Goal: Information Seeking & Learning: Compare options

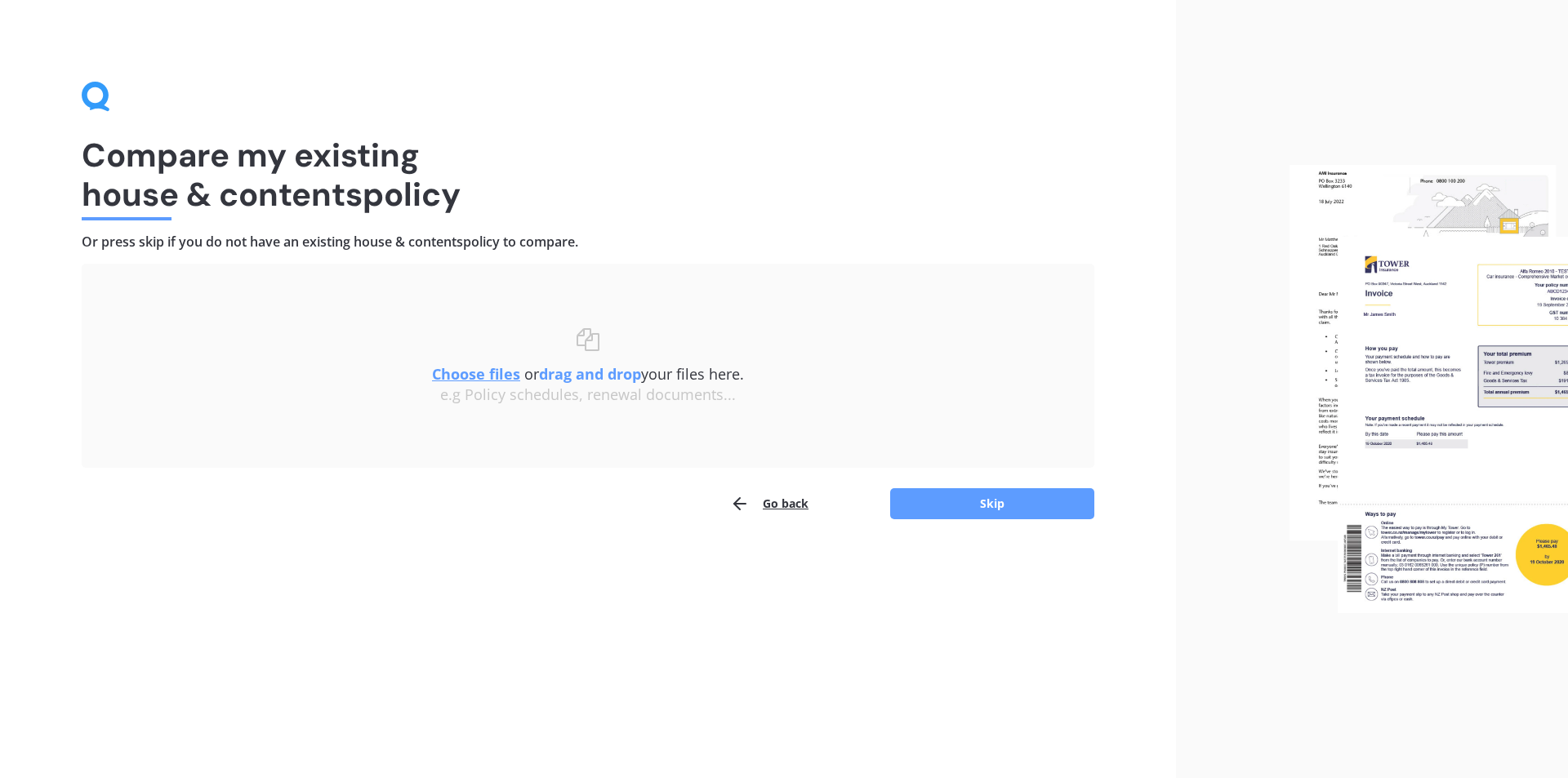
click at [780, 503] on button "Go back" at bounding box center [769, 503] width 78 height 32
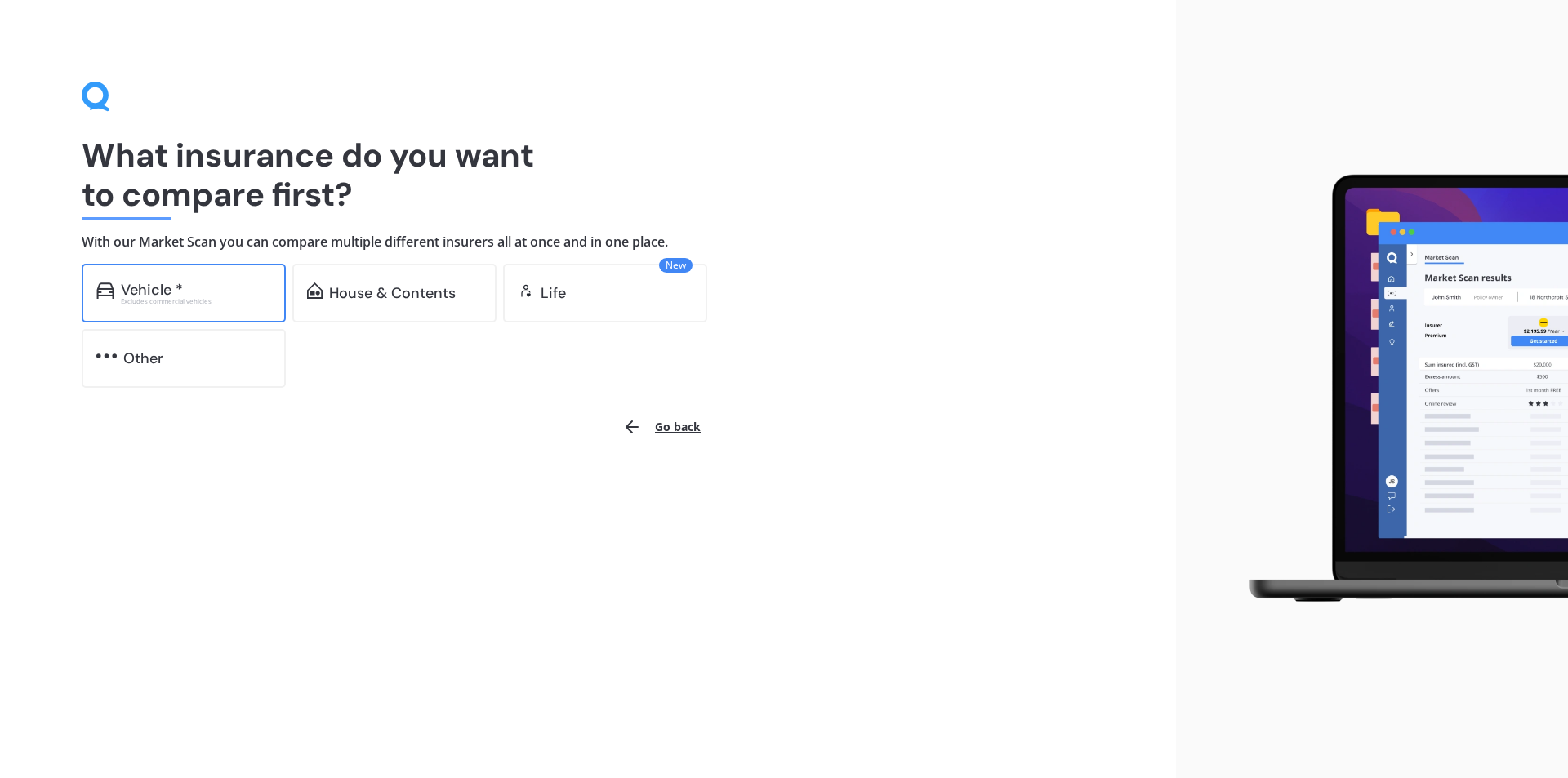
click at [206, 293] on div "Vehicle *" at bounding box center [196, 289] width 150 height 16
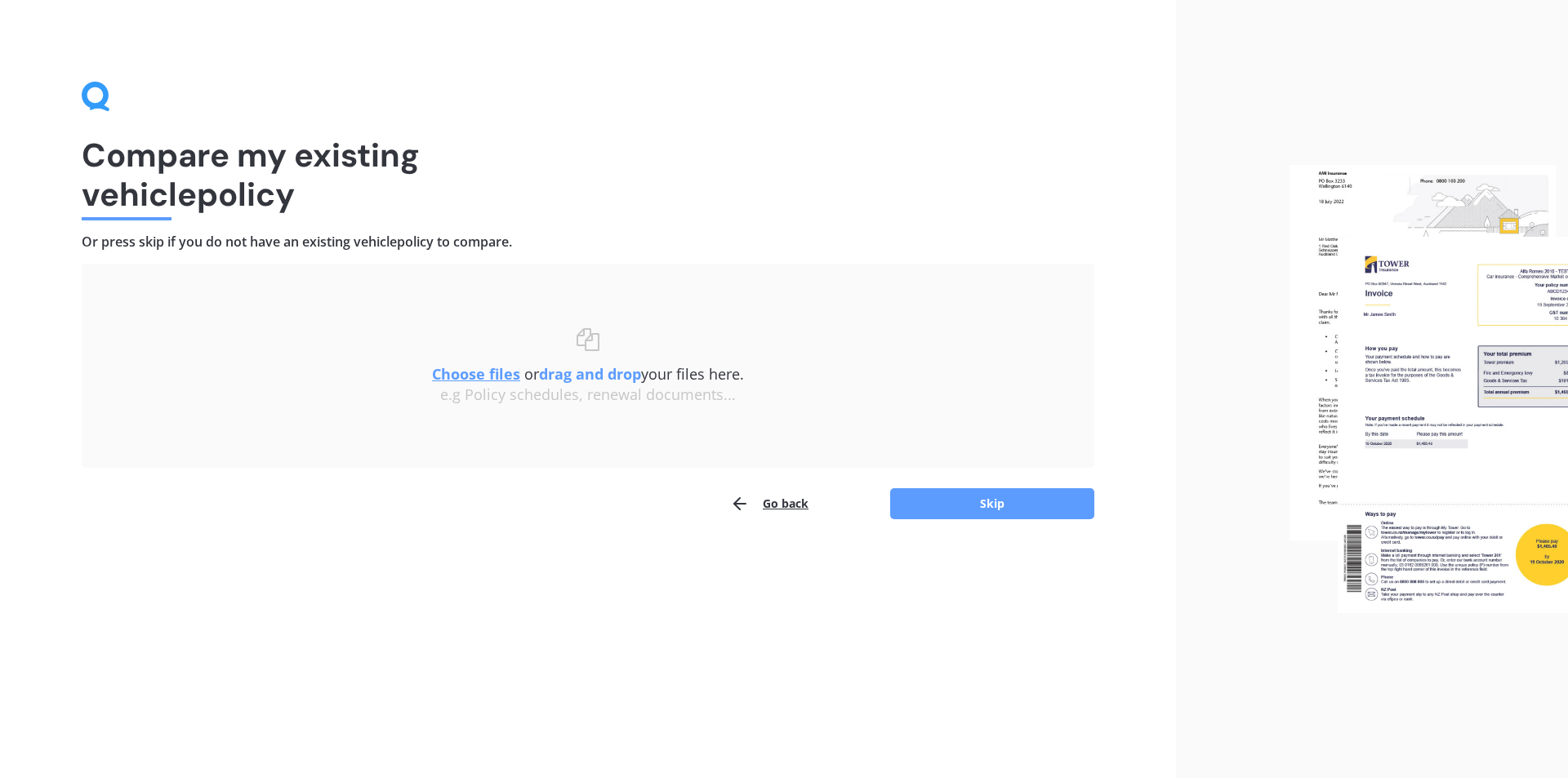
click at [462, 374] on u "Choose files" at bounding box center [476, 373] width 88 height 20
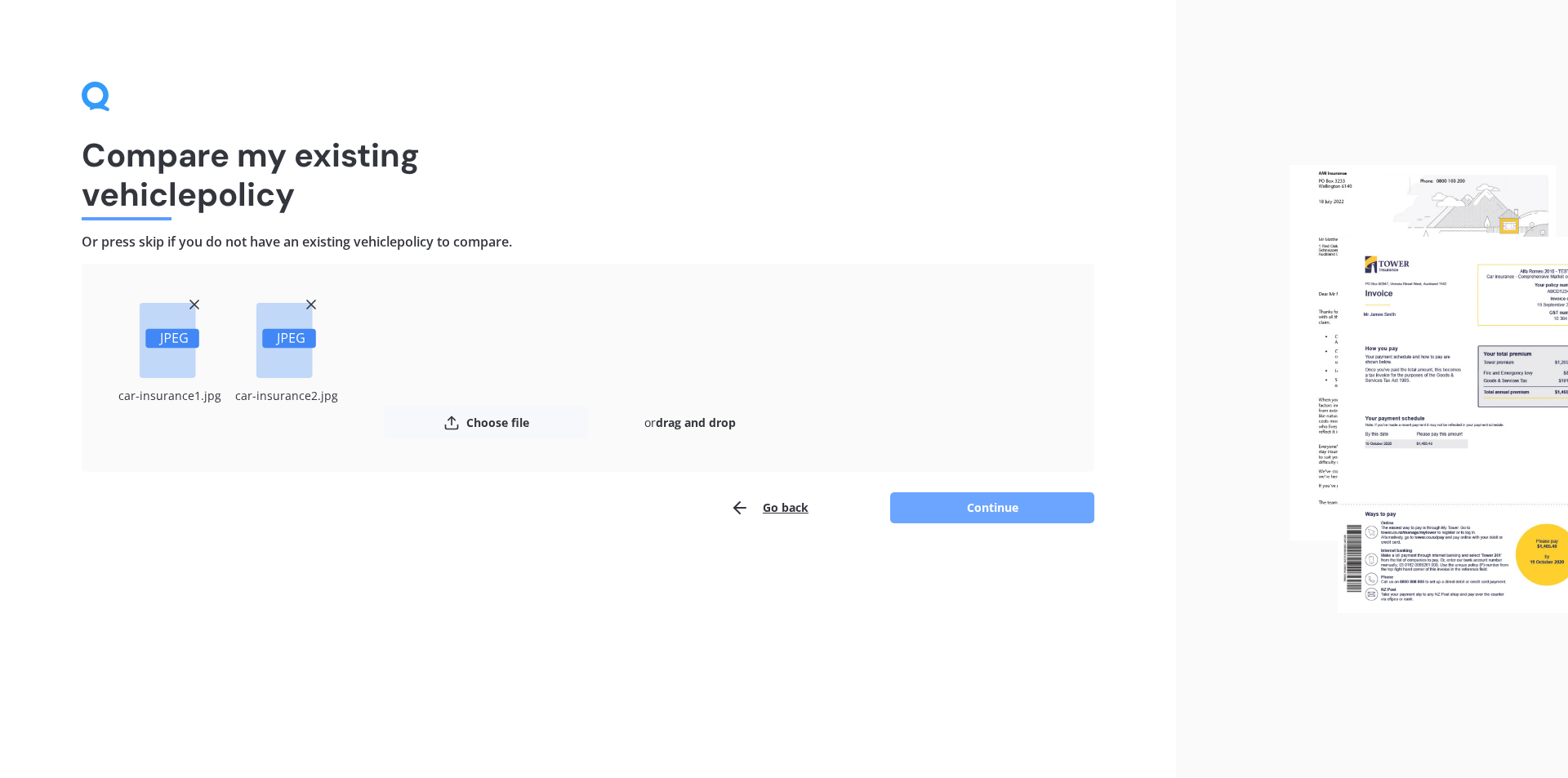
click at [957, 503] on button "Continue" at bounding box center [992, 507] width 204 height 31
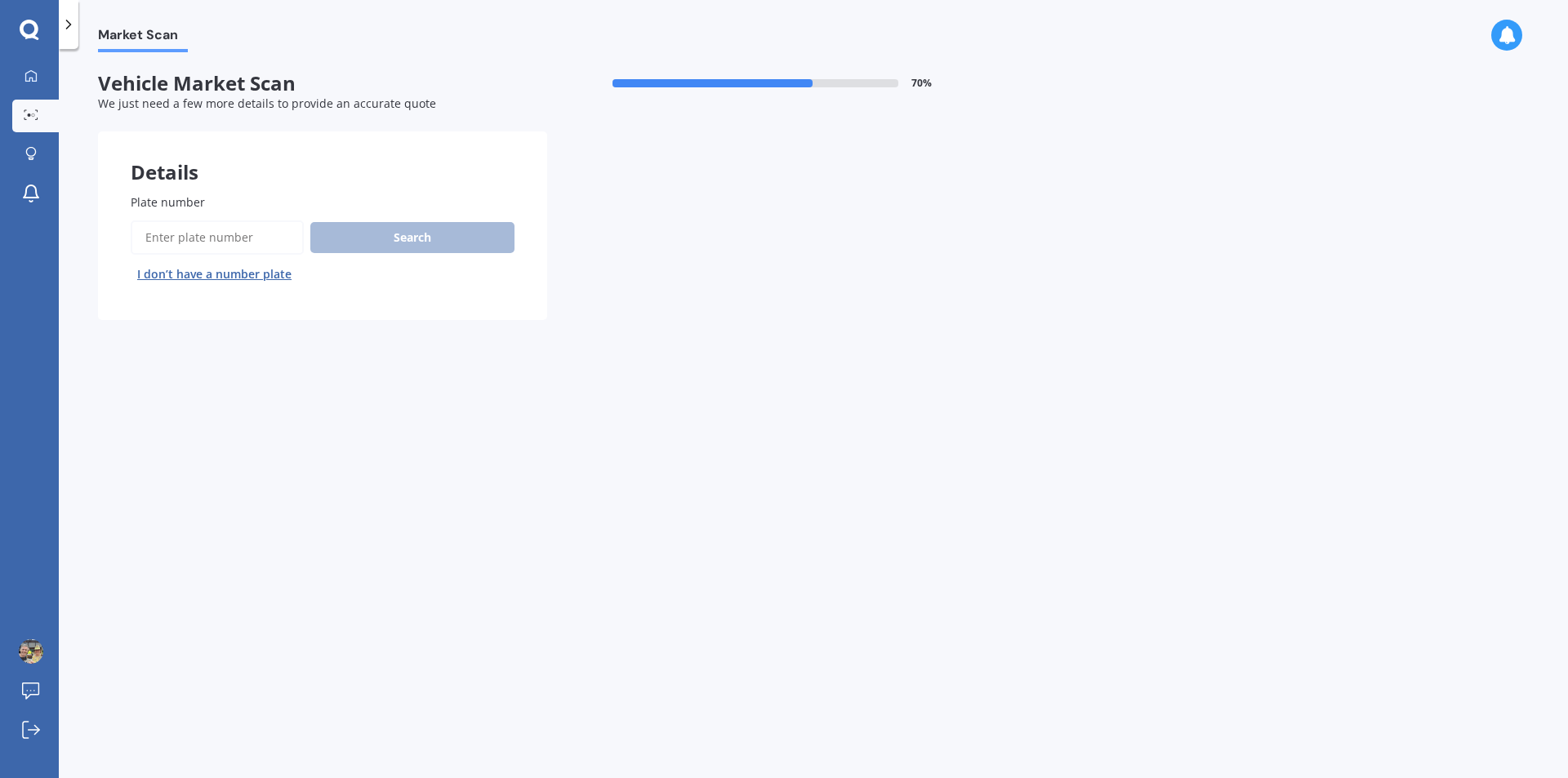
click at [270, 232] on input "Plate number" at bounding box center [217, 237] width 173 height 34
type input "jmz311"
click at [383, 237] on button "Search" at bounding box center [412, 237] width 204 height 31
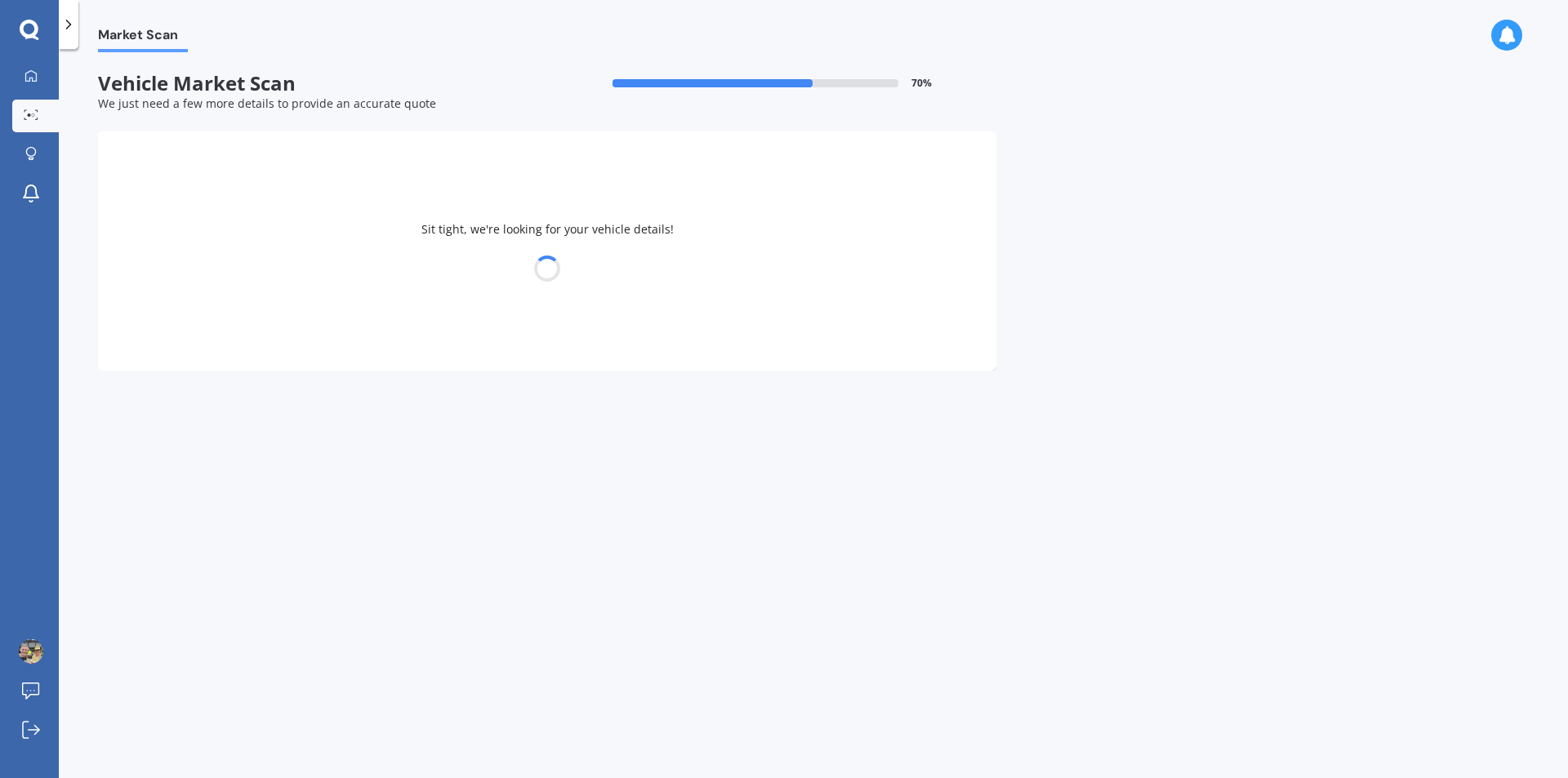
select select "HONDA"
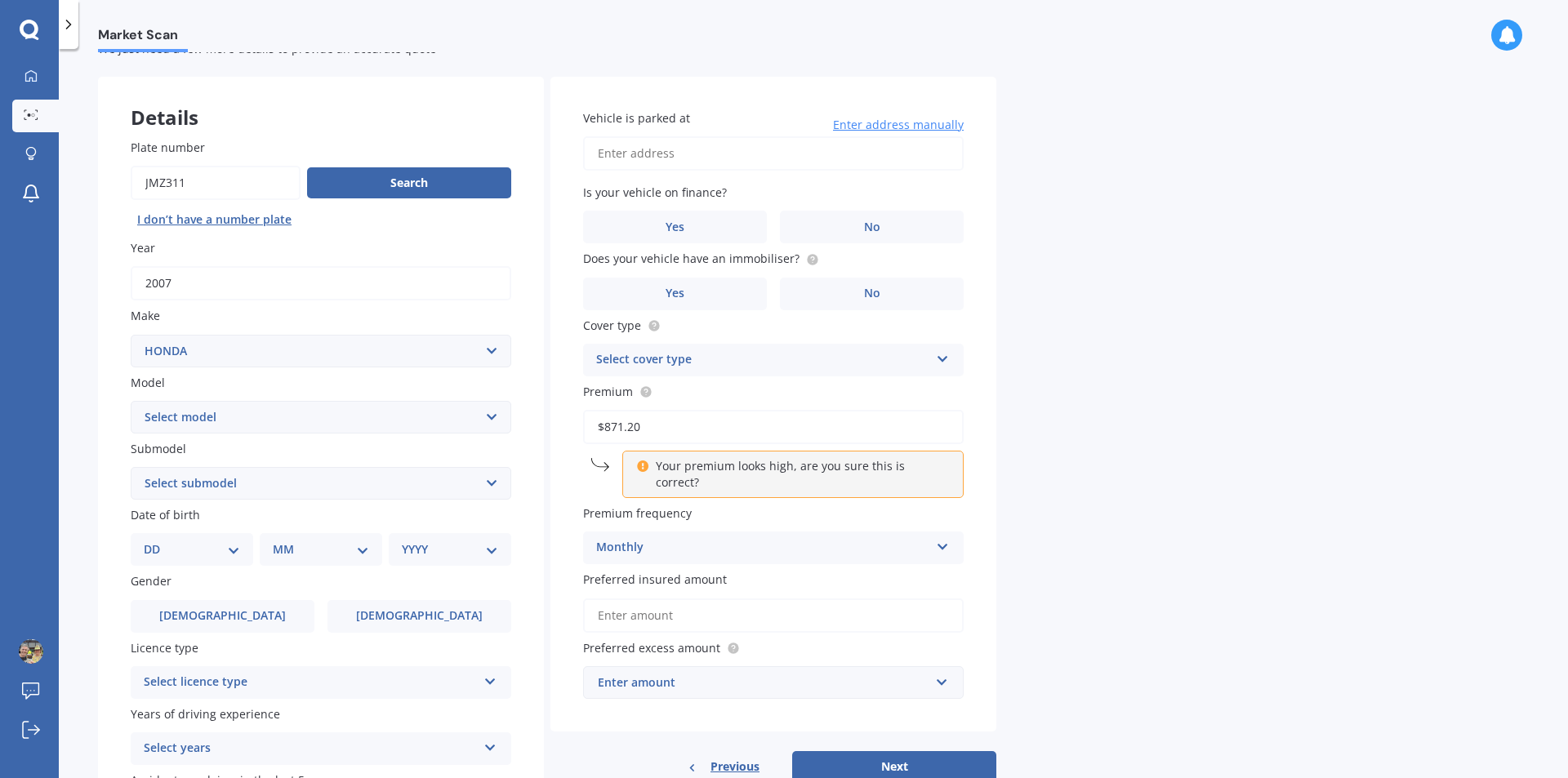
scroll to position [20, 0]
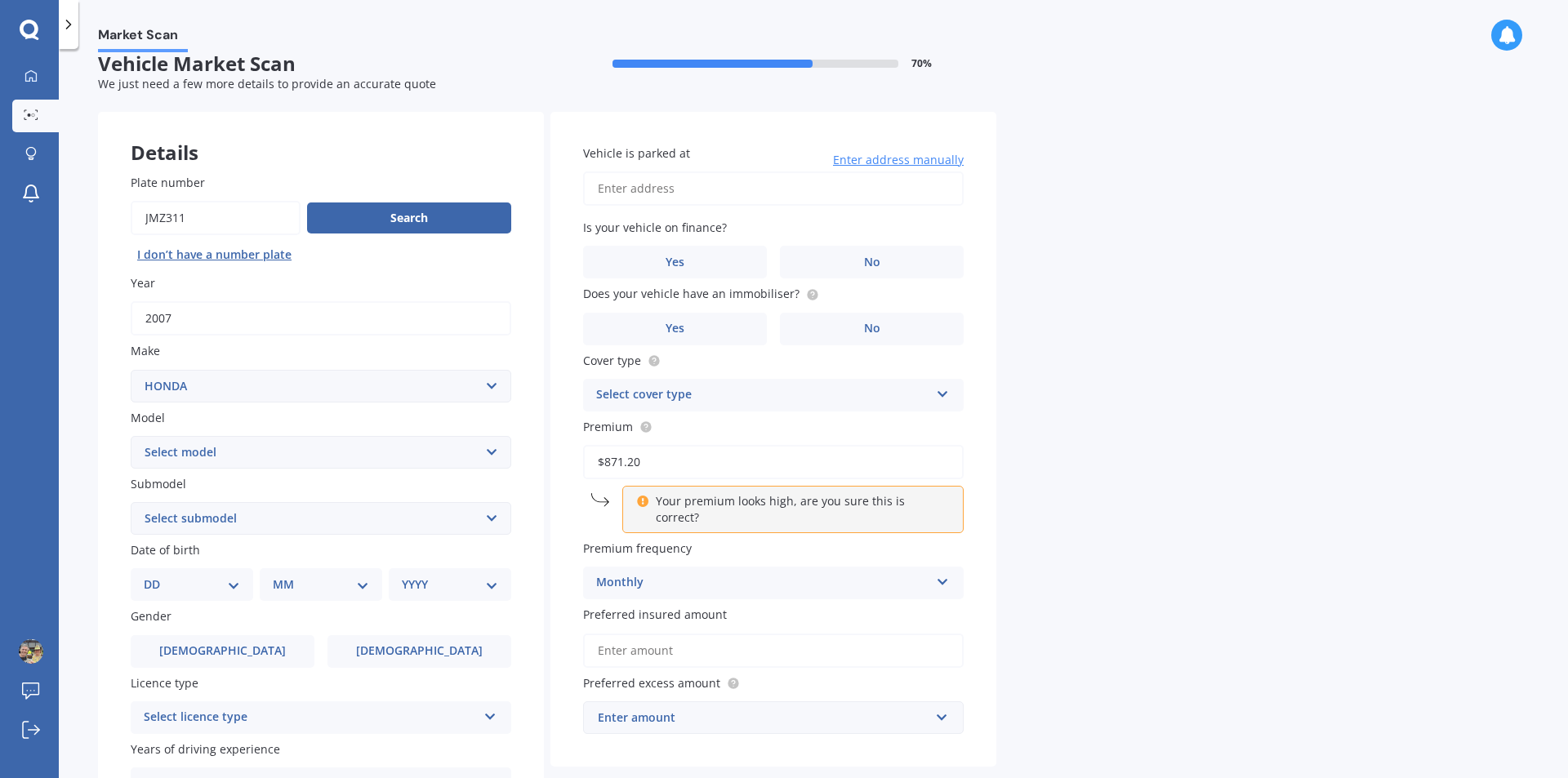
click at [493, 450] on select "Select model Accord Acty Acura Airwave Ascot Avancier Beat Capa City Civic Conc…" at bounding box center [320, 452] width 380 height 32
select select "CR-V"
click at [130, 436] on select "Select model Accord Acty Acura Airwave Ascot Avancier Beat Capa City Civic Conc…" at bounding box center [320, 452] width 380 height 32
click at [488, 514] on select "Select submodel (all other) 2WD 2WD Sport 7 1.5 2WD Touring 1.5 4WD AWD AWD Spo…" at bounding box center [320, 519] width 380 height 32
select select "2WD"
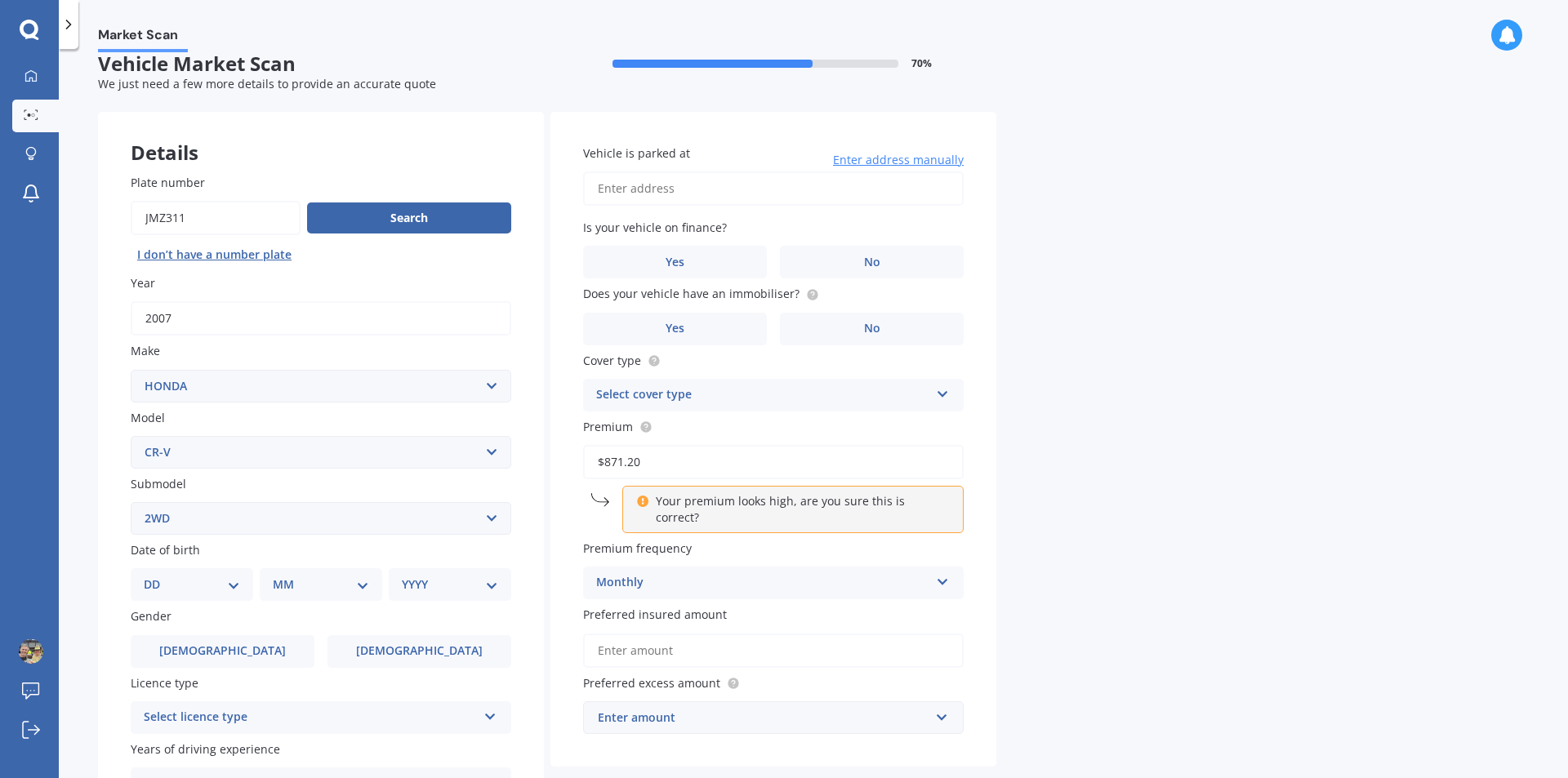
click at [130, 503] on select "Select submodel (all other) 2WD 2WD Sport 7 1.5 2WD Touring 1.5 4WD AWD AWD Spo…" at bounding box center [320, 519] width 380 height 32
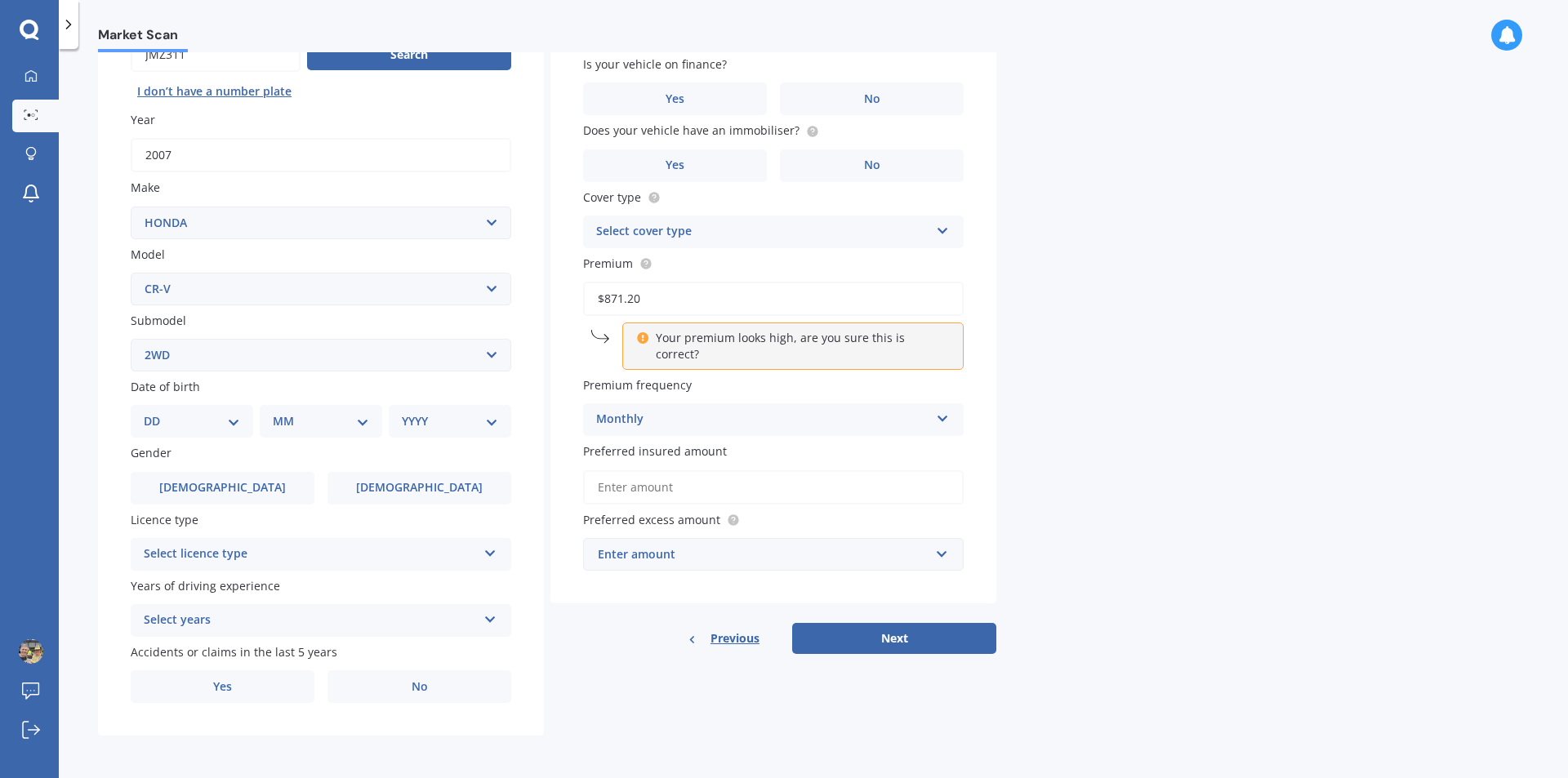
scroll to position [102, 0]
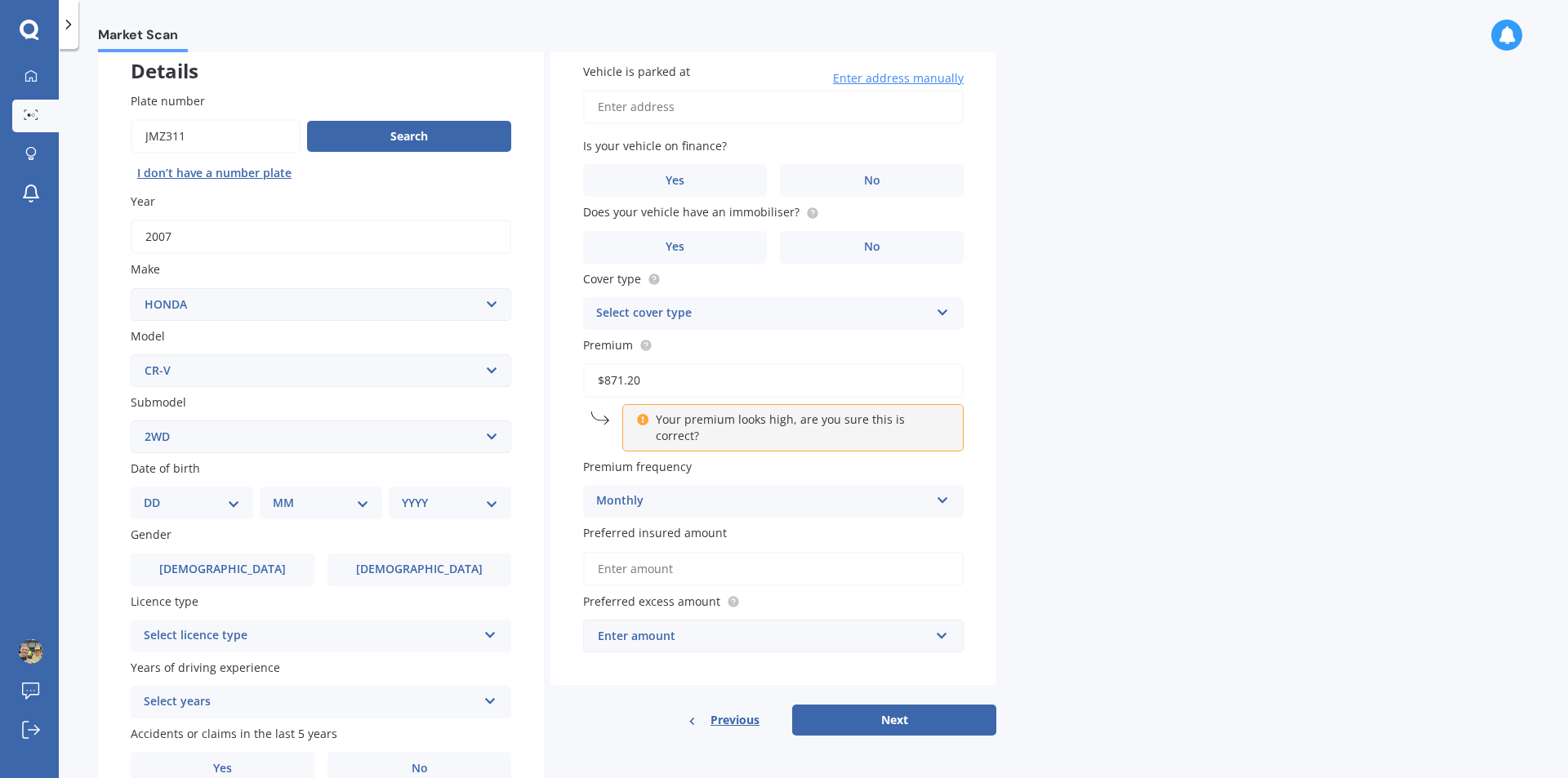
click at [229, 498] on select "DD 01 02 03 04 05 06 07 08 09 10 11 12 13 14 15 16 17 18 19 20 21 22 23 24 25 2…" at bounding box center [191, 503] width 96 height 18
select select "08"
click at [157, 494] on select "DD 01 02 03 04 05 06 07 08 09 10 11 12 13 14 15 16 17 18 19 20 21 22 23 24 25 2…" at bounding box center [191, 503] width 96 height 18
click at [357, 504] on select "MM 01 02 03 04 05 06 07 08 09 10 11 12" at bounding box center [324, 503] width 90 height 18
select select "05"
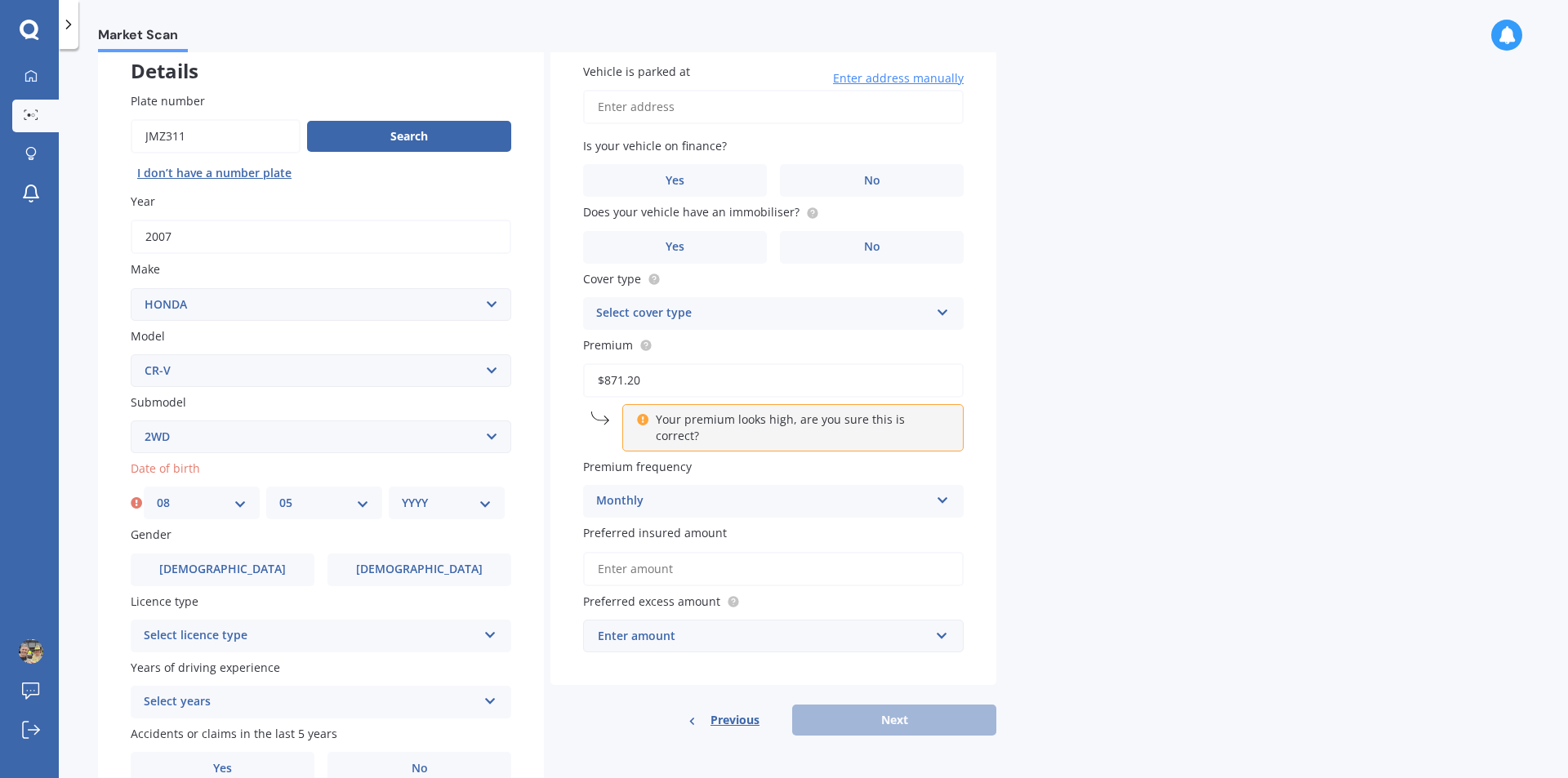
click at [279, 494] on select "MM 01 02 03 04 05 06 07 08 09 10 11 12" at bounding box center [324, 503] width 90 height 18
click at [485, 504] on select "YYYY 2025 2024 2023 2022 2021 2020 2019 2018 2017 2016 2015 2014 2013 2012 2011…" at bounding box center [447, 503] width 90 height 18
select select "1963"
click at [402, 494] on select "YYYY 2025 2024 2023 2022 2021 2020 2019 2018 2017 2016 2015 2014 2013 2012 2011…" at bounding box center [447, 503] width 90 height 18
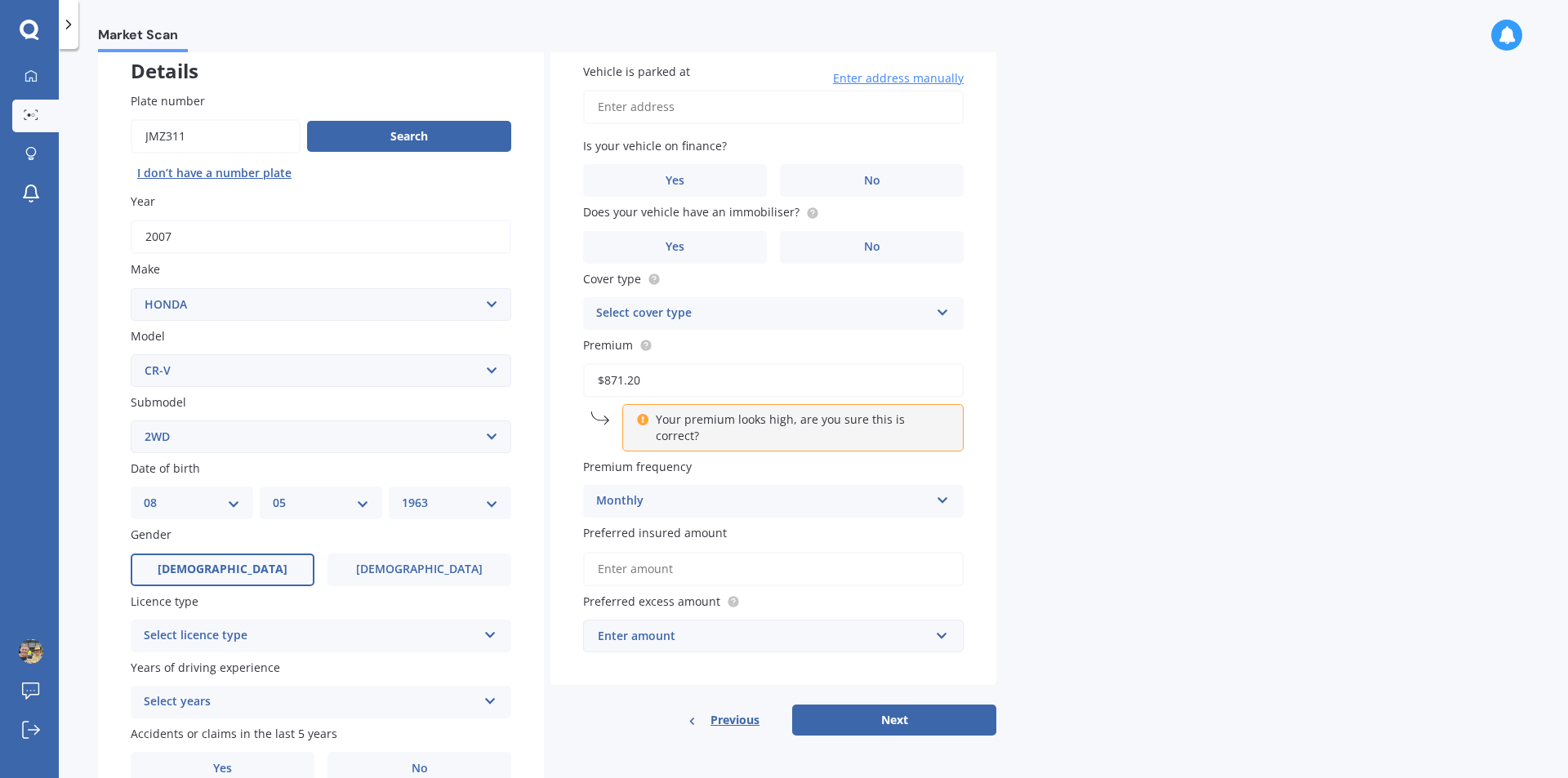
click at [236, 572] on span "[DEMOGRAPHIC_DATA]" at bounding box center [222, 569] width 130 height 14
click at [0, 0] on input "[DEMOGRAPHIC_DATA]" at bounding box center [0, 0] width 0 height 0
click at [345, 638] on div "Select licence type" at bounding box center [310, 636] width 334 height 20
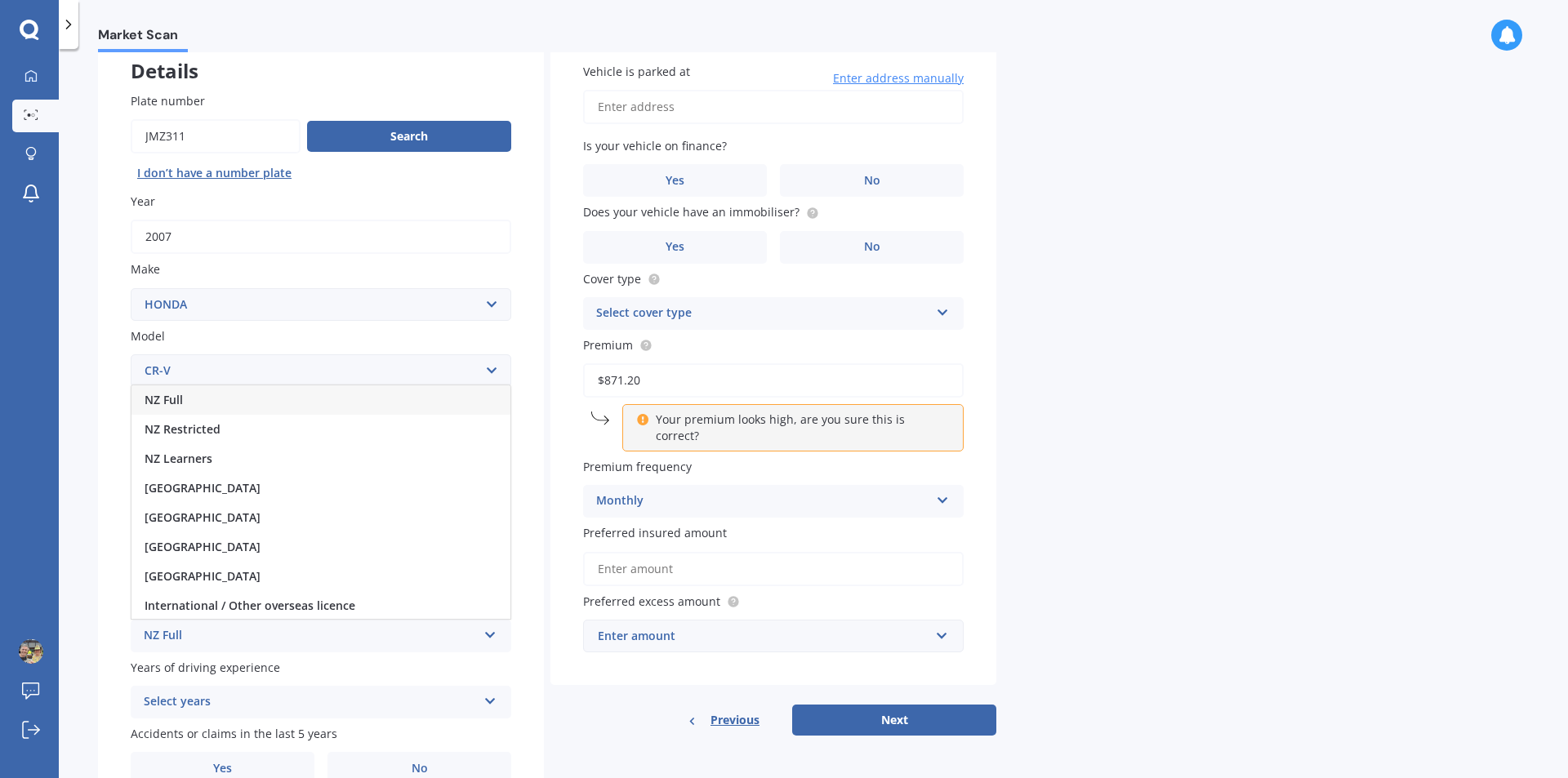
click at [203, 398] on div "NZ Full" at bounding box center [320, 400] width 379 height 29
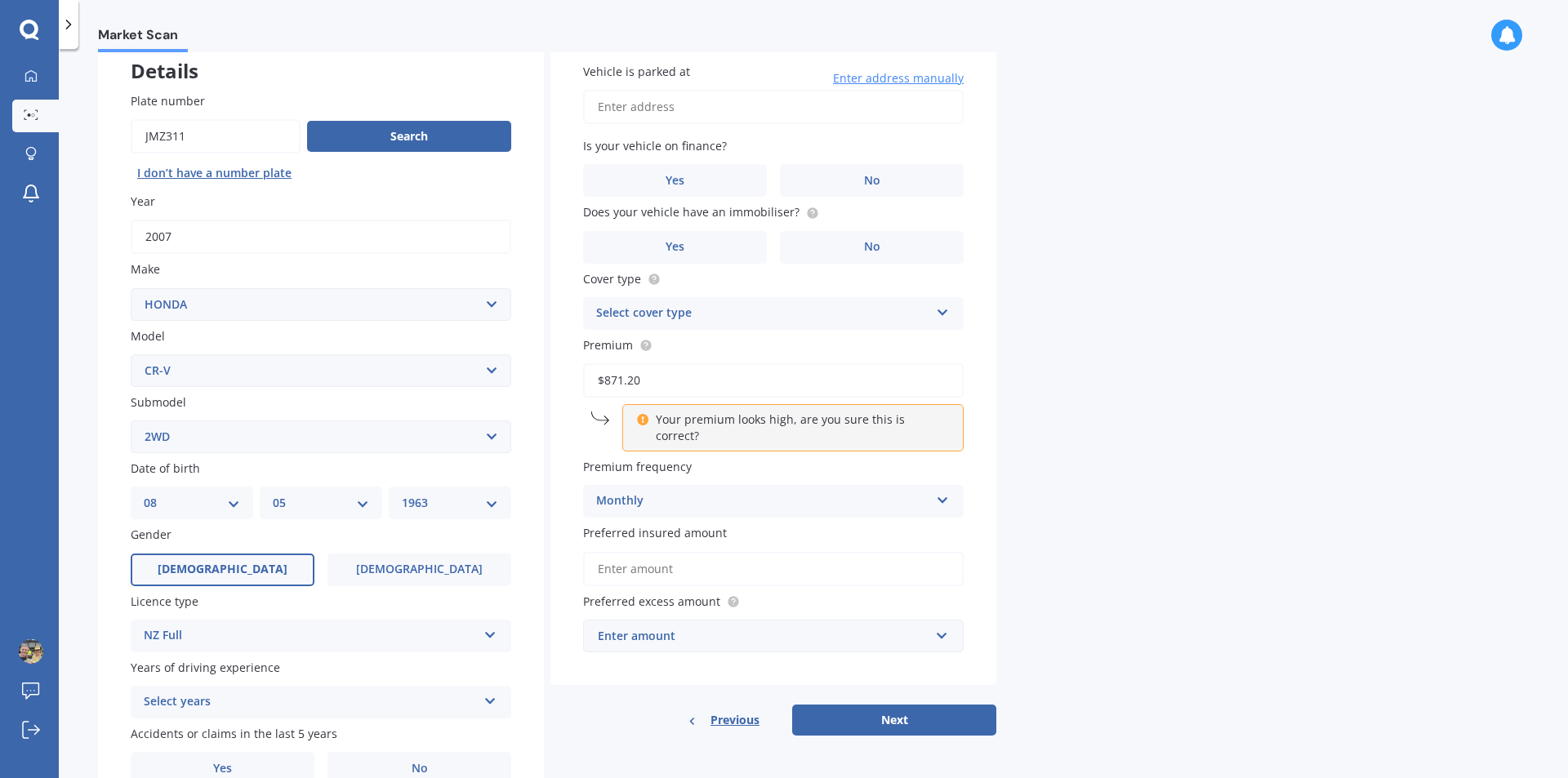
click at [492, 701] on icon at bounding box center [490, 698] width 14 height 11
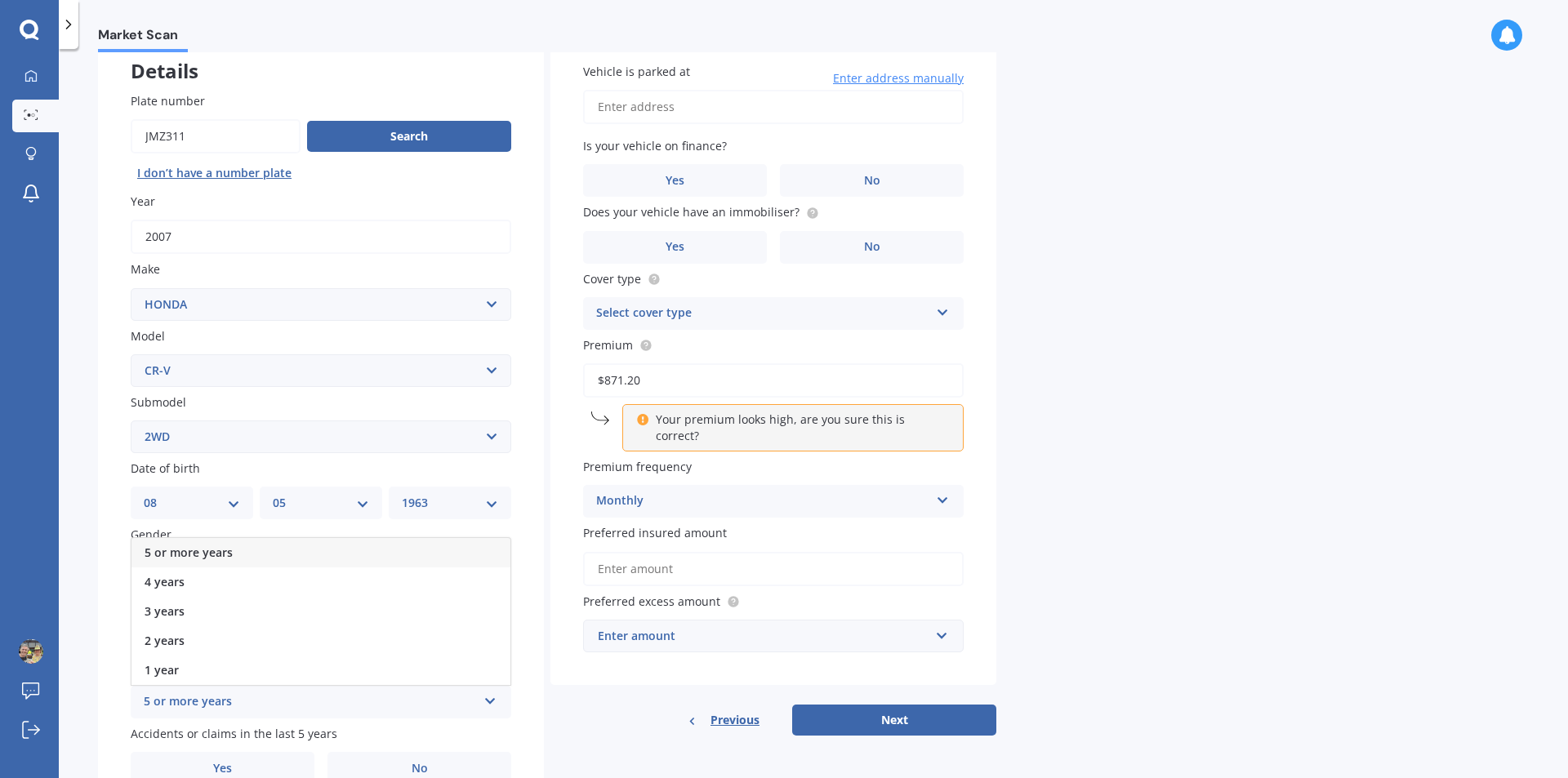
click at [333, 554] on div "5 or more years" at bounding box center [320, 552] width 379 height 29
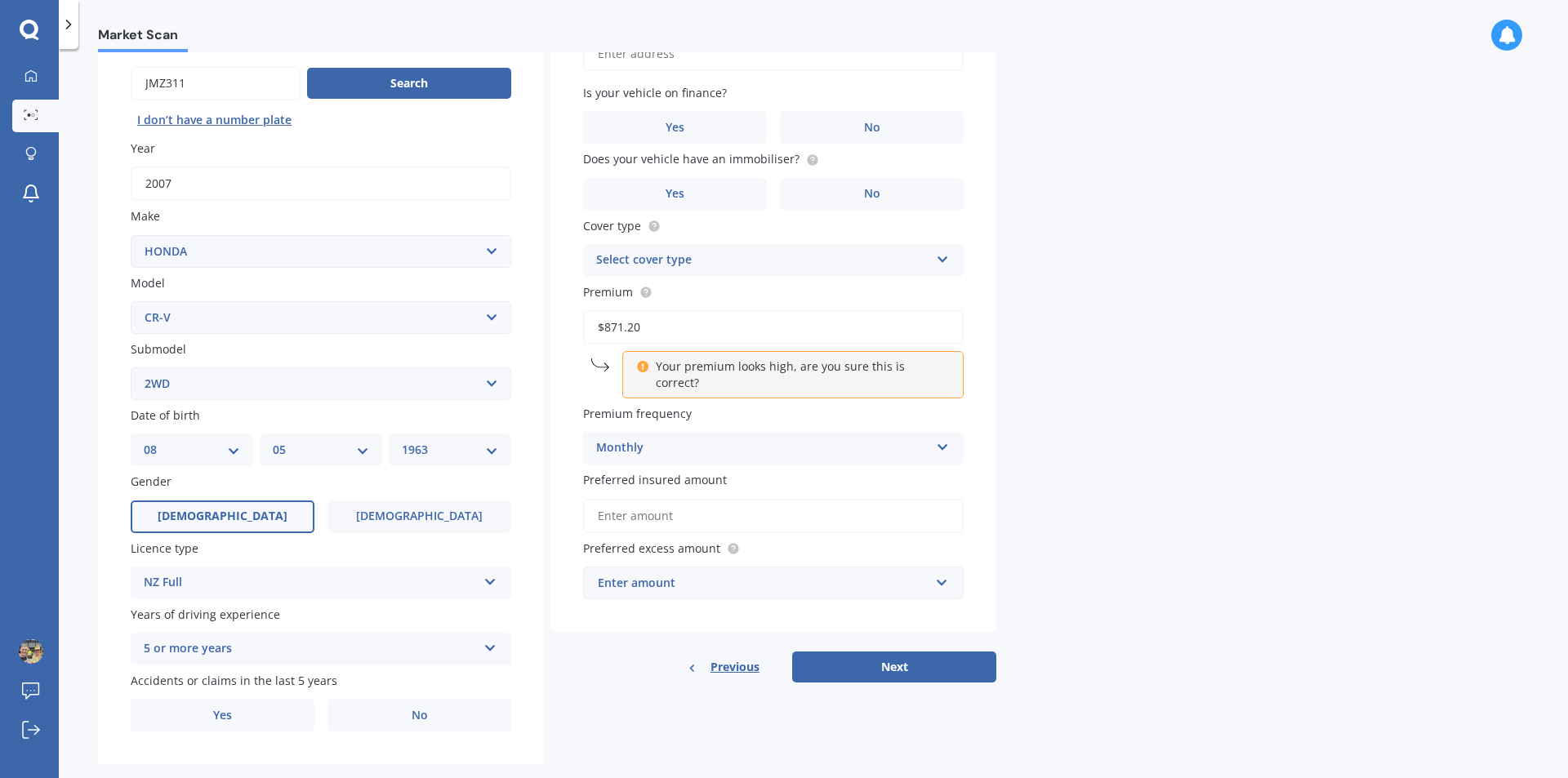
scroll to position [182, 0]
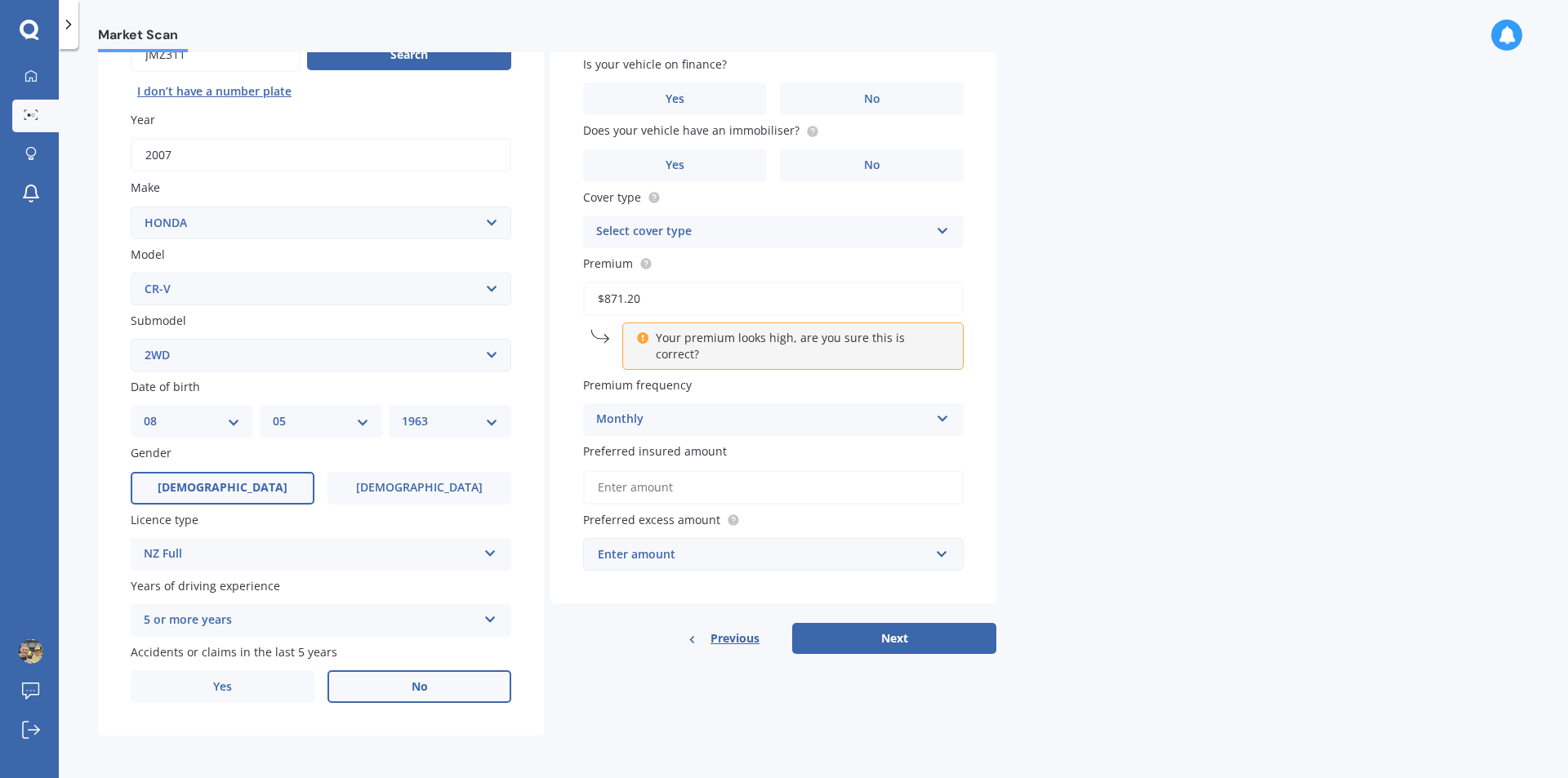
click at [433, 688] on label "No" at bounding box center [419, 687] width 183 height 32
click at [0, 0] on input "No" at bounding box center [0, 0] width 0 height 0
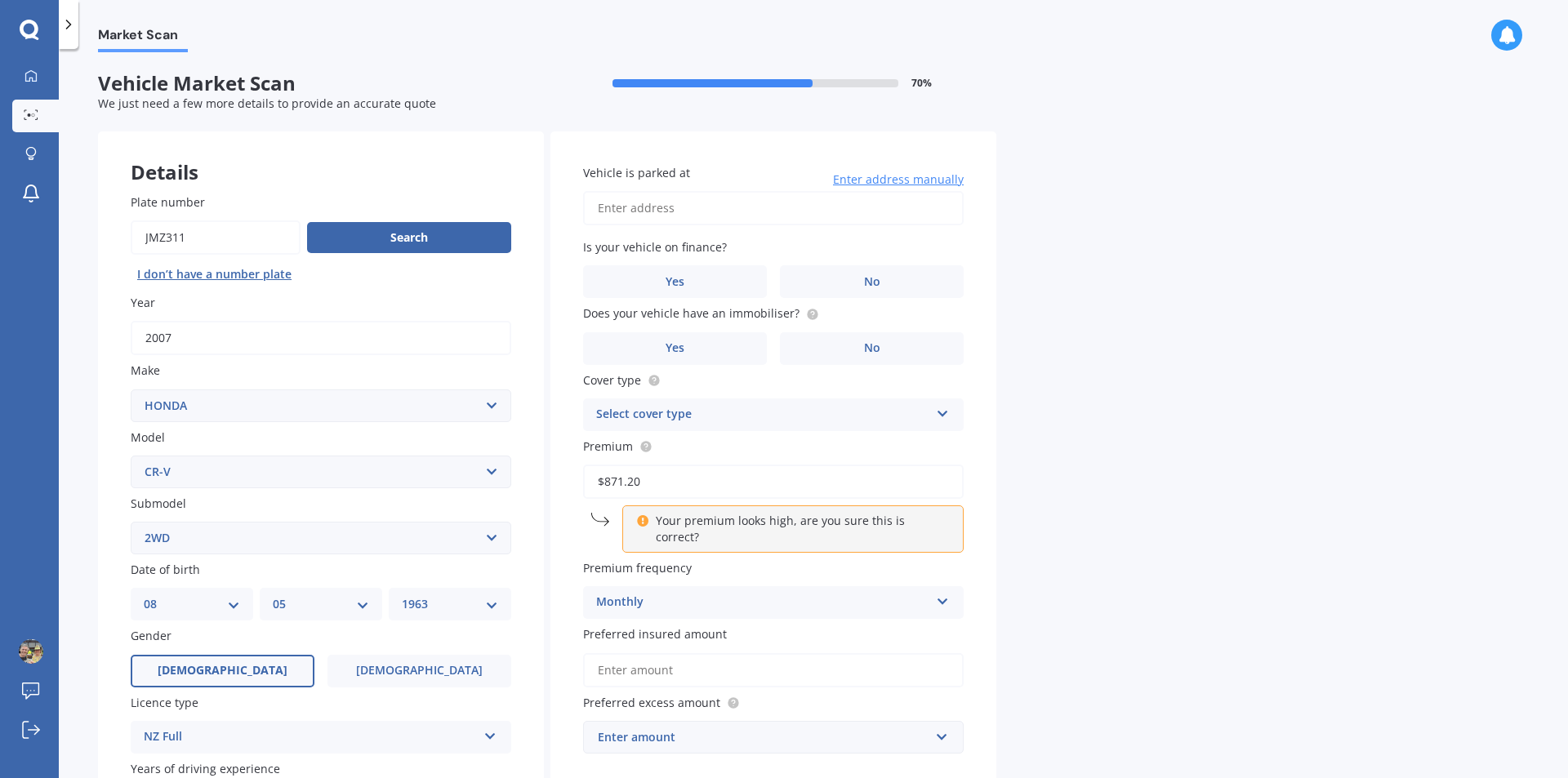
click at [770, 210] on input "Vehicle is parked at" at bounding box center [774, 208] width 380 height 34
click at [880, 275] on label "No" at bounding box center [871, 281] width 183 height 32
click at [0, 0] on input "No" at bounding box center [0, 0] width 0 height 0
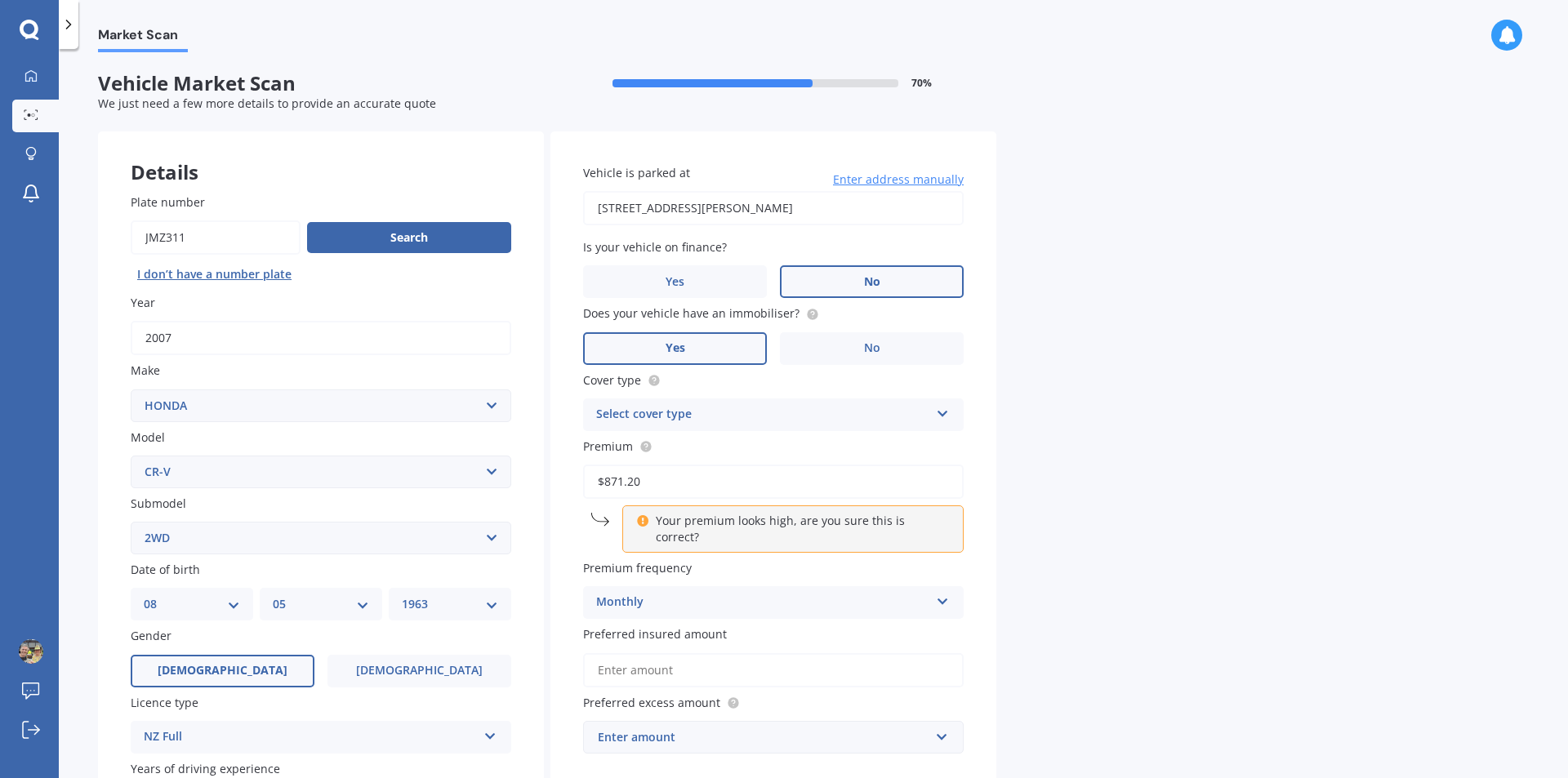
click at [702, 347] on label "Yes" at bounding box center [675, 349] width 183 height 32
click at [0, 0] on input "Yes" at bounding box center [0, 0] width 0 height 0
click at [791, 418] on div "Select cover type" at bounding box center [762, 414] width 334 height 20
click at [647, 500] on span "Full Cover" at bounding box center [624, 504] width 55 height 15
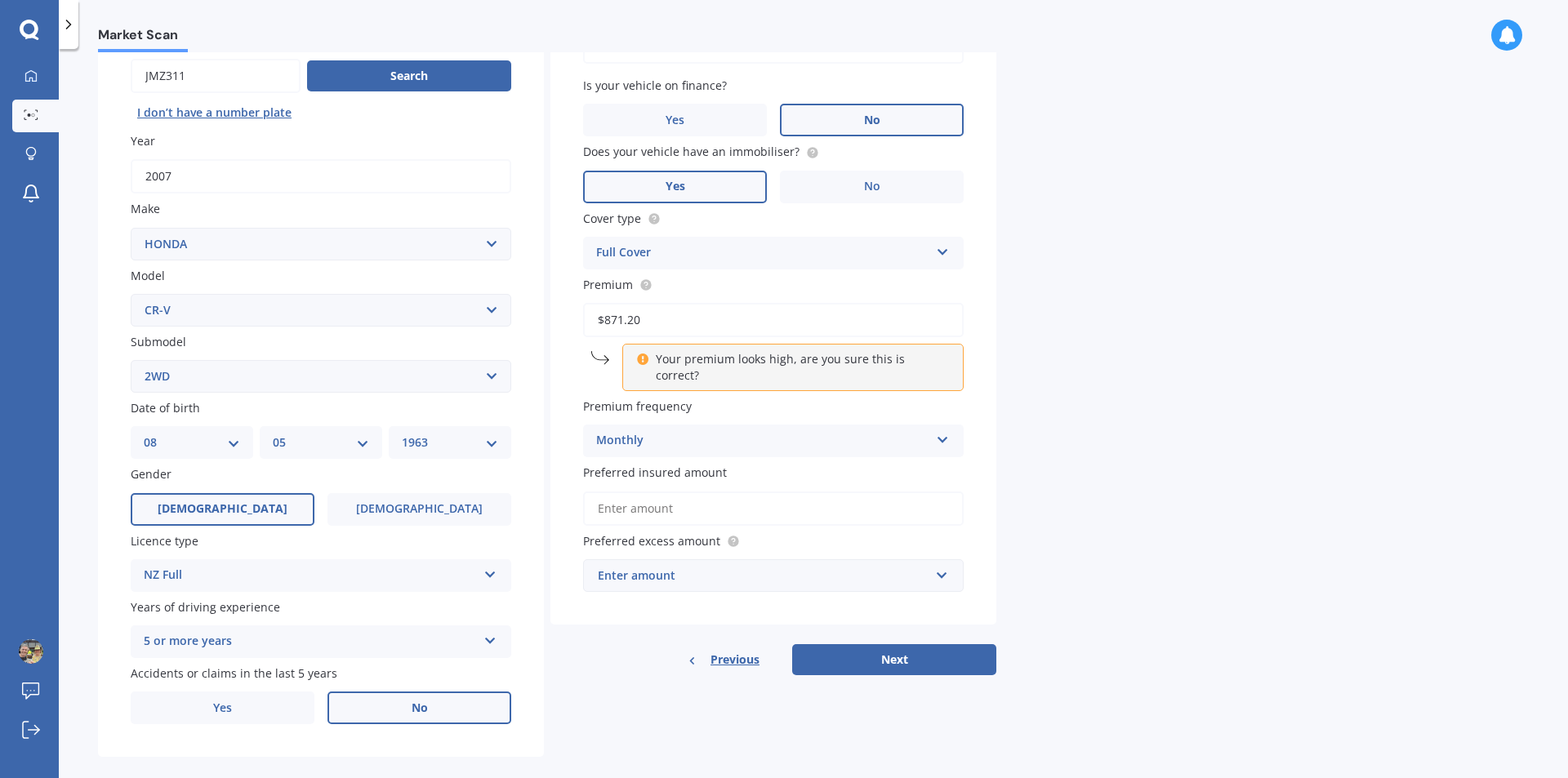
scroll to position [182, 0]
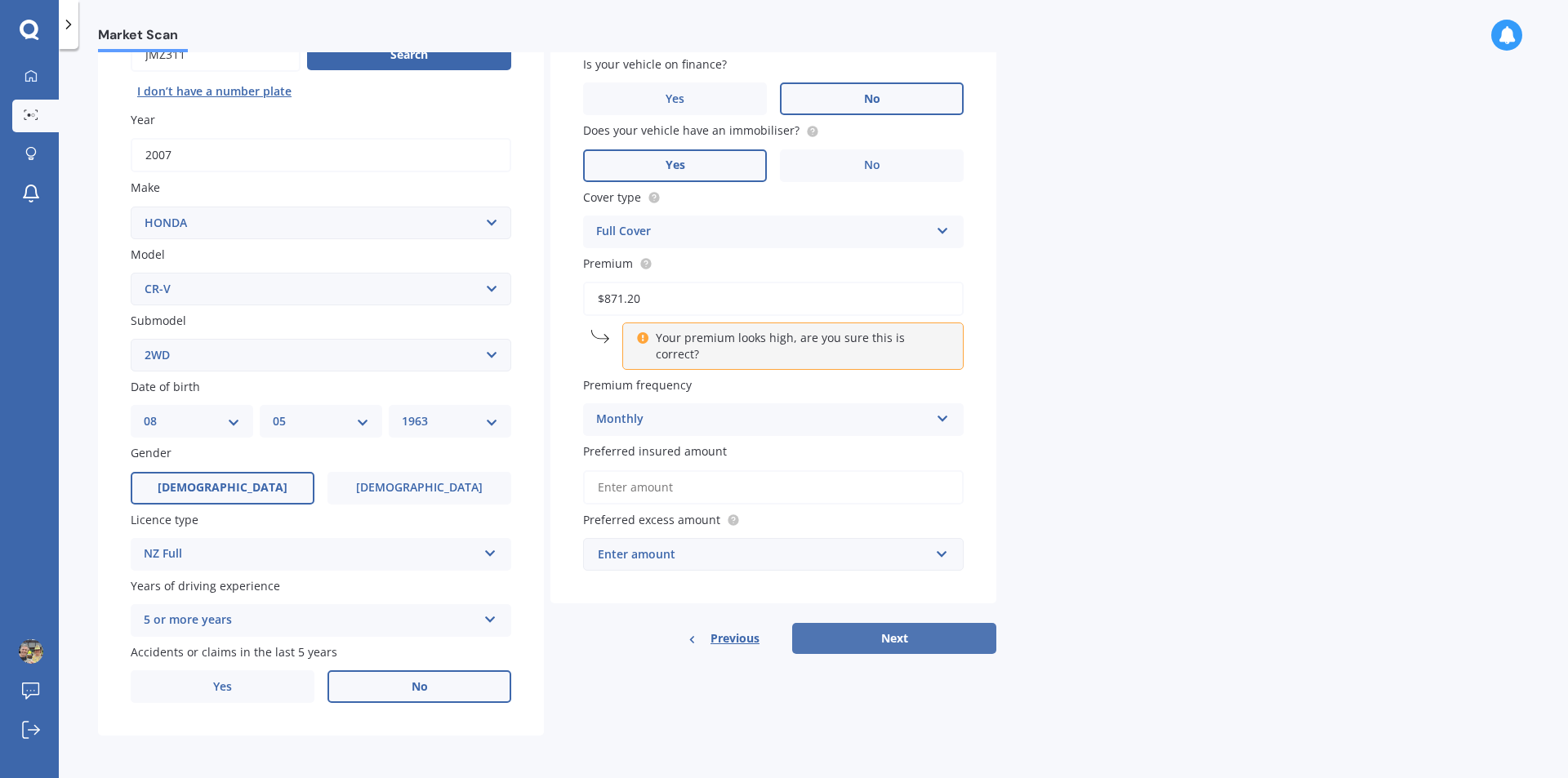
click at [898, 623] on button "Next" at bounding box center [894, 638] width 204 height 31
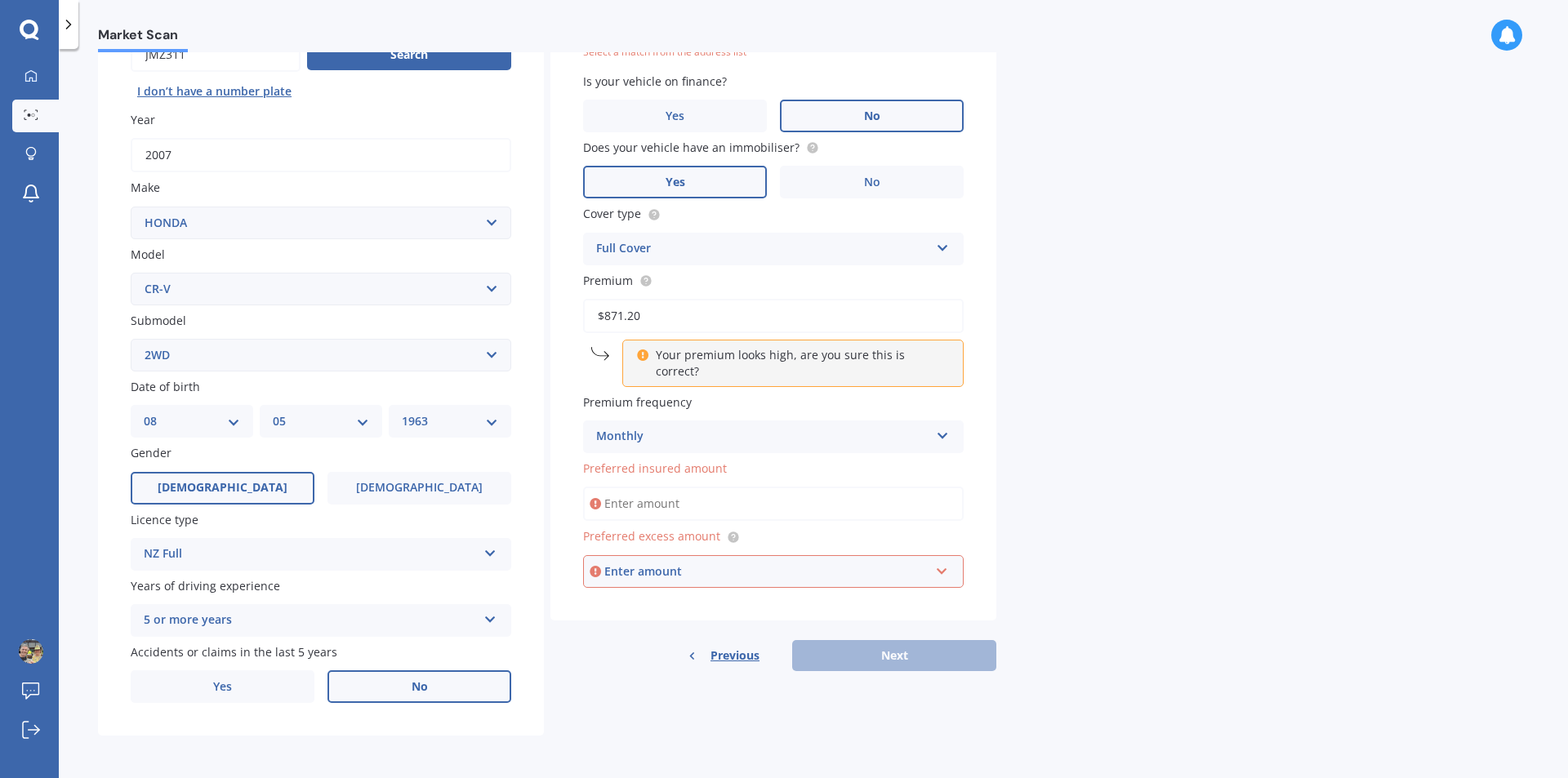
scroll to position [112, 0]
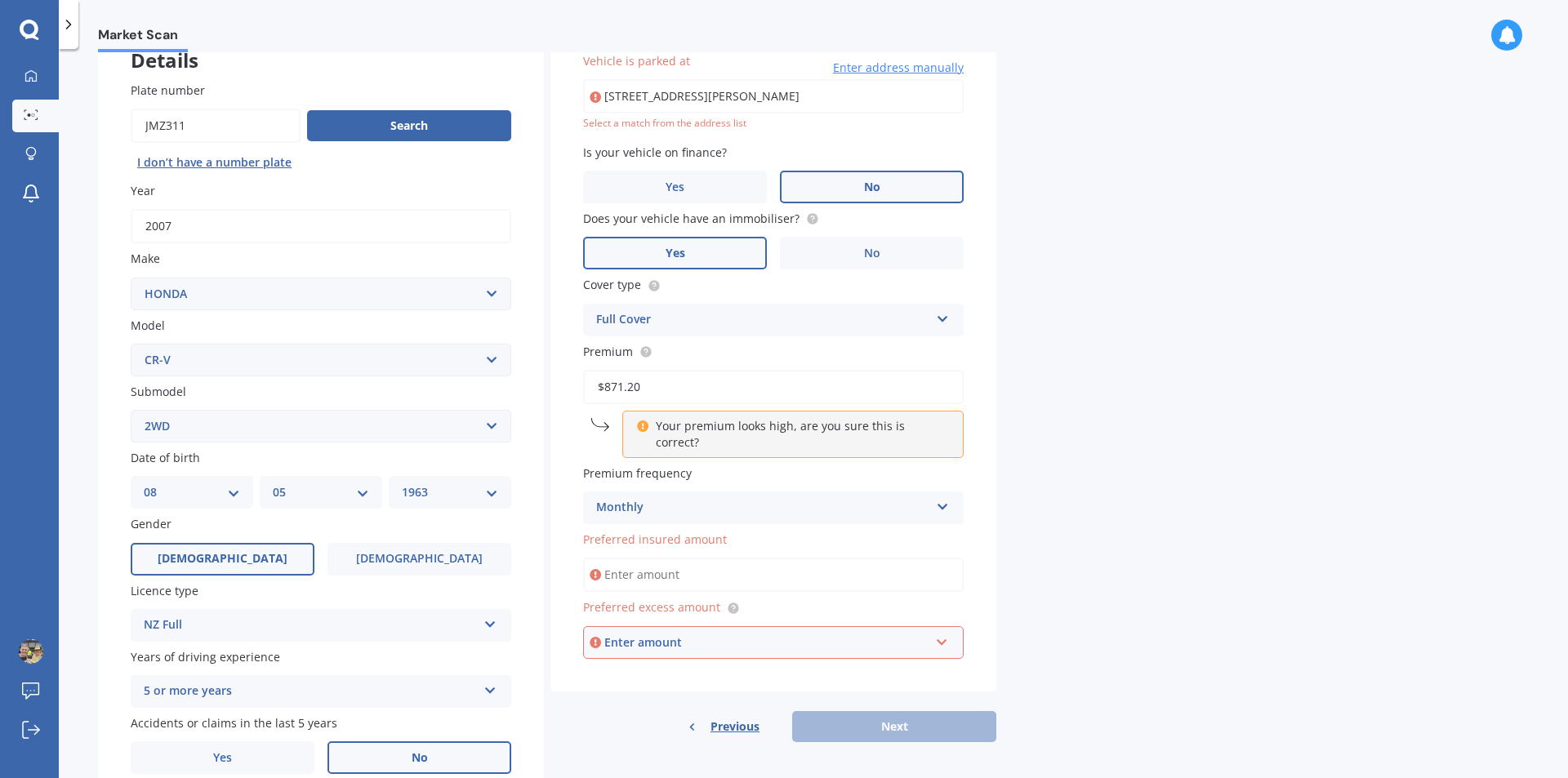
click at [677, 95] on input "[STREET_ADDRESS][PERSON_NAME]" at bounding box center [774, 96] width 380 height 34
click at [775, 92] on input "[STREET_ADDRESS][PERSON_NAME]" at bounding box center [774, 96] width 380 height 34
type input "[STREET_ADDRESS][PERSON_NAME]"
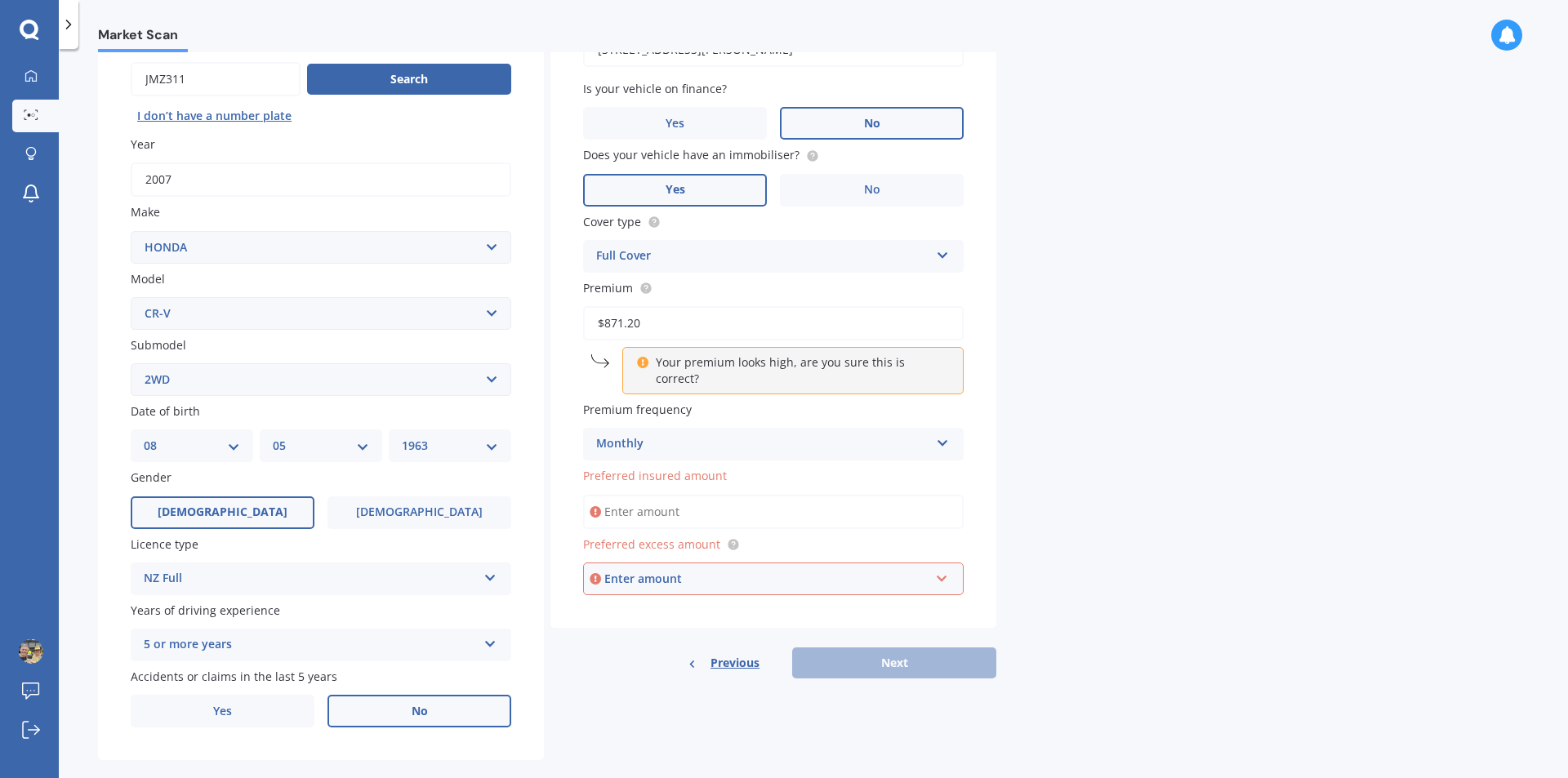
scroll to position [182, 0]
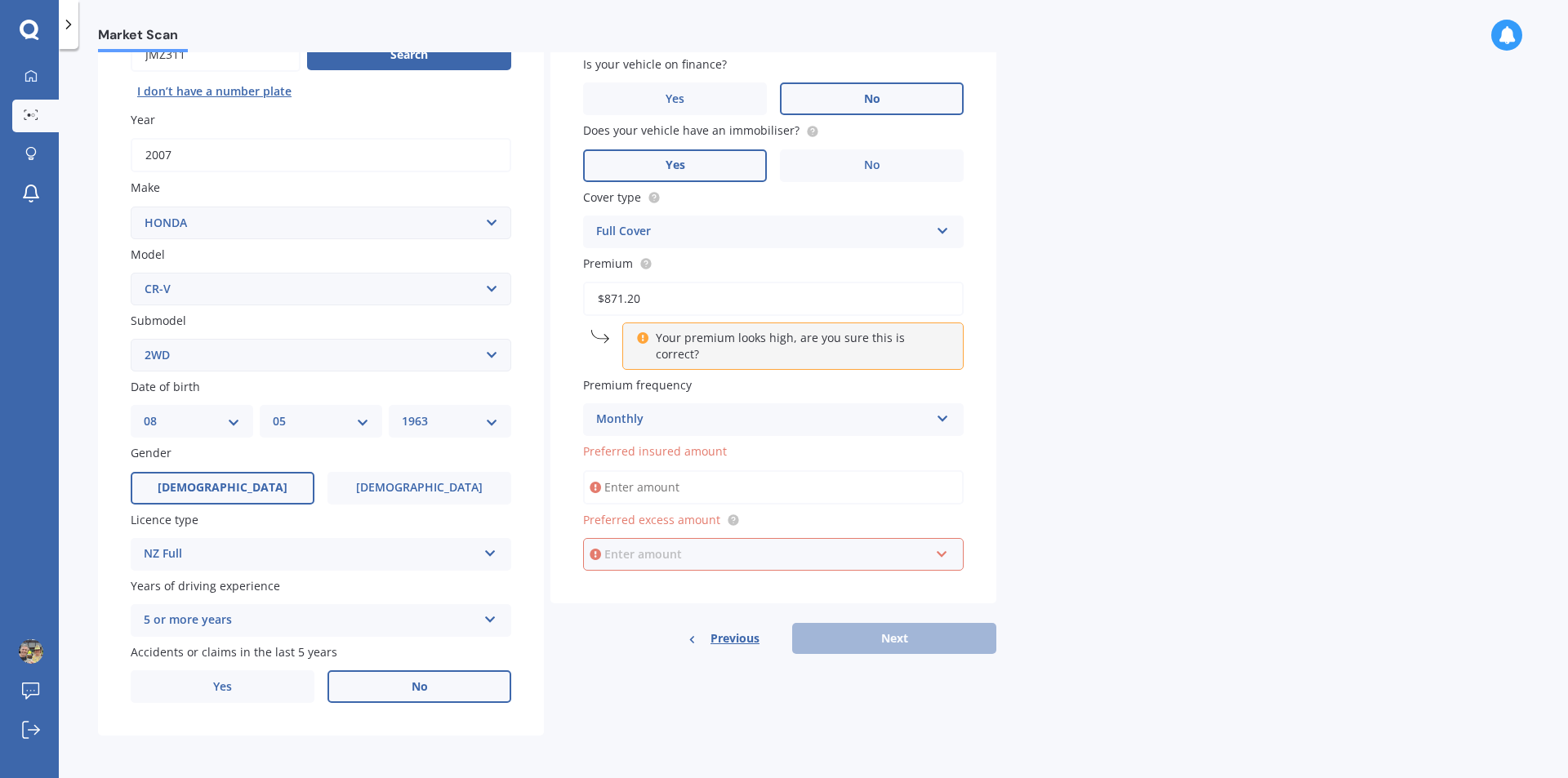
click at [943, 541] on input "text" at bounding box center [767, 554] width 366 height 31
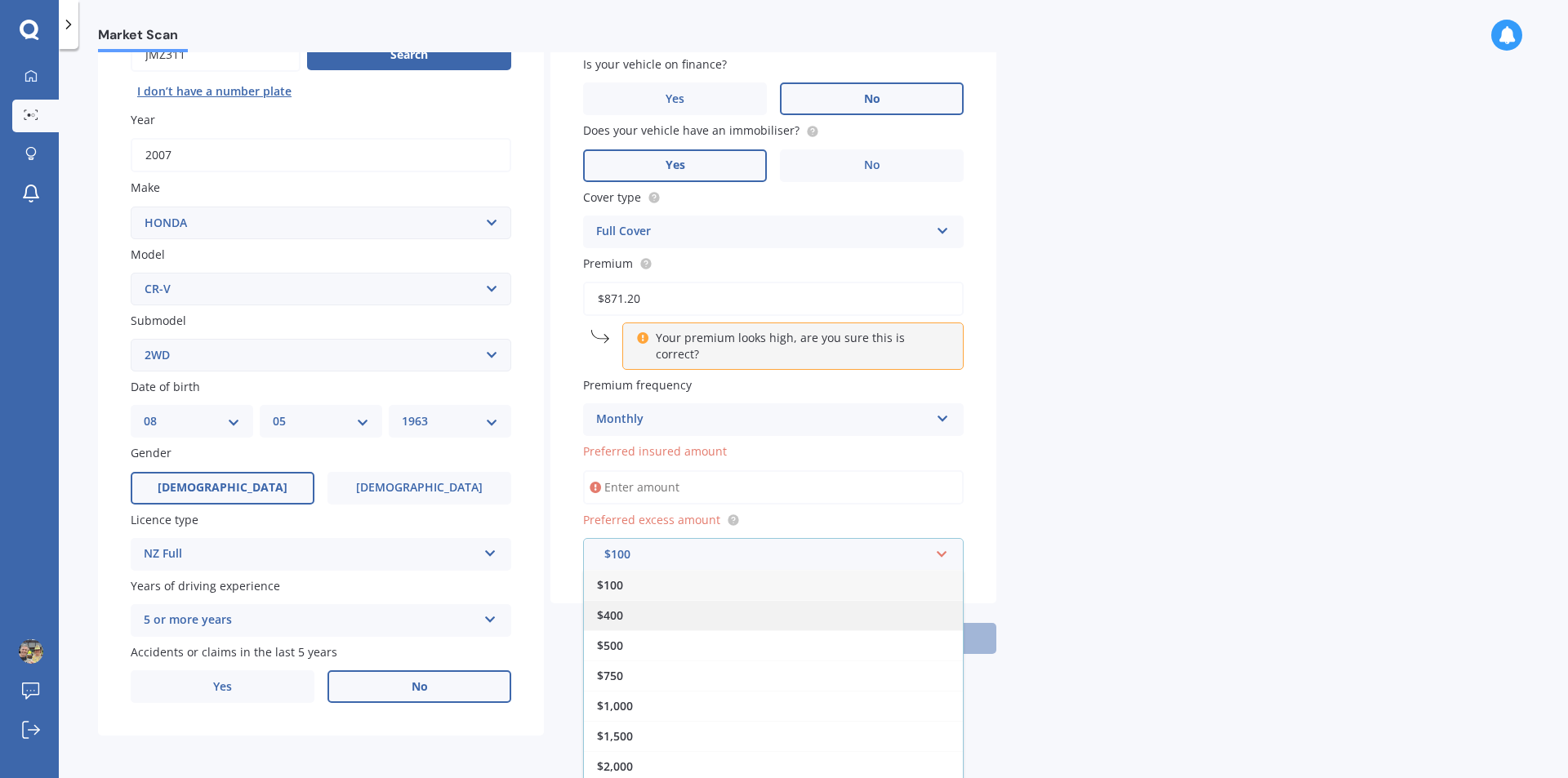
click at [613, 607] on span "$400" at bounding box center [609, 615] width 26 height 15
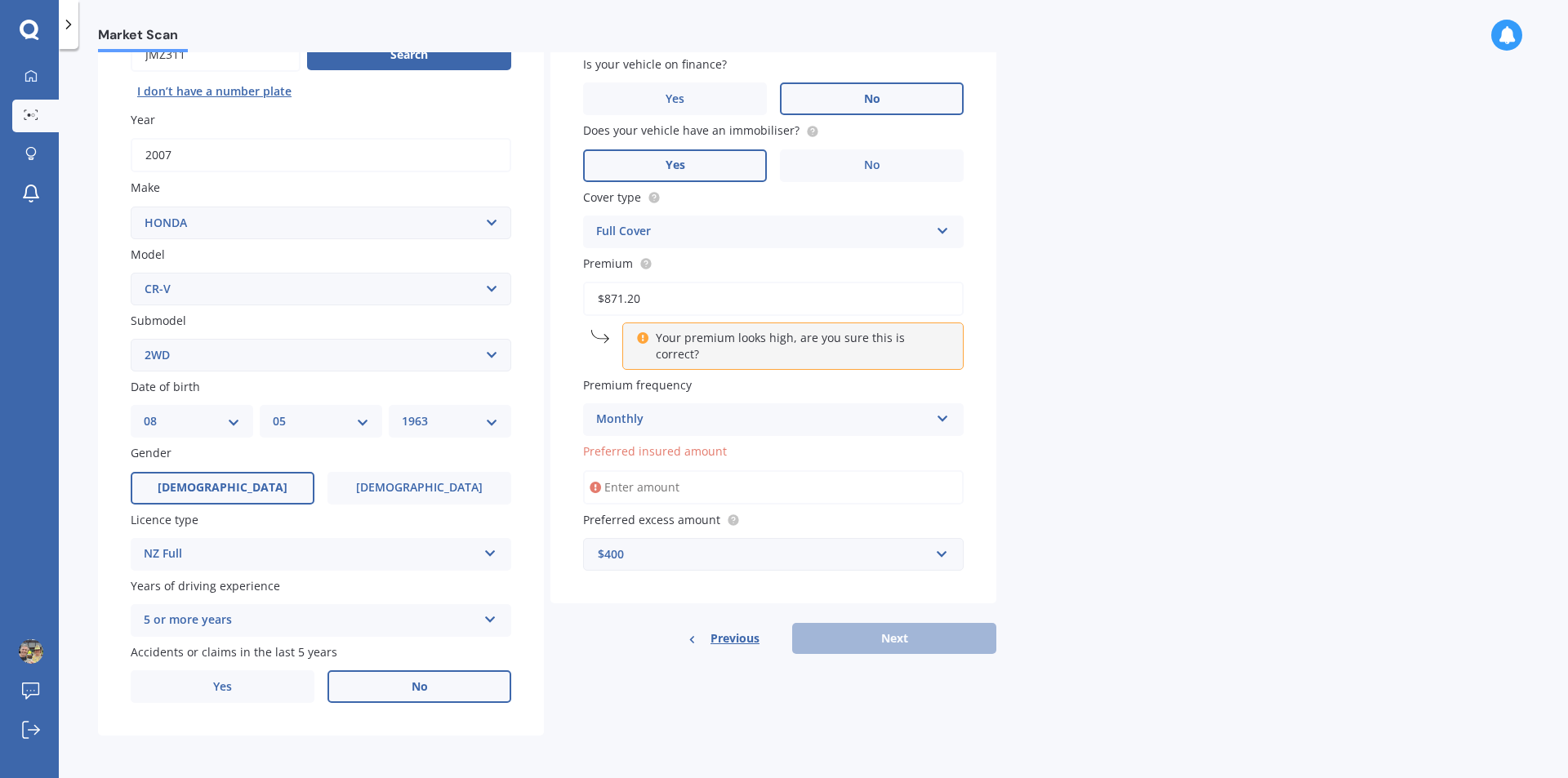
click at [1095, 444] on div "Market Scan Vehicle Market Scan 70 % We just need a few more details to provide…" at bounding box center [813, 416] width 1509 height 729
click at [672, 444] on span "Preferred insured amount" at bounding box center [655, 451] width 143 height 15
click at [672, 470] on input "Preferred insured amount" at bounding box center [774, 487] width 380 height 34
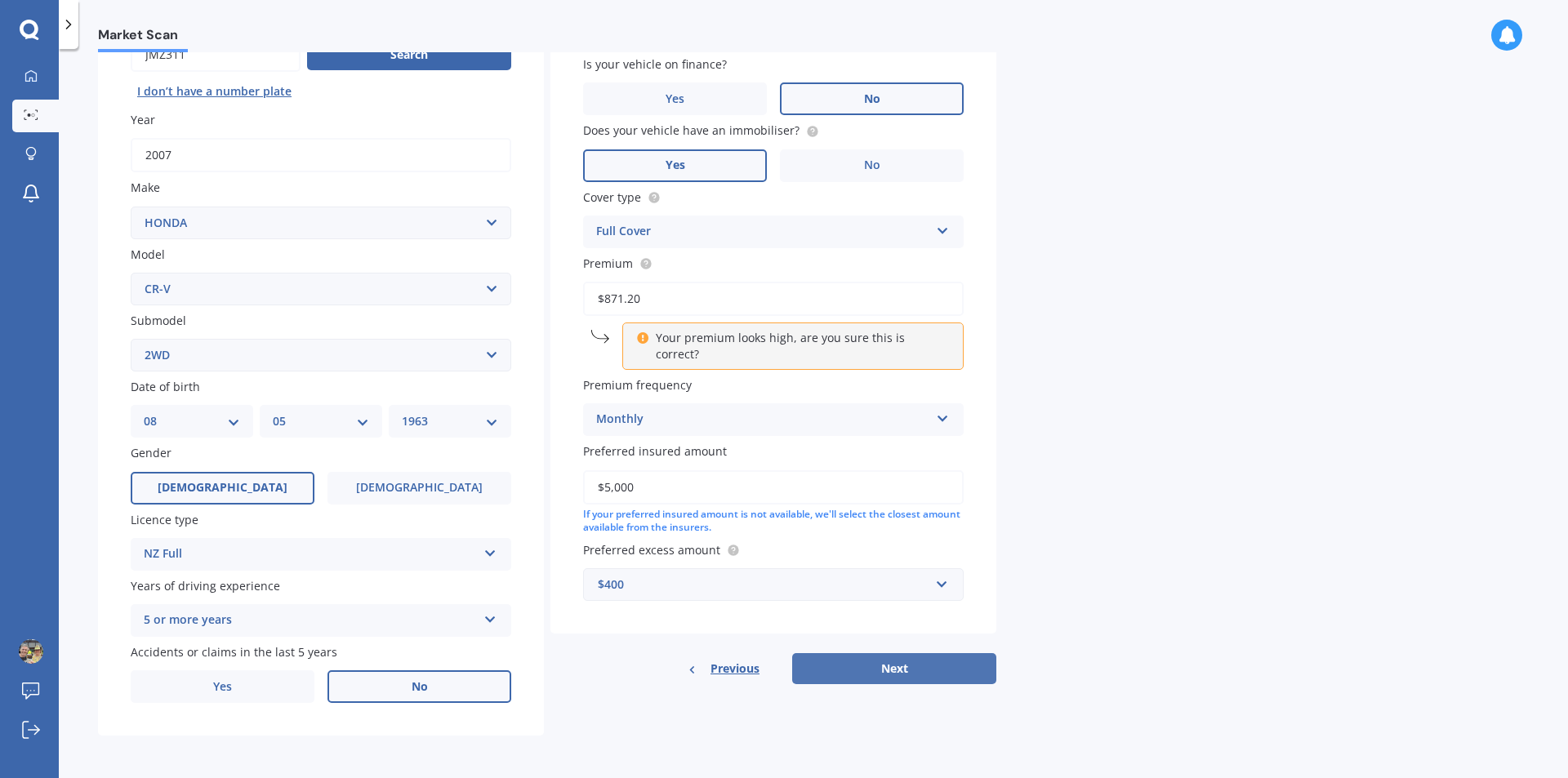
type input "$5,000"
click at [880, 656] on button "Next" at bounding box center [894, 668] width 204 height 31
select select "08"
select select "05"
select select "1963"
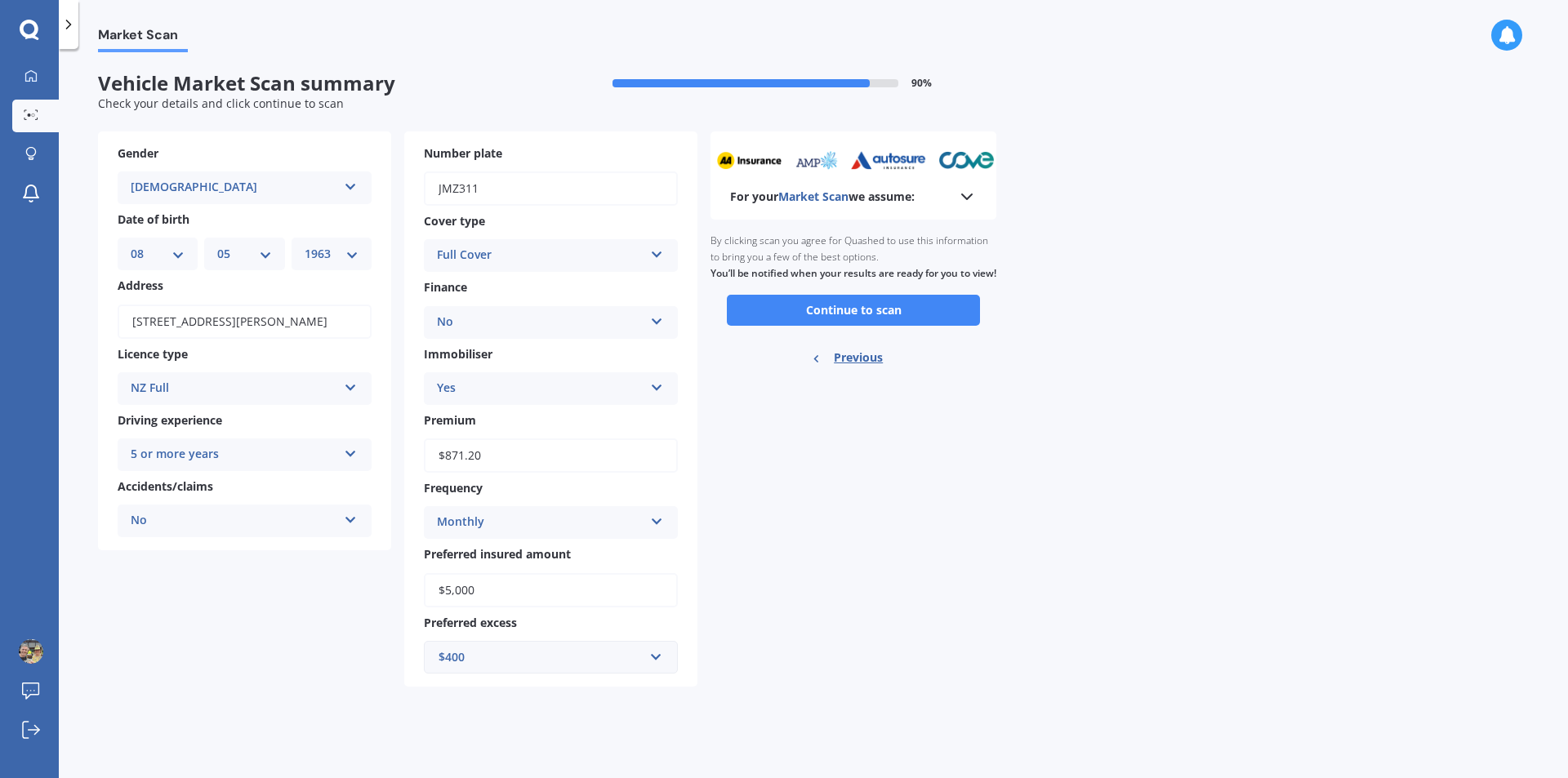
scroll to position [0, 0]
click at [870, 326] on button "Continue to scan" at bounding box center [853, 310] width 253 height 31
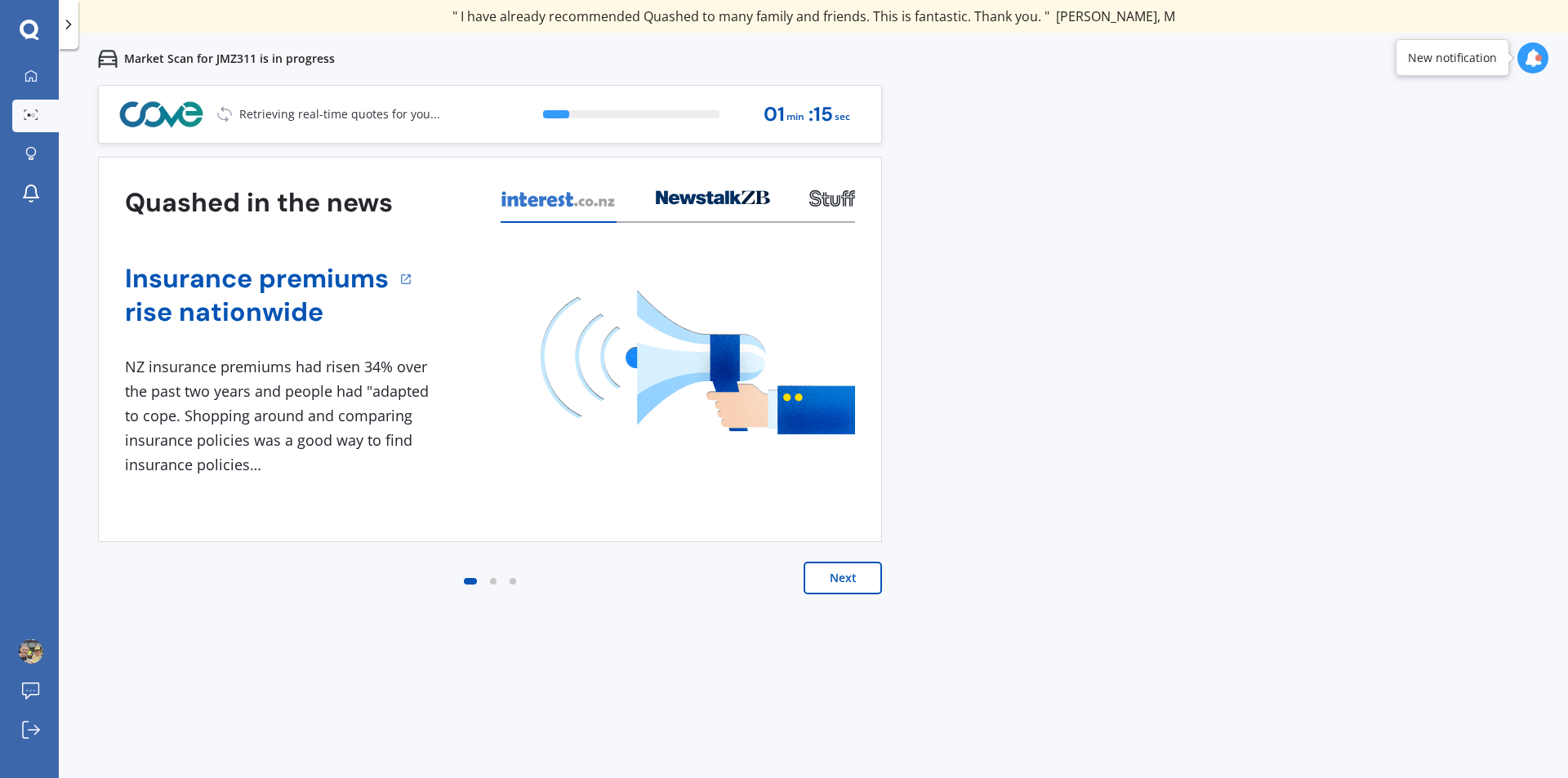
click at [848, 578] on button "Next" at bounding box center [843, 578] width 78 height 32
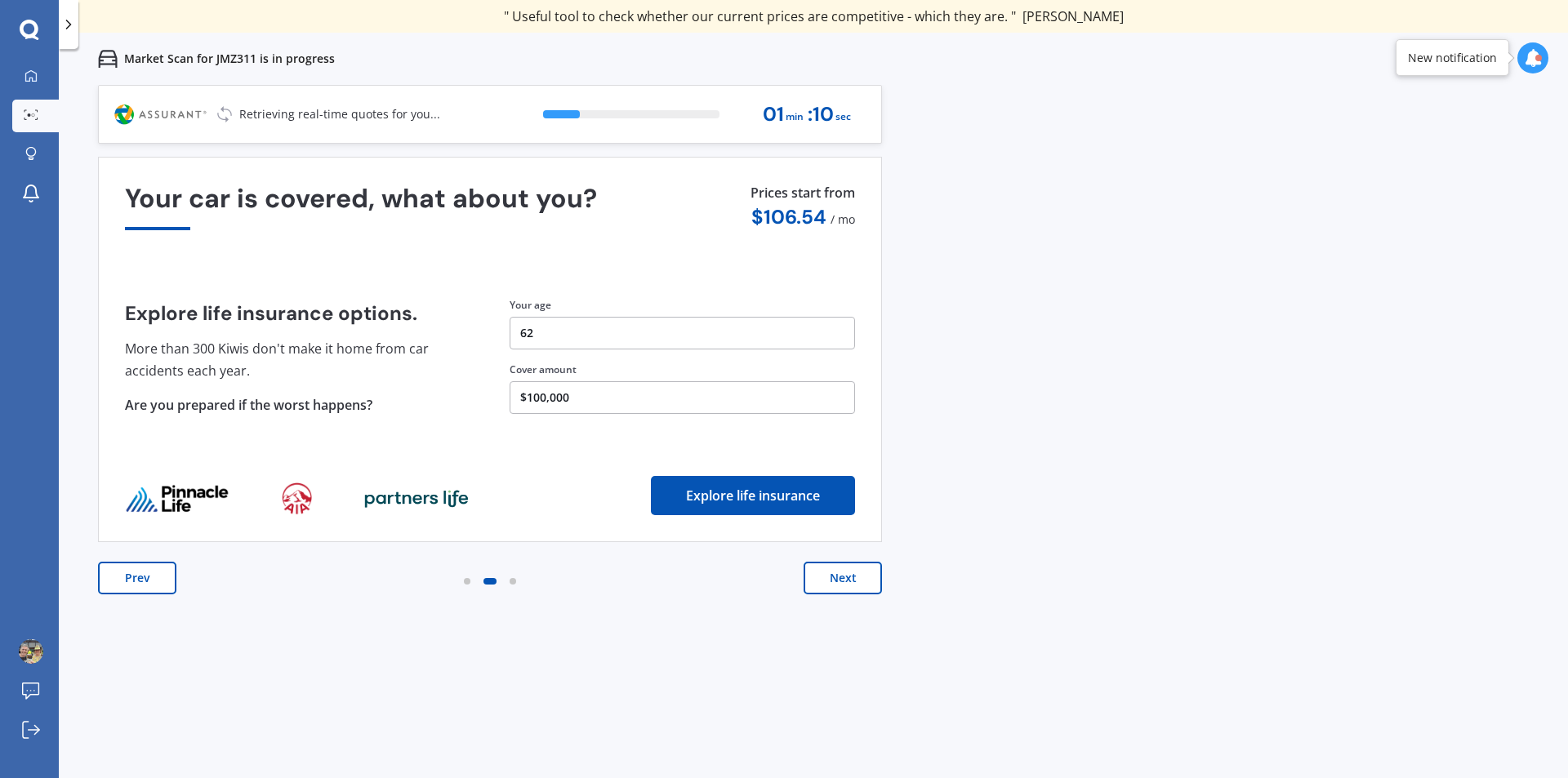
click at [848, 578] on button "Next" at bounding box center [843, 578] width 78 height 32
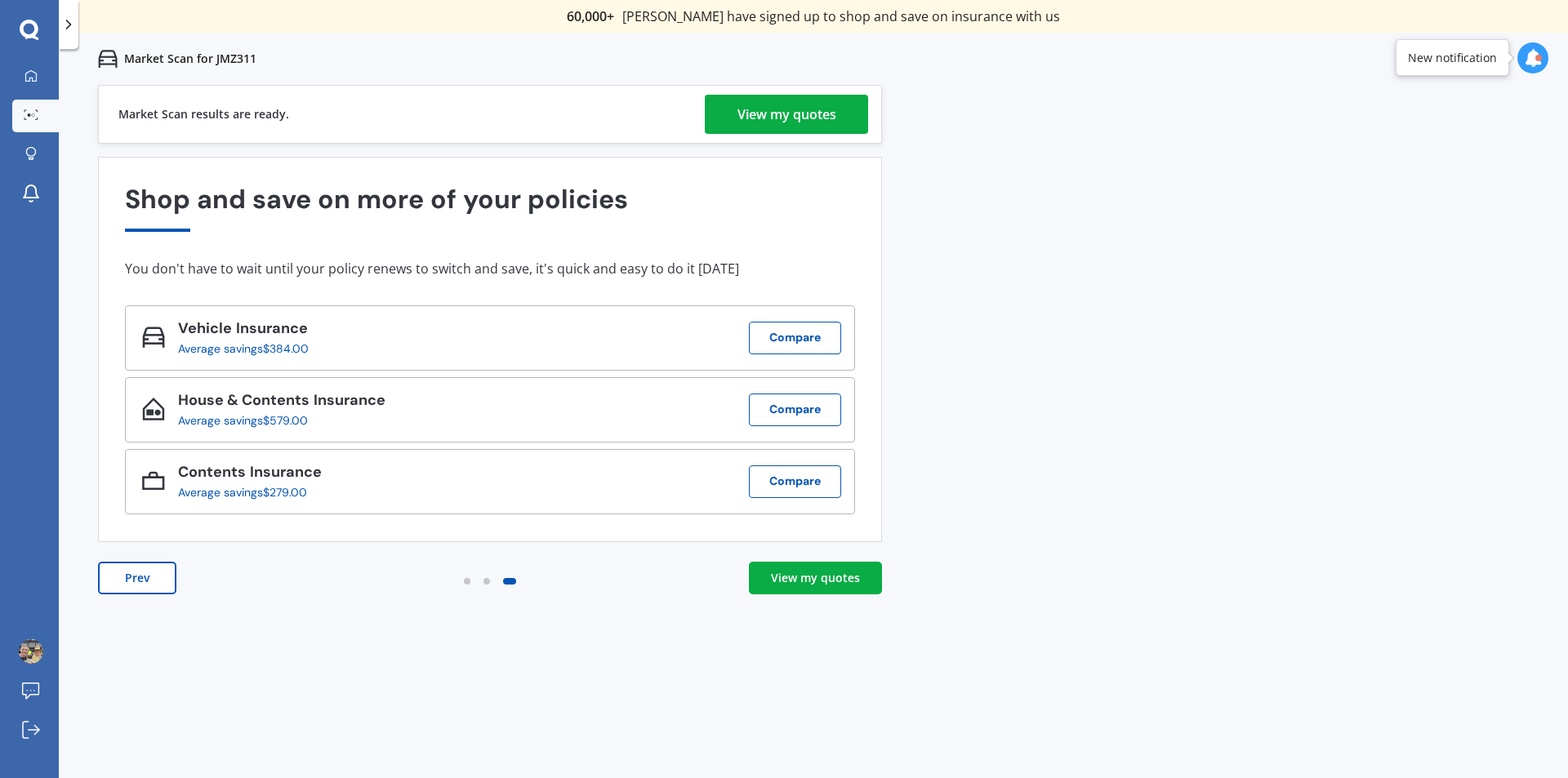
click at [793, 112] on div "View my quotes" at bounding box center [787, 114] width 99 height 39
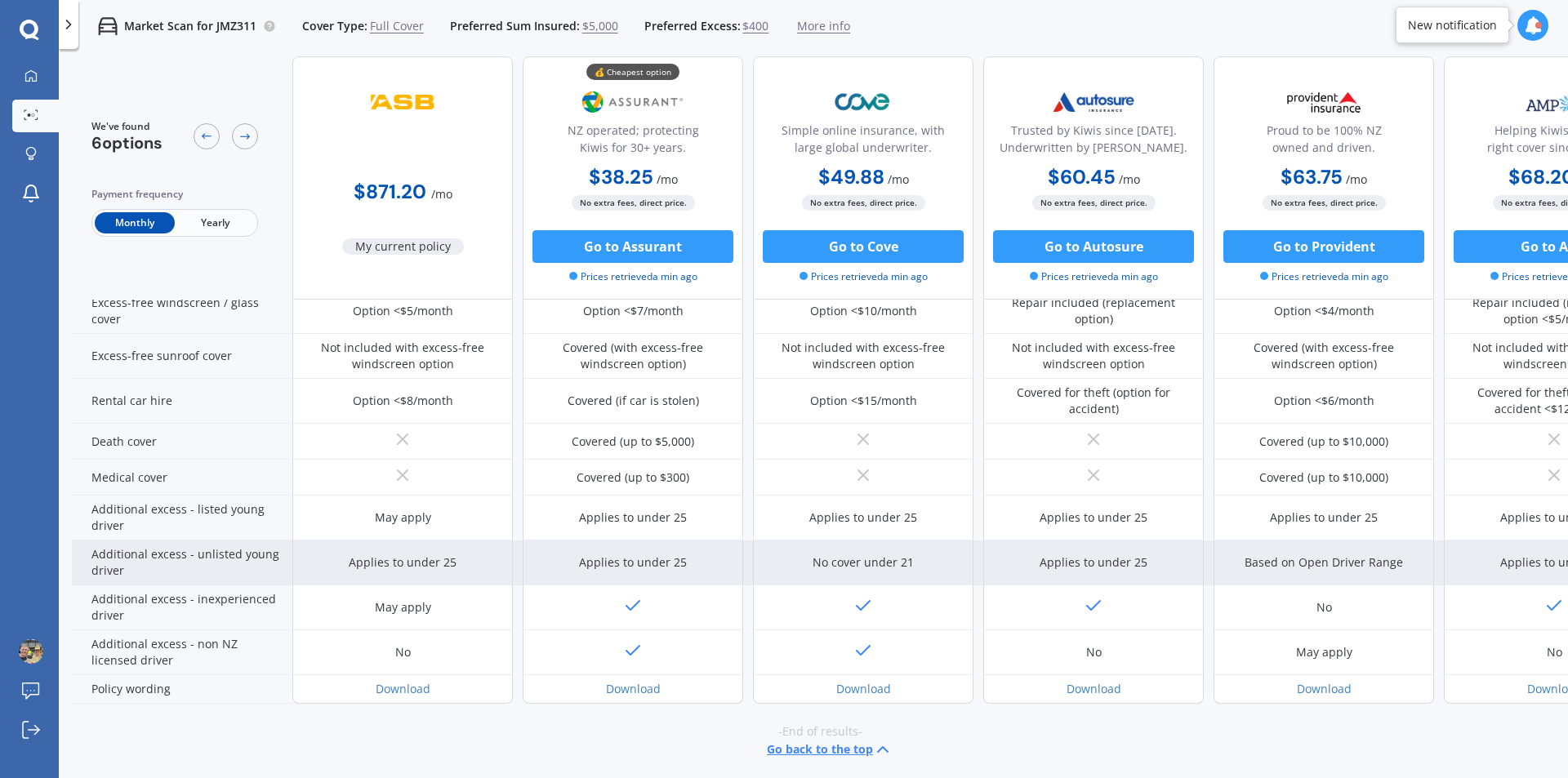
scroll to position [628, 0]
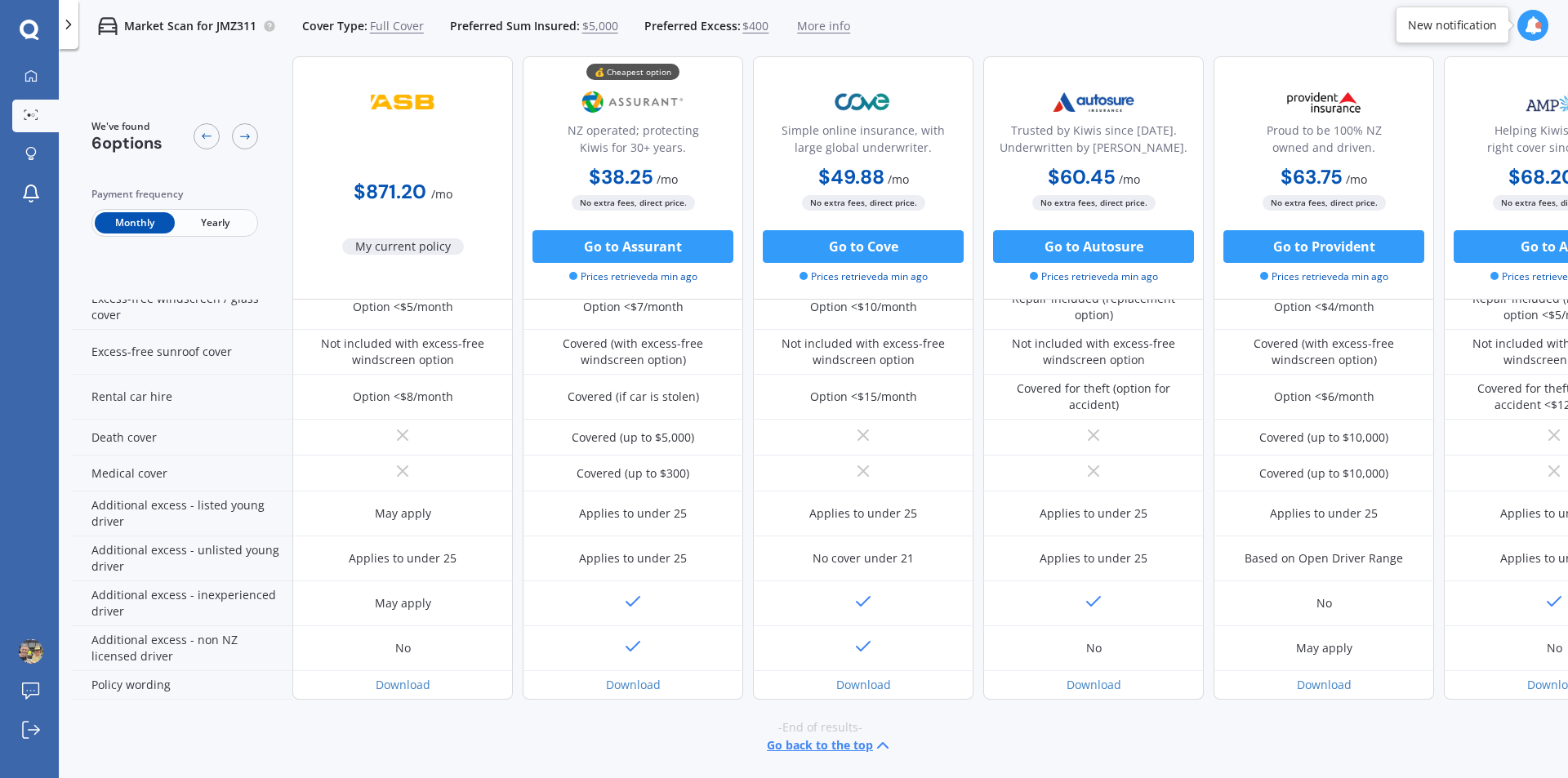
click at [841, 735] on button "Go back to the top" at bounding box center [830, 745] width 125 height 20
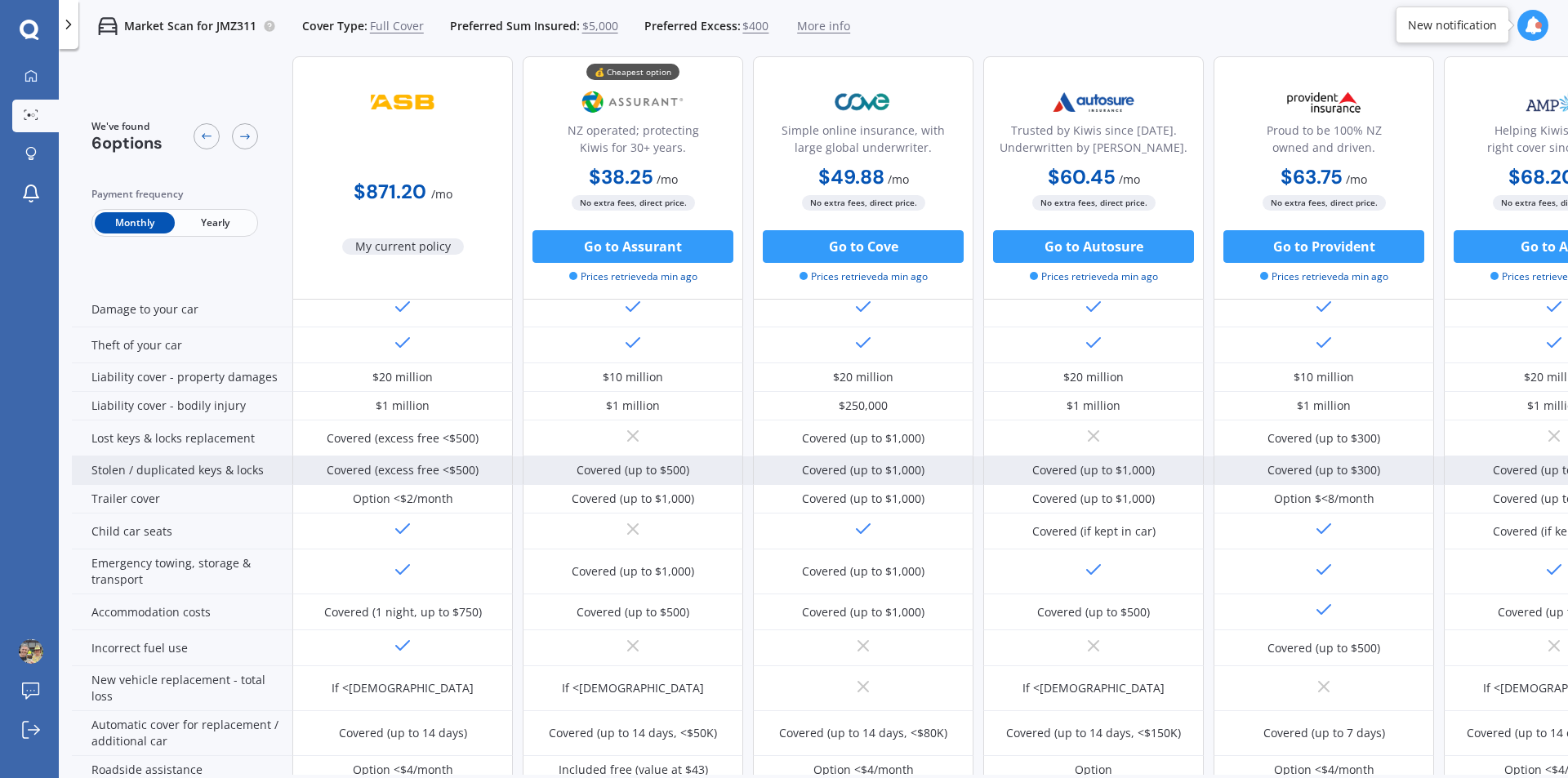
scroll to position [0, 0]
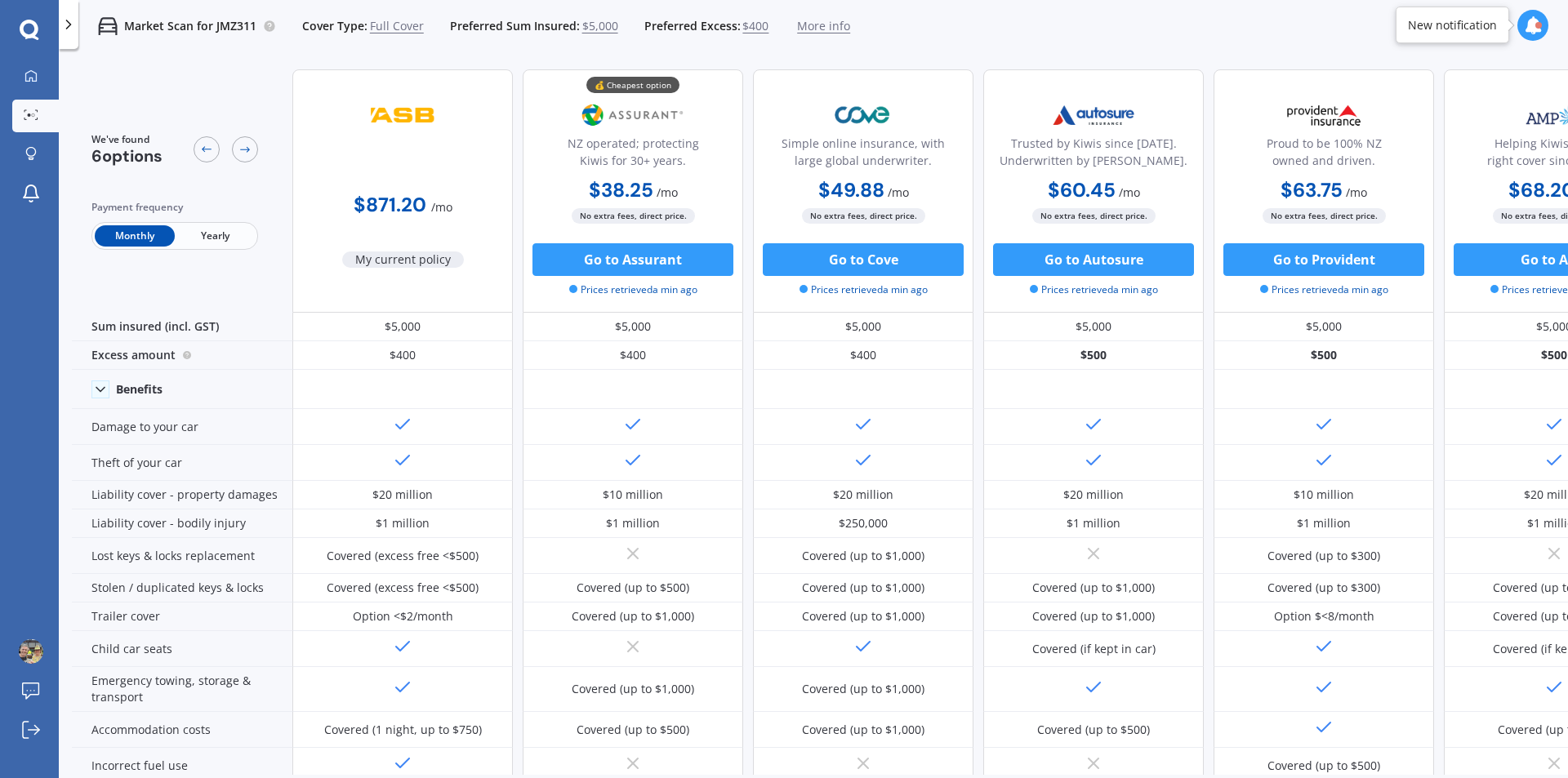
click at [71, 26] on icon at bounding box center [68, 24] width 16 height 16
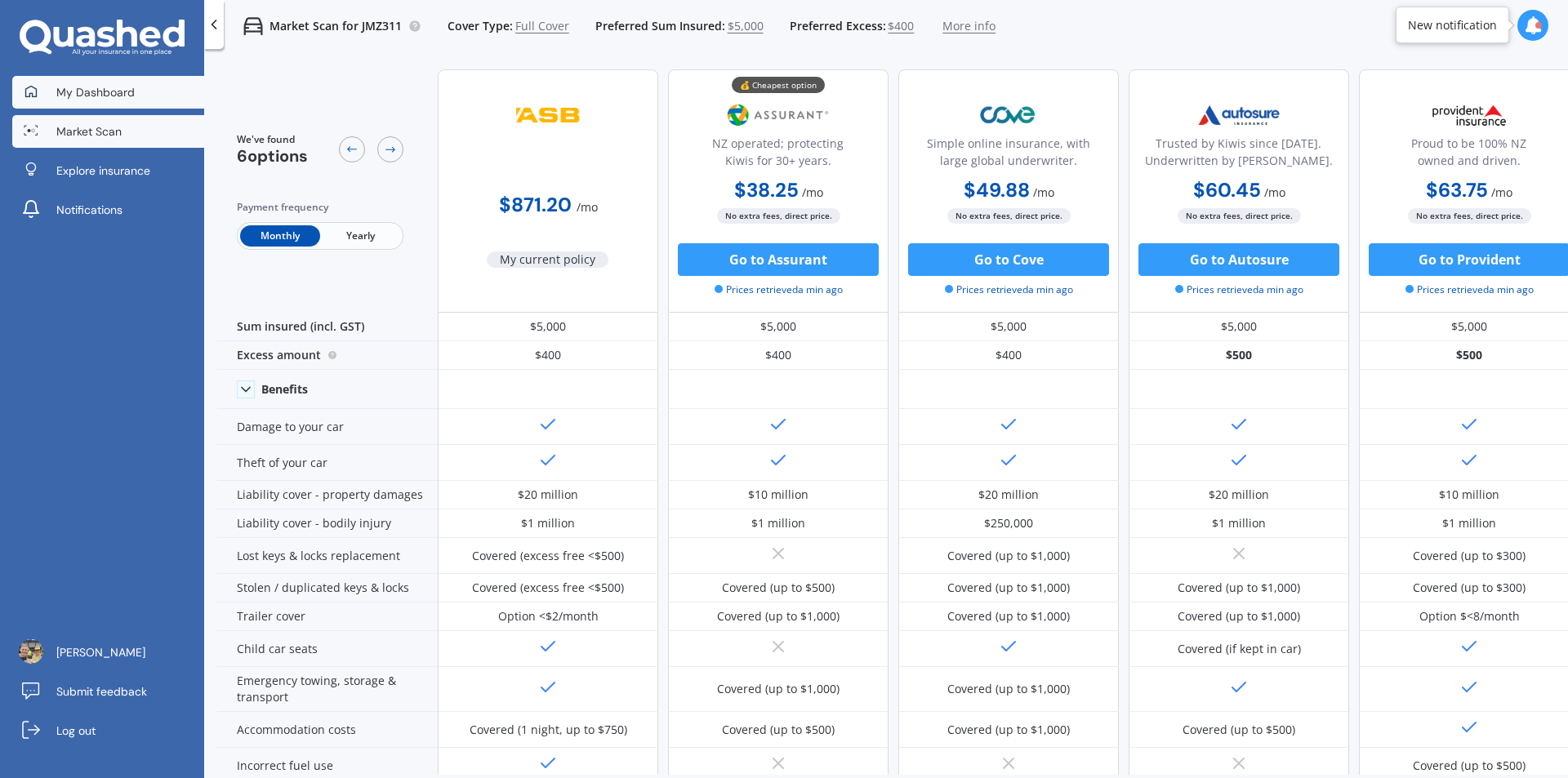
click at [107, 93] on span "My Dashboard" at bounding box center [95, 92] width 78 height 16
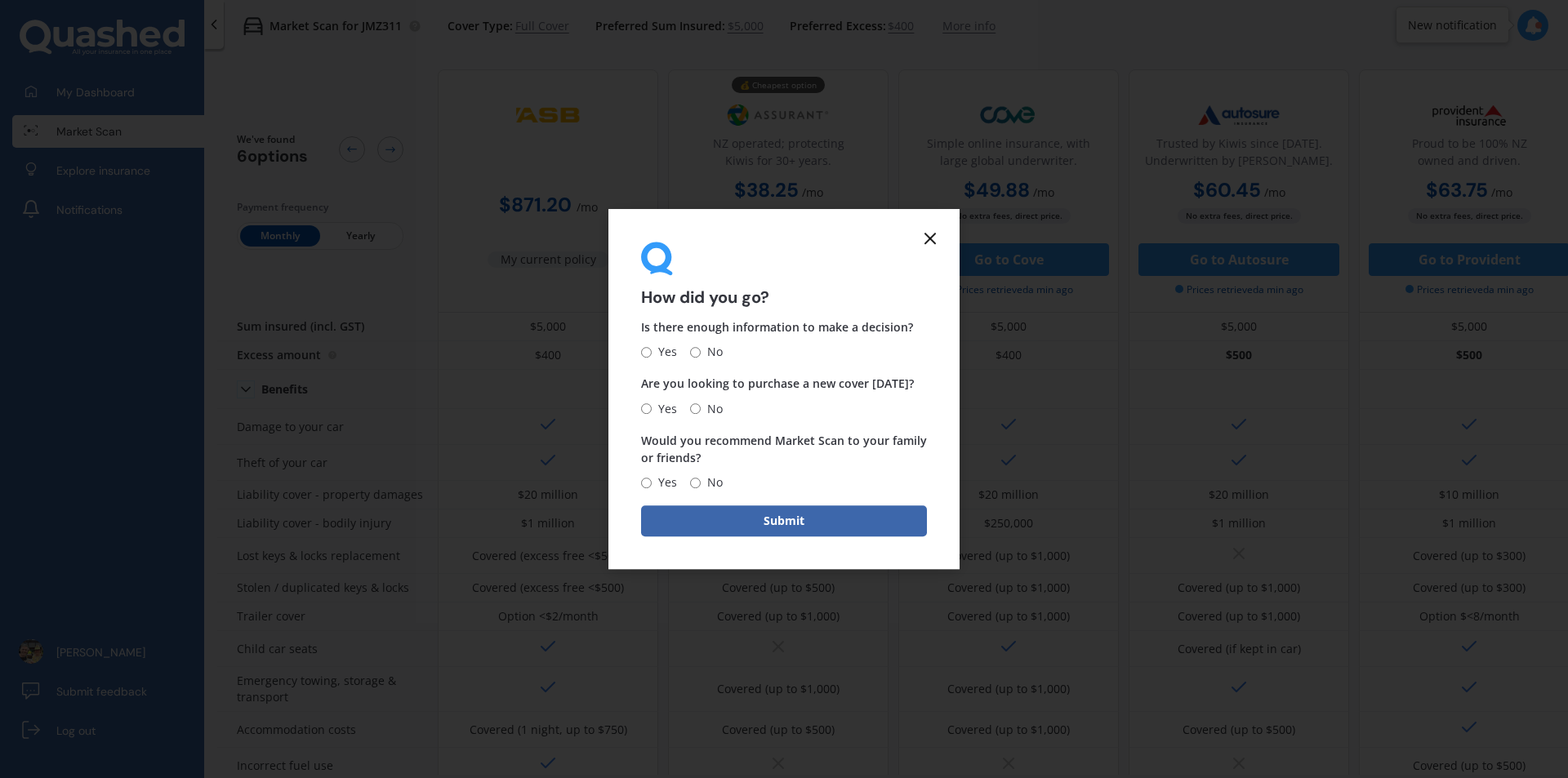
click at [929, 234] on icon at bounding box center [930, 238] width 20 height 20
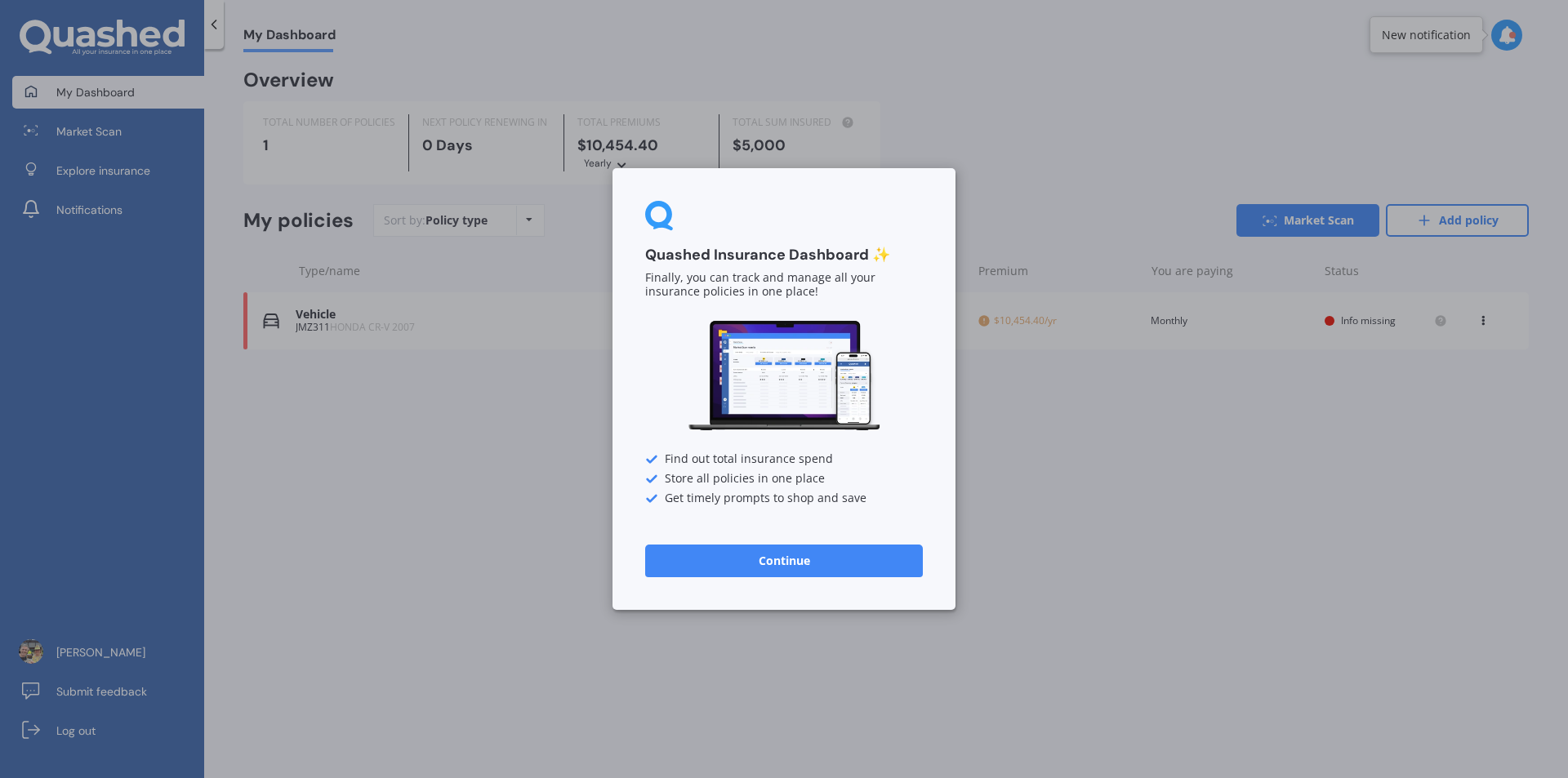
click at [835, 556] on button "Continue" at bounding box center [784, 560] width 277 height 32
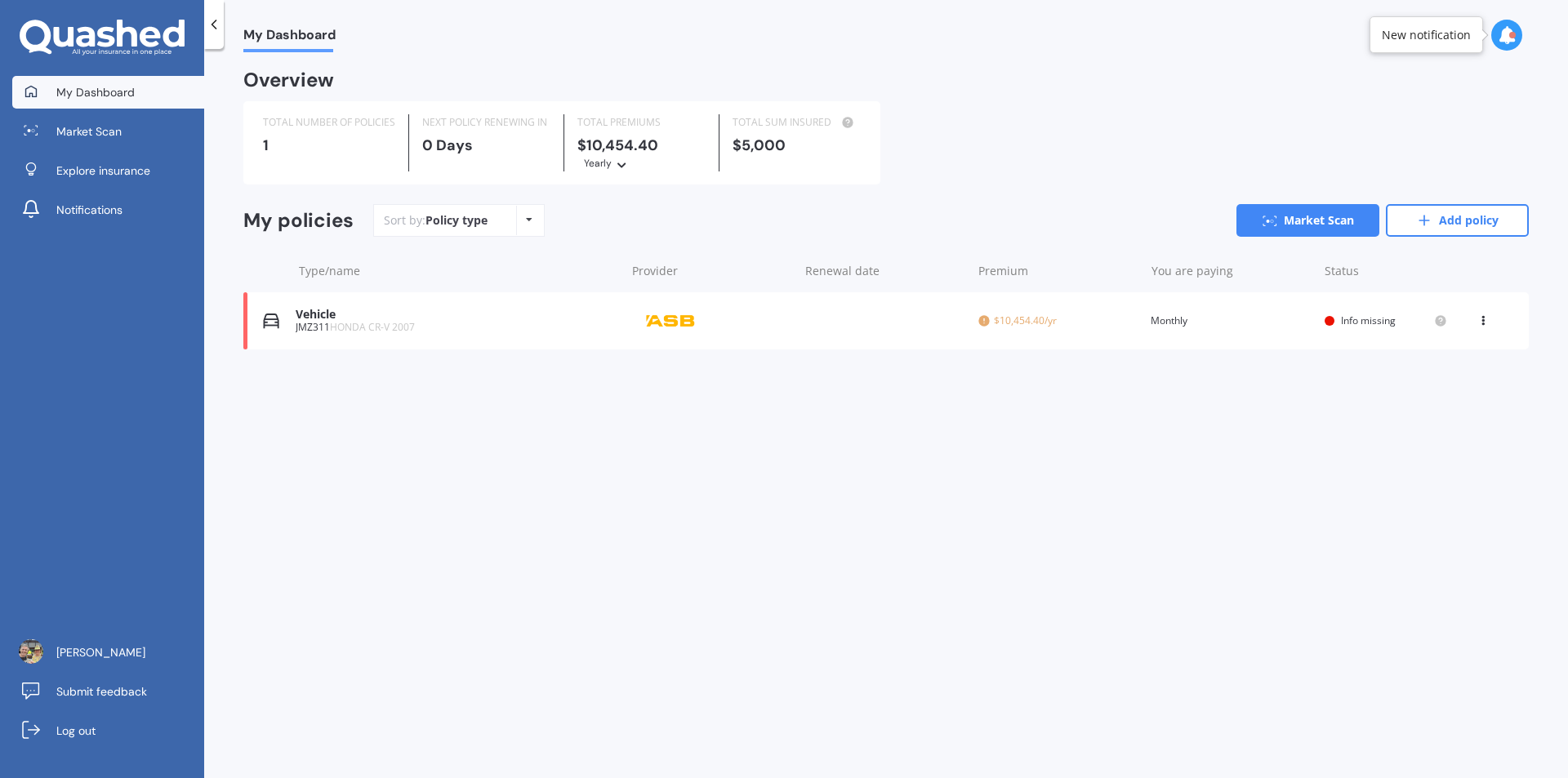
click at [1483, 322] on icon at bounding box center [1483, 317] width 11 height 9
click at [1447, 351] on div "View policy" at bounding box center [1447, 351] width 162 height 32
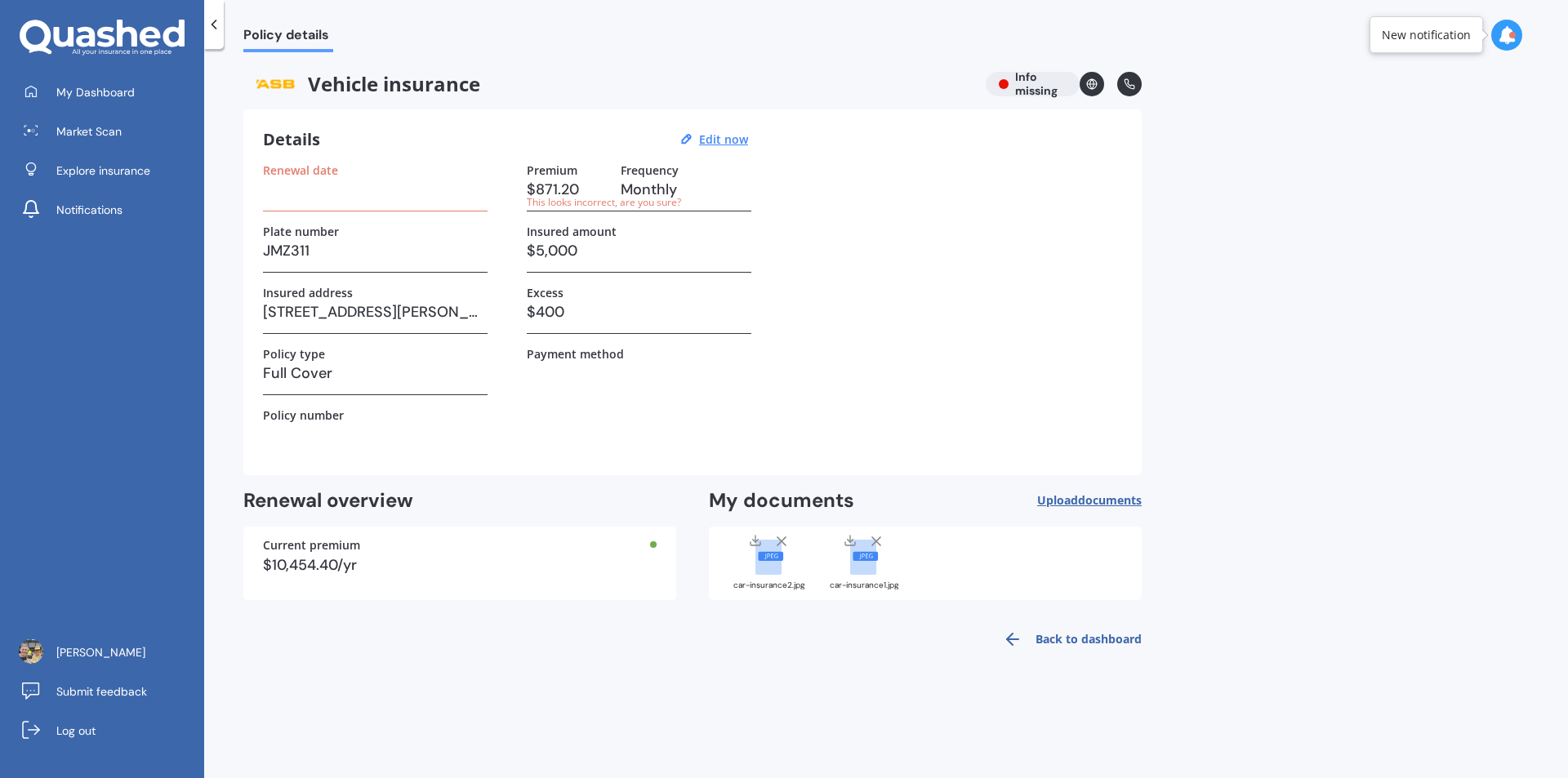
click at [607, 203] on div "This looks incorrect, are you sure?" at bounding box center [566, 202] width 81 height 14
click at [566, 194] on h3 "$871.20" at bounding box center [566, 189] width 81 height 25
click at [738, 142] on u "Edit now" at bounding box center [724, 139] width 49 height 15
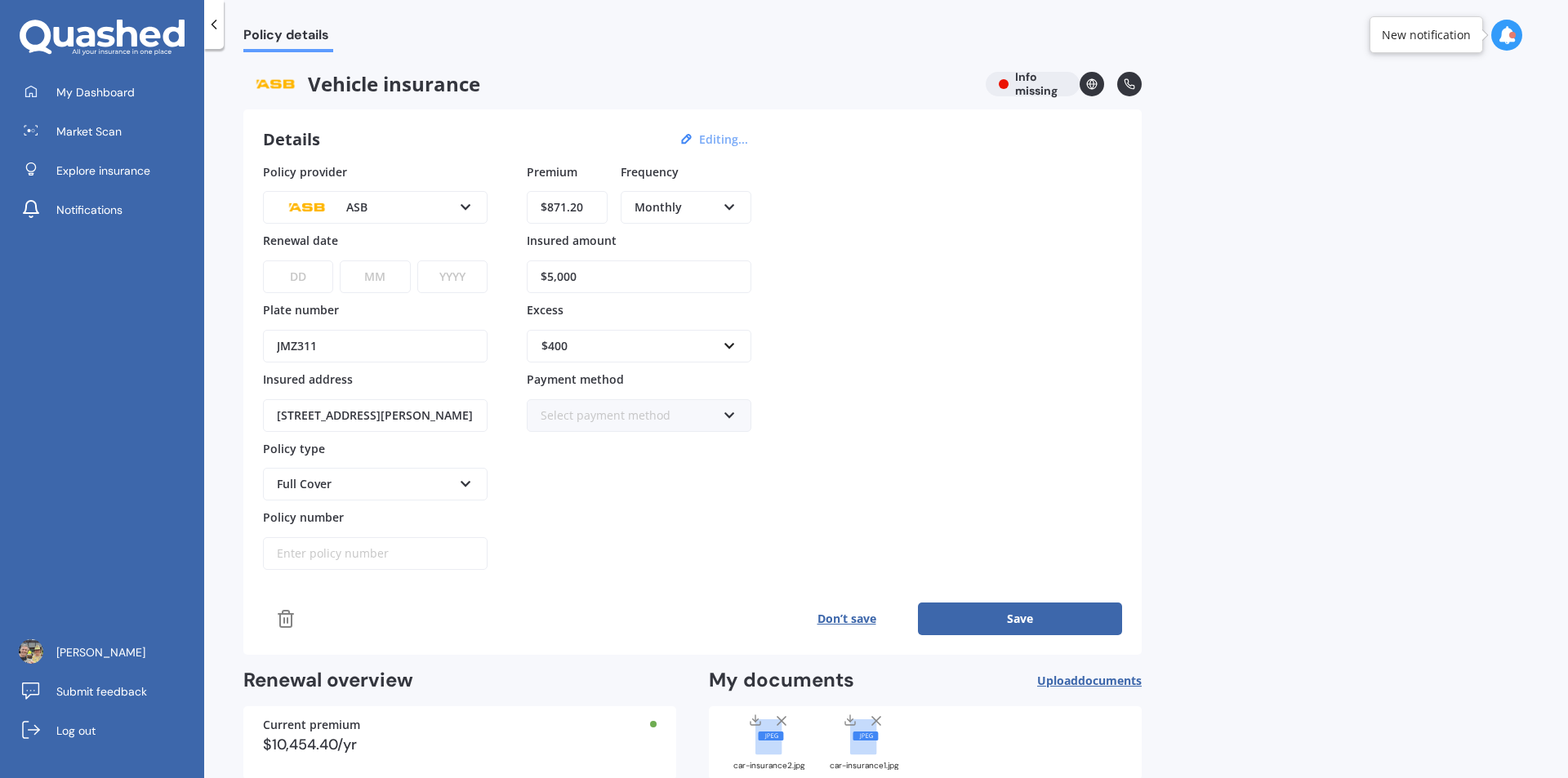
click at [732, 204] on icon at bounding box center [730, 204] width 14 height 11
click at [662, 240] on span "Yearly" at bounding box center [652, 237] width 33 height 15
click at [585, 280] on input "$5,000" at bounding box center [639, 276] width 224 height 32
drag, startPoint x: 599, startPoint y: 207, endPoint x: 548, endPoint y: 209, distance: 51.0
click at [548, 209] on input "$871.20" at bounding box center [566, 207] width 81 height 32
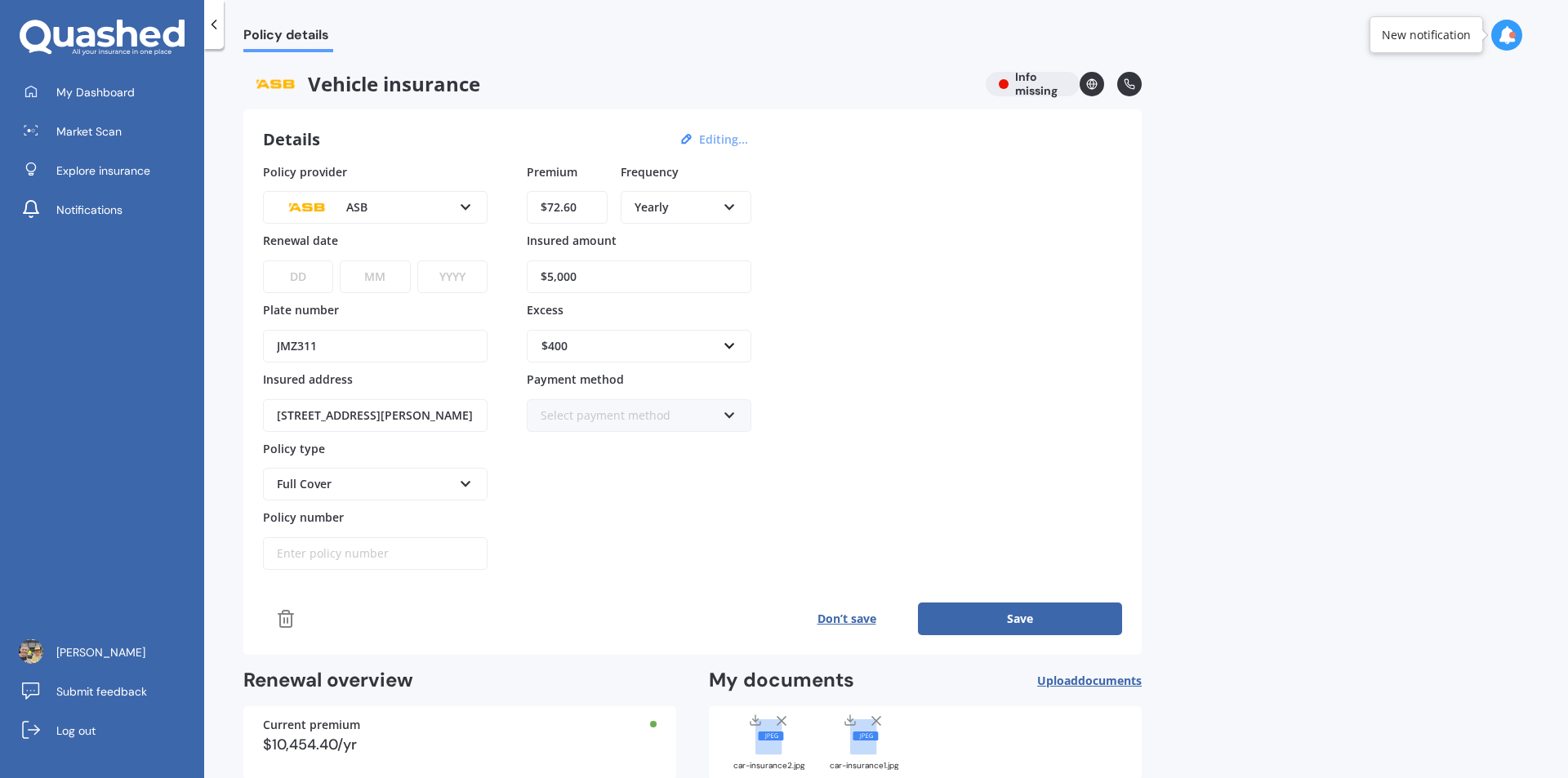
type input "$72.60"
click at [731, 202] on icon at bounding box center [730, 204] width 14 height 11
click at [665, 323] on span "Monthly" at bounding box center [658, 326] width 45 height 15
click at [611, 275] on input "$5,000" at bounding box center [639, 276] width 224 height 32
type input "$5"
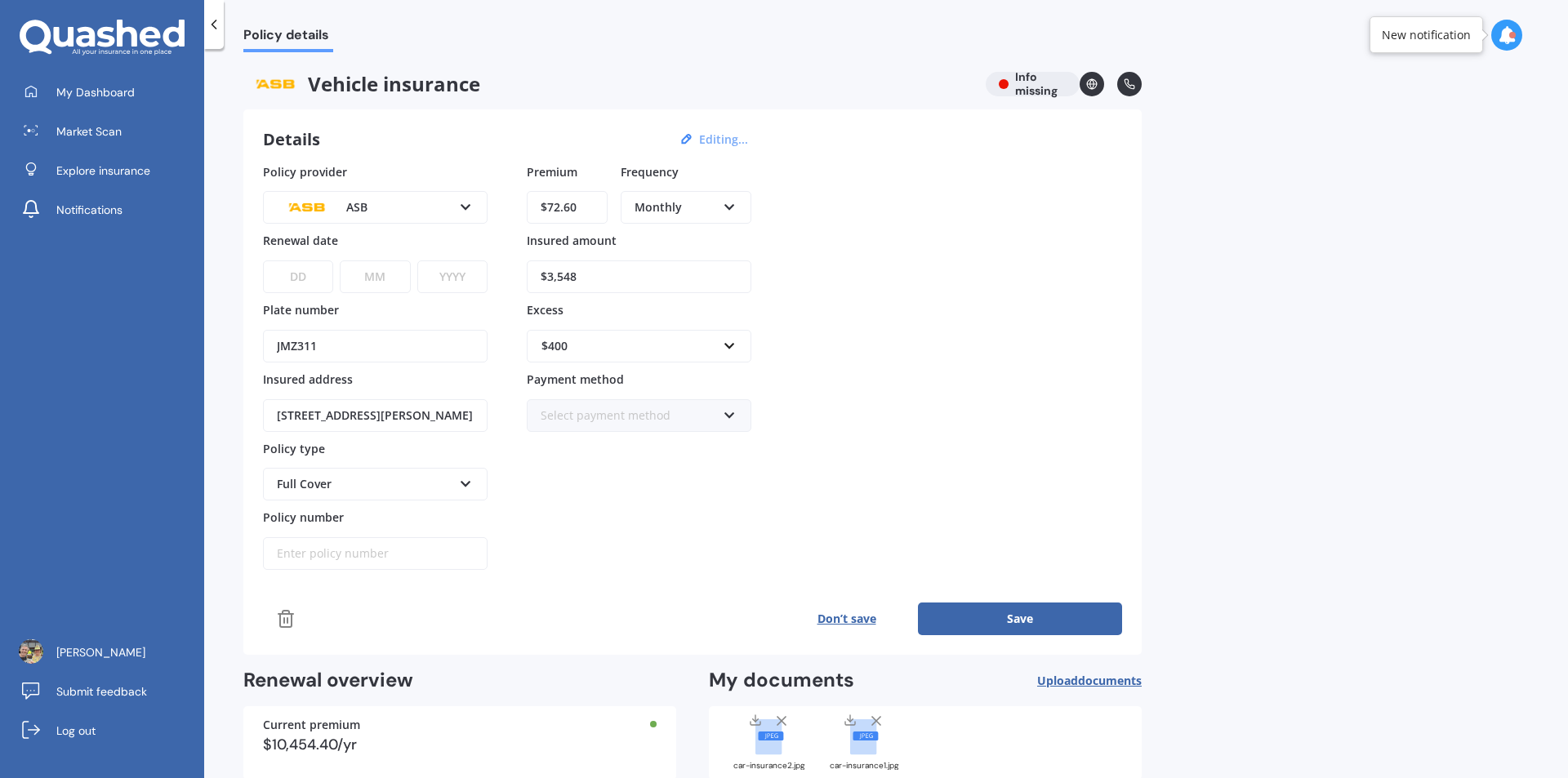
type input "$3,548"
click at [732, 412] on icon at bounding box center [730, 412] width 14 height 11
click at [642, 445] on span "Direct debit - bank account" at bounding box center [616, 446] width 148 height 15
click at [576, 553] on div "Premium $72.60 Frequency Monthly Yearly Six-Monthly Quarterly Monthly Fortnight…" at bounding box center [639, 367] width 224 height 408
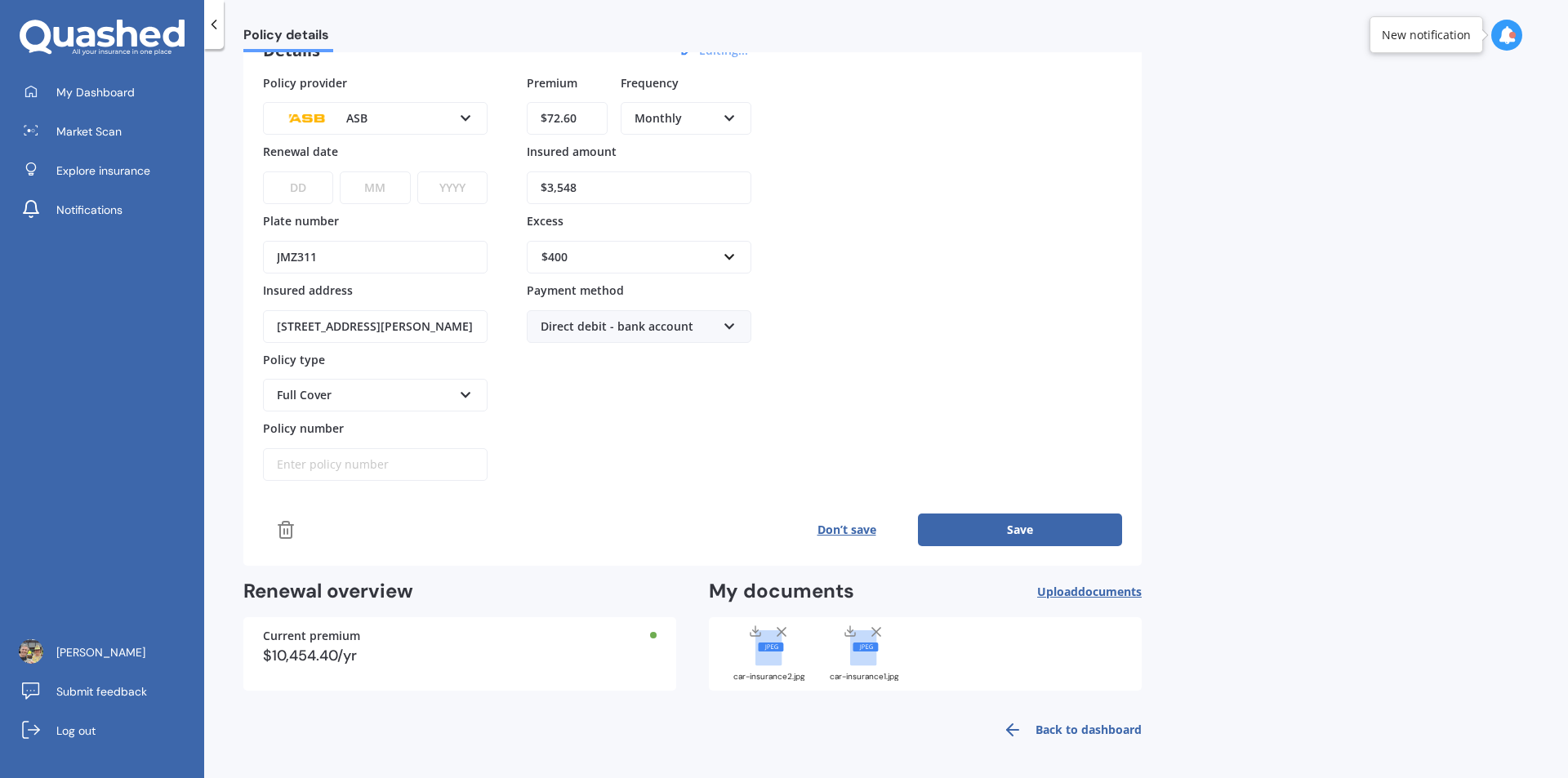
scroll to position [90, 0]
click at [365, 466] on input "Policy number" at bounding box center [375, 464] width 224 height 32
type input "MOTP00211381"
click at [1023, 531] on button "Save" at bounding box center [1020, 529] width 204 height 32
click at [310, 183] on select "DD 01 02 03 04 05 06 07 08 09 10 11 12 13 14 15 16 17 18 19 20 21 22 23 24 25 2…" at bounding box center [297, 187] width 68 height 32
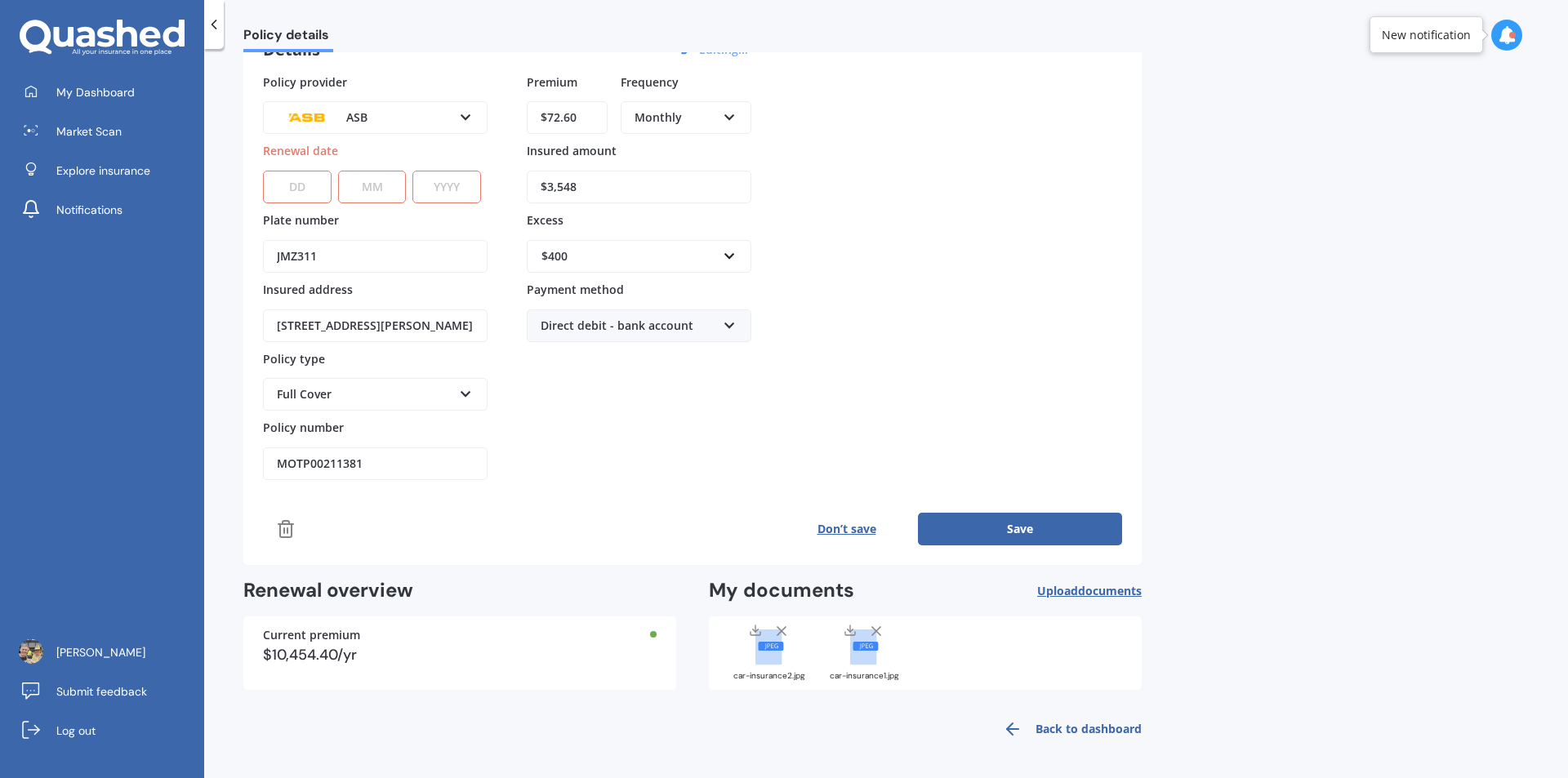
select select "01"
click at [263, 171] on select "DD 01 02 03 04 05 06 07 08 09 10 11 12 13 14 15 16 17 18 19 20 21 22 23 24 25 2…" at bounding box center [297, 187] width 68 height 32
click at [375, 195] on select "MM 01 02 03 04 05 06 07 08 09 10 11 12" at bounding box center [373, 187] width 68 height 32
select select "07"
click at [338, 171] on select "MM 01 02 03 04 05 06 07 08 09 10 11 12" at bounding box center [373, 187] width 68 height 32
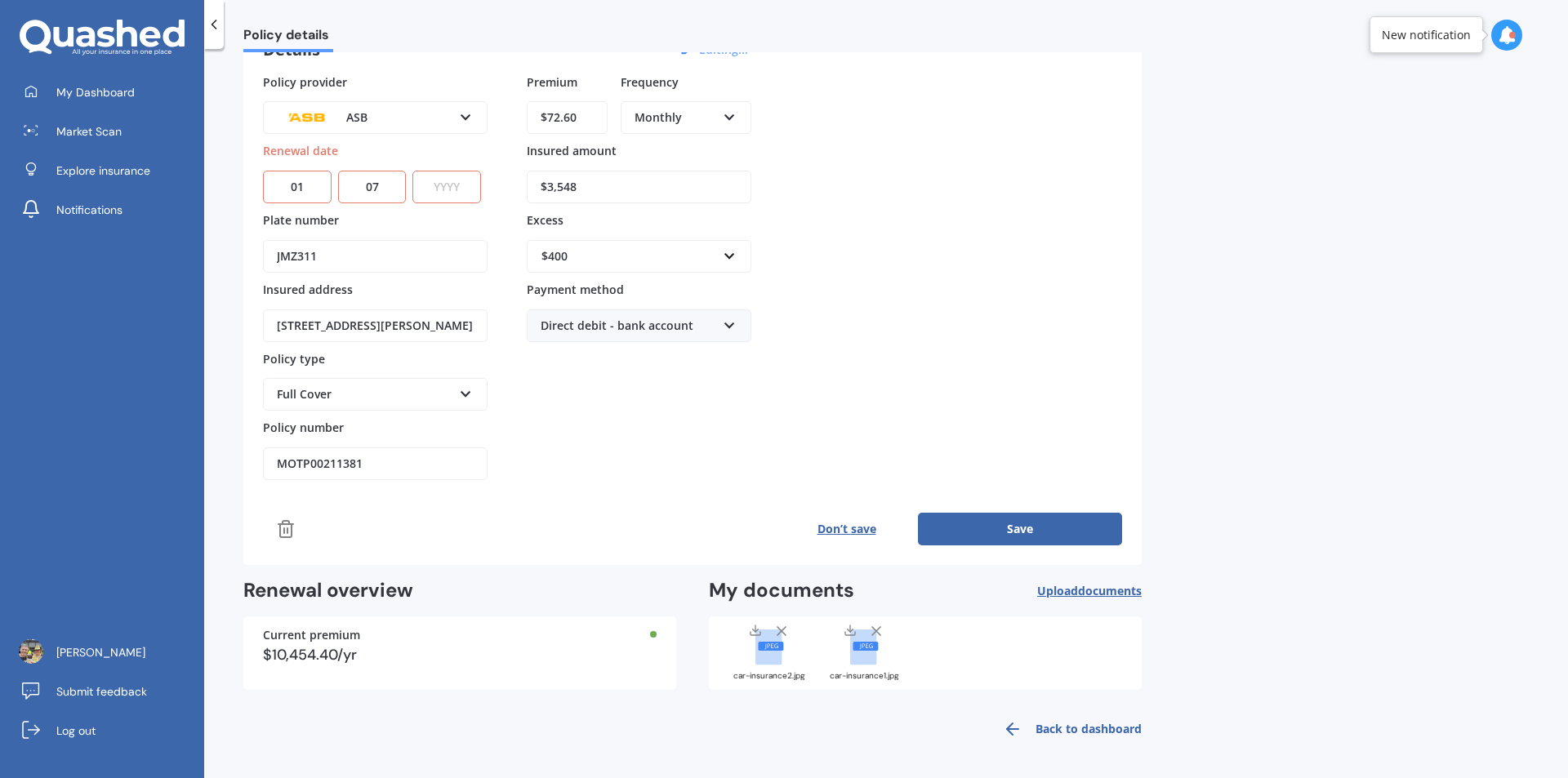
click at [445, 183] on select "YYYY 2027 2026 2025 2024 2023 2022 2021 2020 2019 2018 2017 2016 2015 2014 2013…" at bounding box center [447, 187] width 68 height 32
select select "2026"
click at [416, 171] on select "YYYY 2027 2026 2025 2024 2023 2022 2021 2020 2019 2018 2017 2016 2015 2014 2013…" at bounding box center [447, 187] width 68 height 32
click at [1034, 529] on button "Save" at bounding box center [1020, 529] width 204 height 32
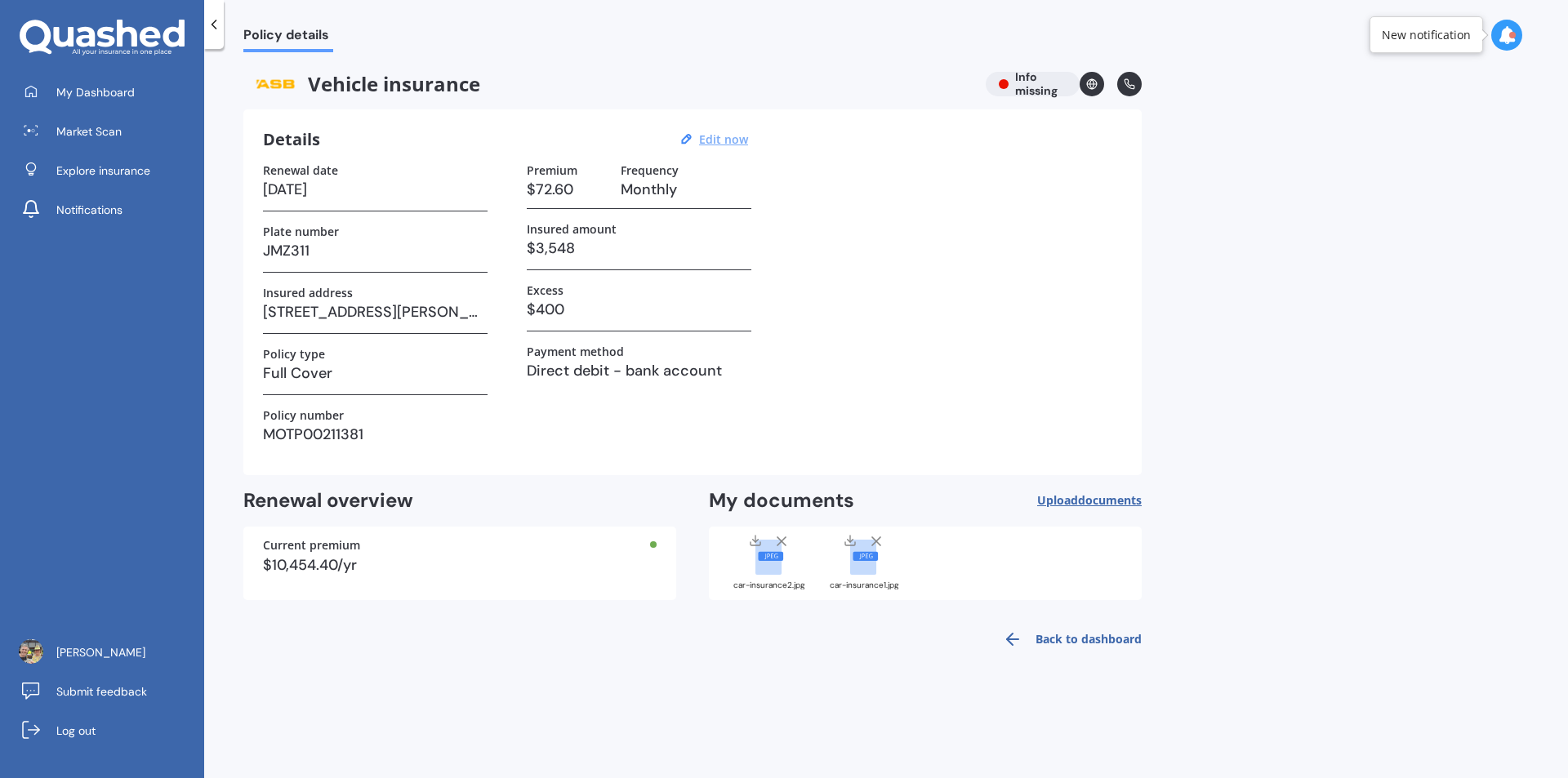
scroll to position [0, 0]
click at [95, 134] on span "Market Scan" at bounding box center [88, 131] width 66 height 16
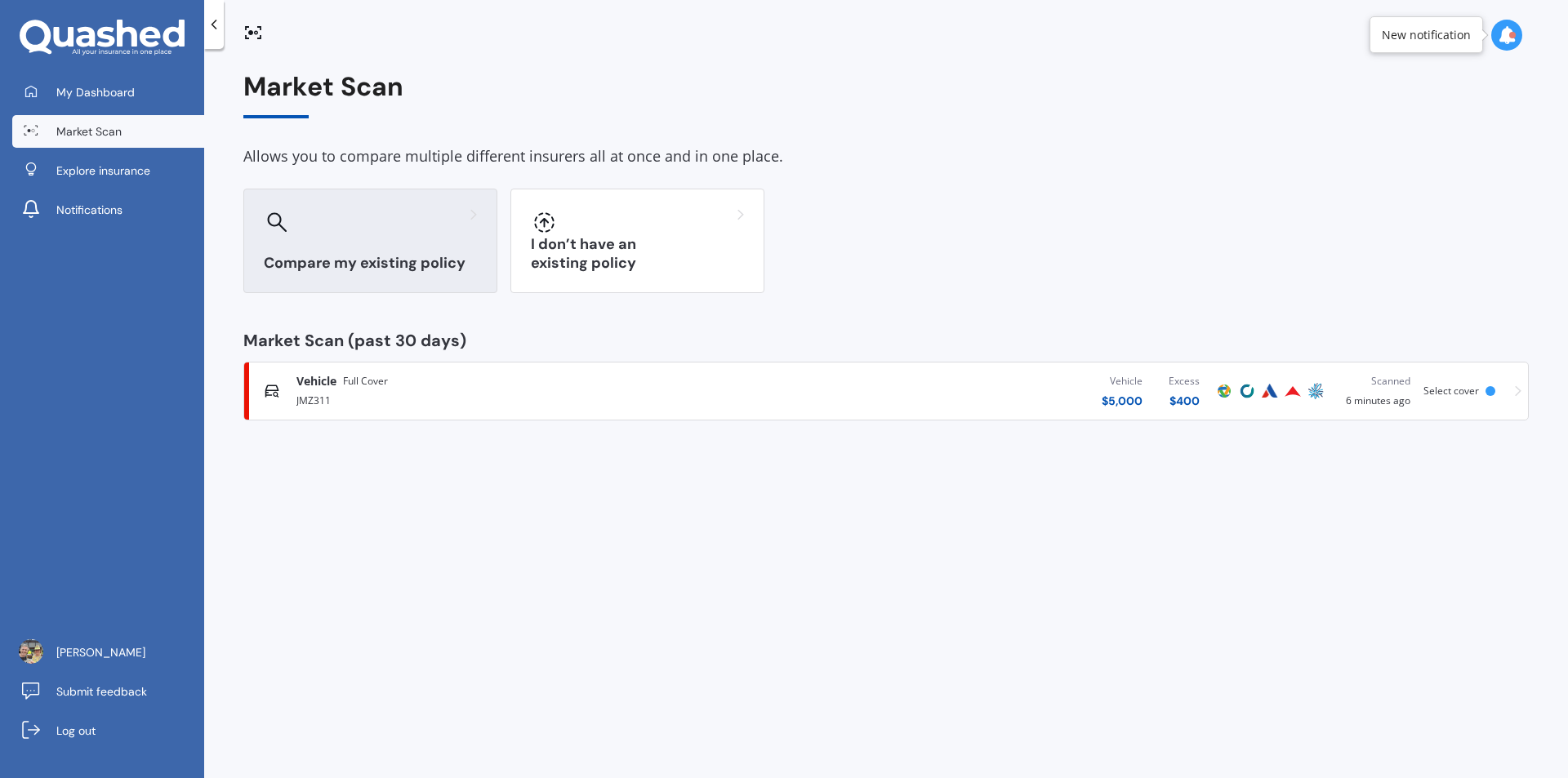
click at [373, 258] on h3 "Compare my existing policy" at bounding box center [371, 263] width 213 height 19
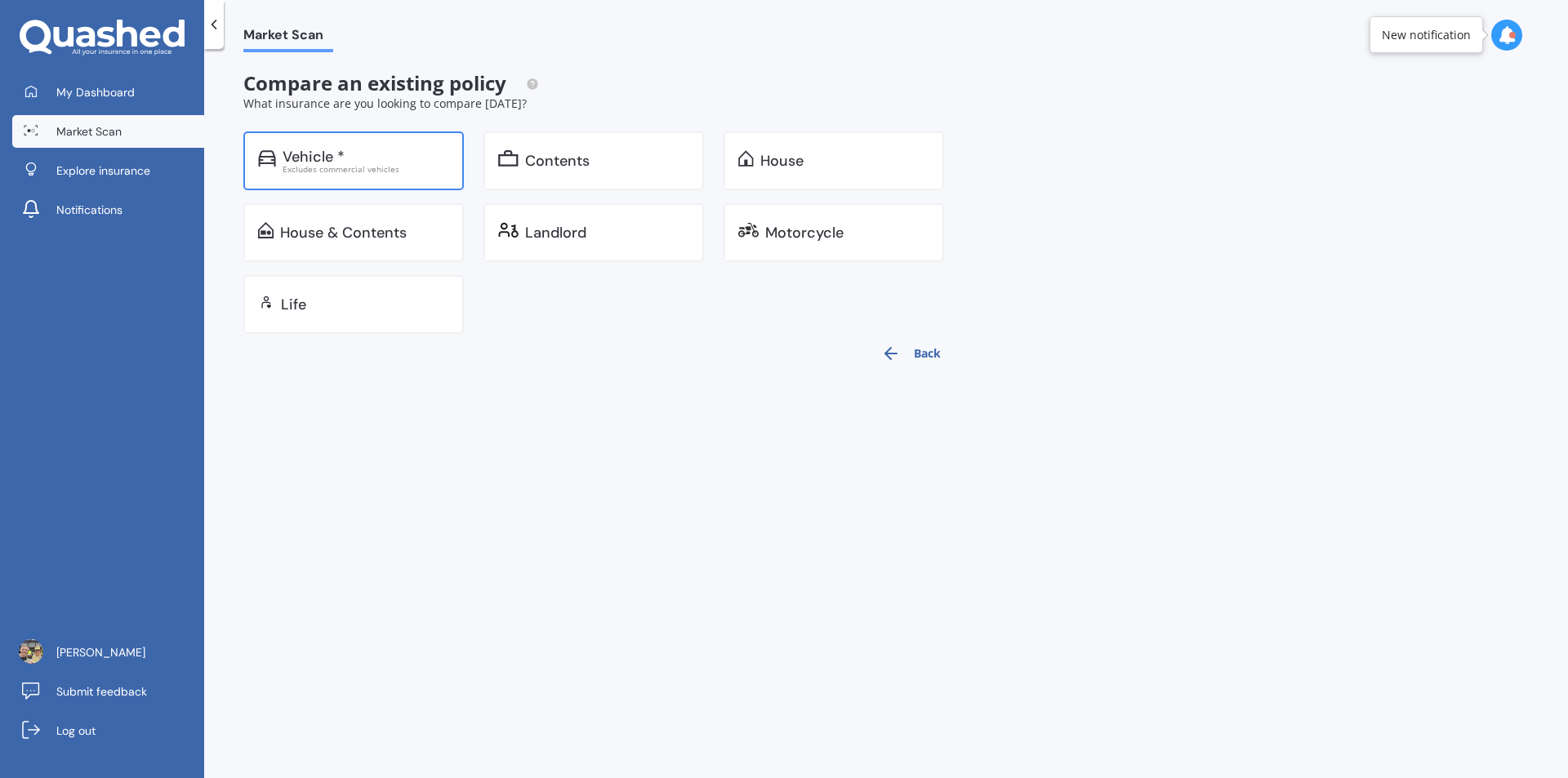
click at [376, 166] on div "Excludes commercial vehicles" at bounding box center [365, 169] width 166 height 9
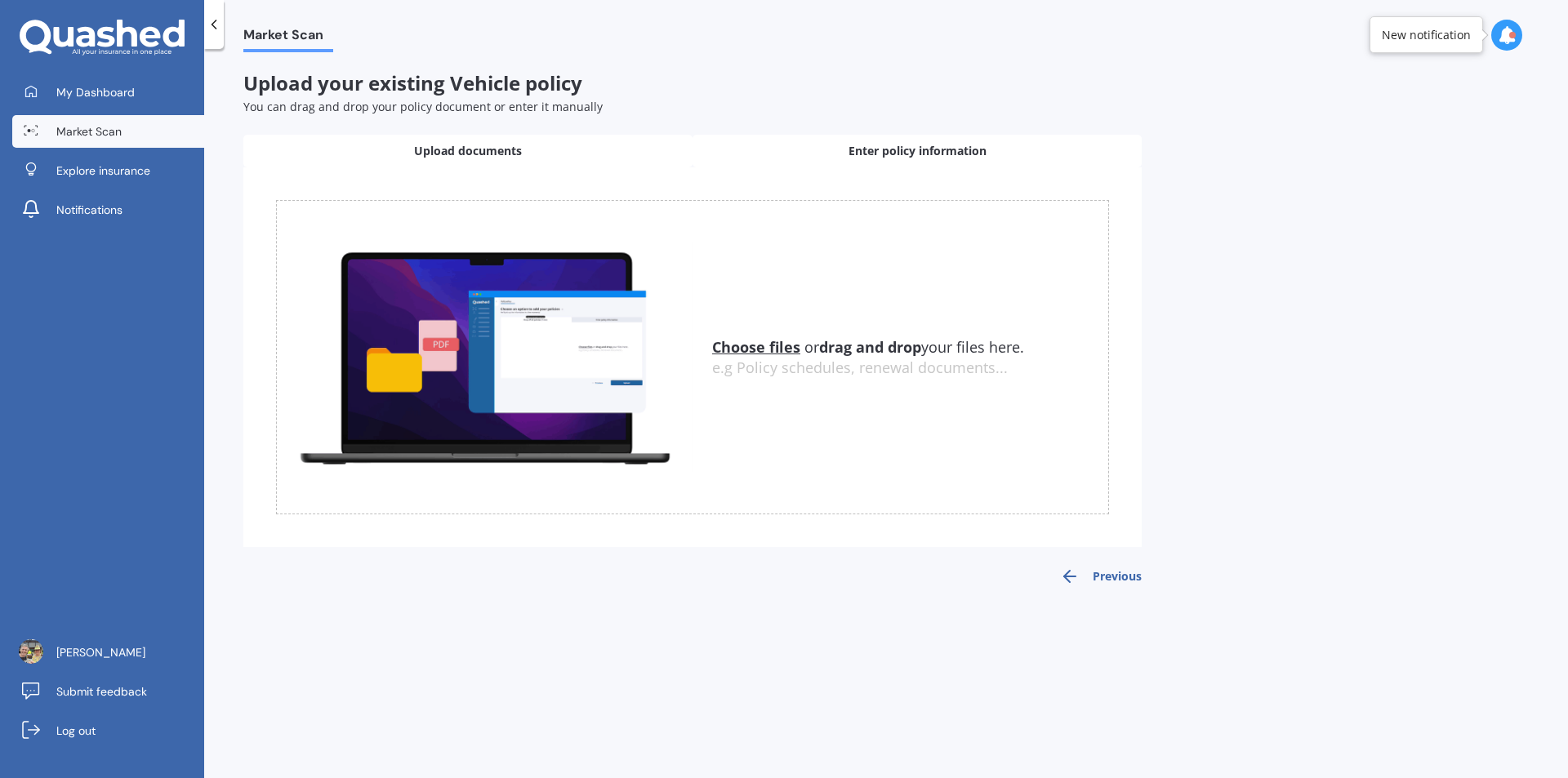
click at [906, 145] on span "Enter policy information" at bounding box center [917, 150] width 138 height 16
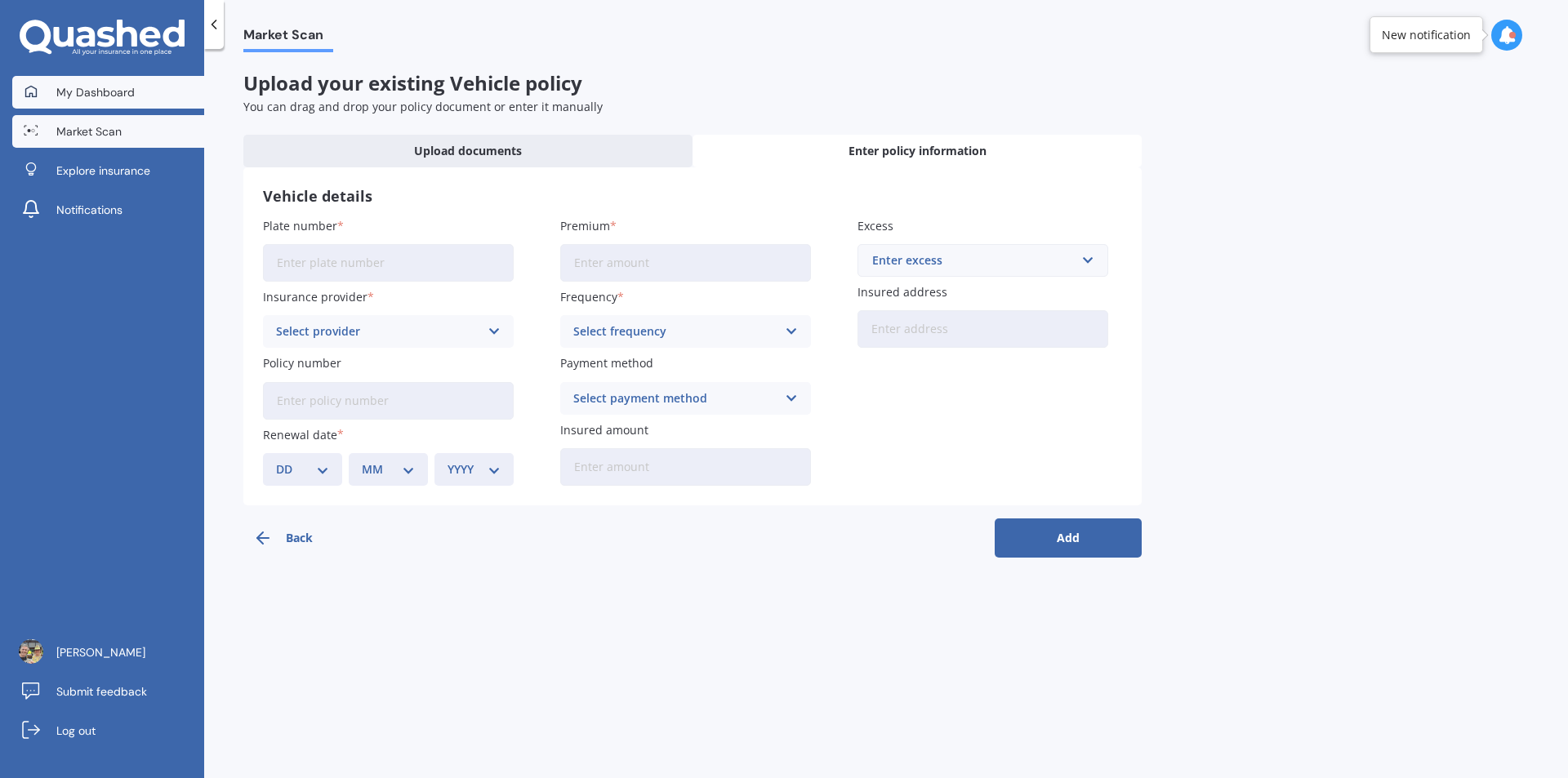
click at [96, 88] on span "My Dashboard" at bounding box center [95, 92] width 78 height 16
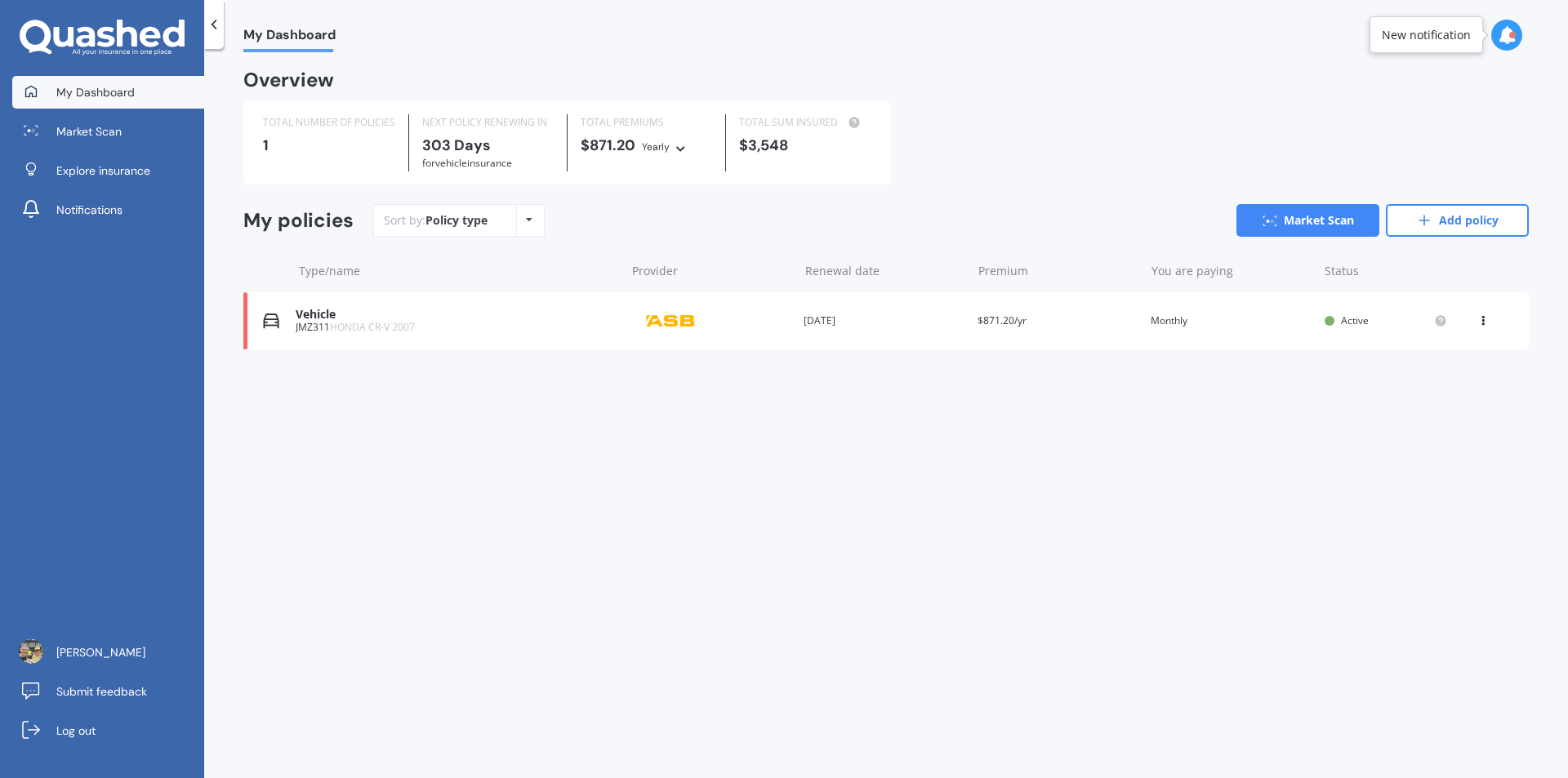
click at [1483, 321] on icon at bounding box center [1483, 317] width 11 height 9
click at [1222, 412] on div "My Dashboard Overview TOTAL NUMBER OF POLICIES 1 NEXT POLICY RENEWING [DATE] fo…" at bounding box center [886, 416] width 1364 height 729
click at [1323, 219] on link "Market Scan" at bounding box center [1308, 220] width 143 height 32
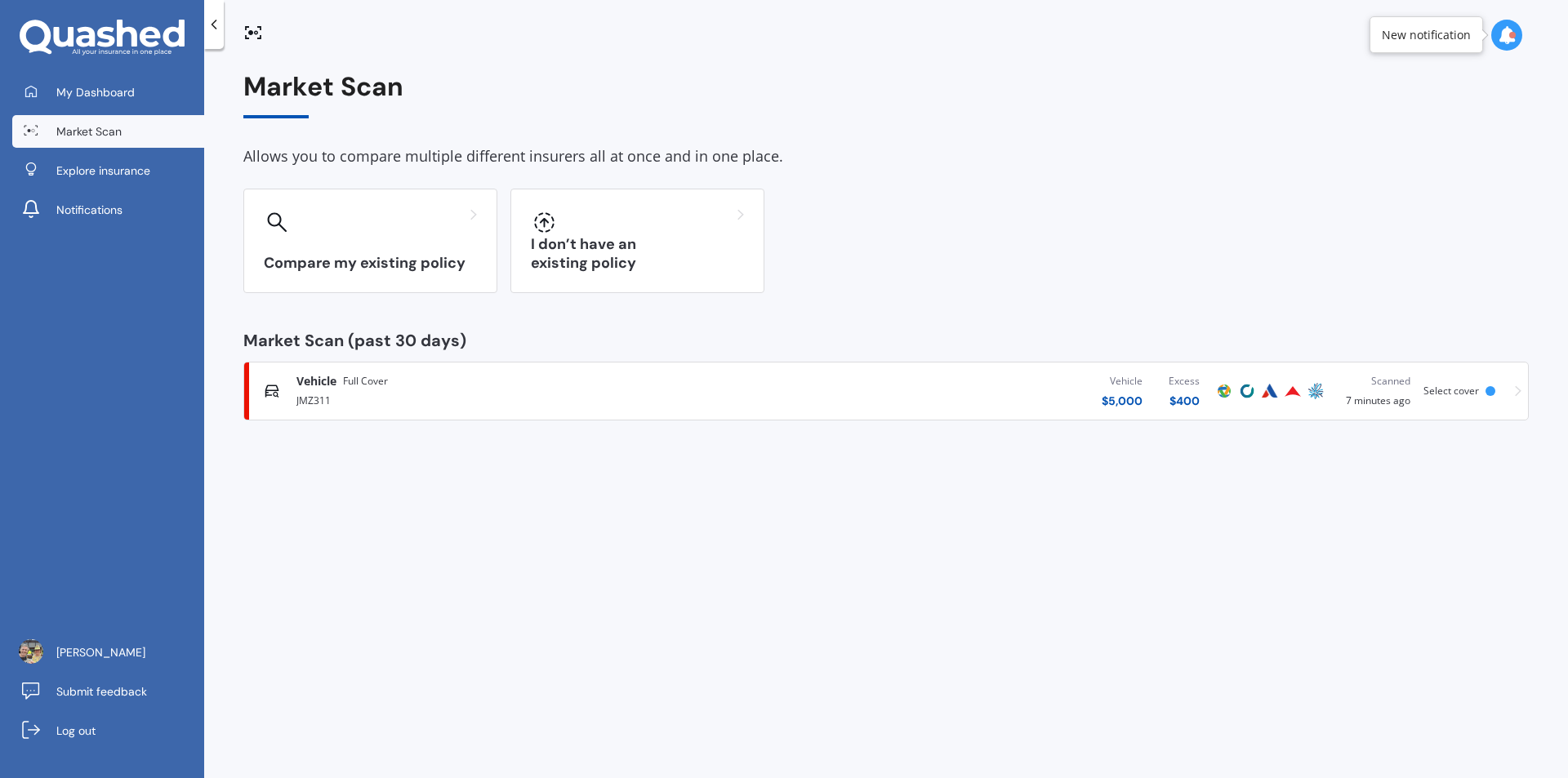
click at [1478, 389] on div "Select cover" at bounding box center [1454, 391] width 62 height 11
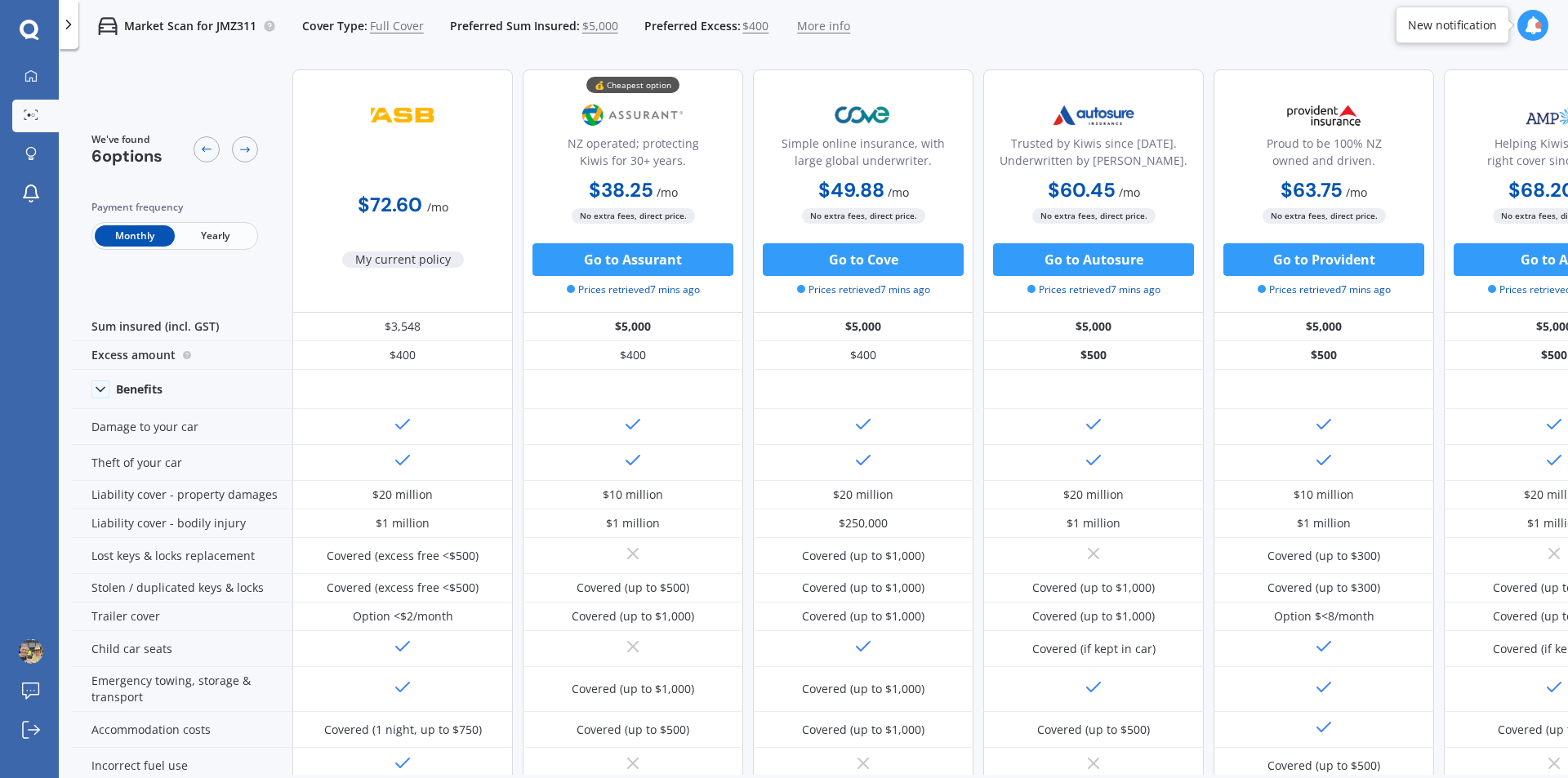
click at [1281, 26] on div "Market Scan for JMZ311 Cover Type: Full Cover Preferred Sum Insured: $5,000 Pre…" at bounding box center [813, 26] width 1509 height 52
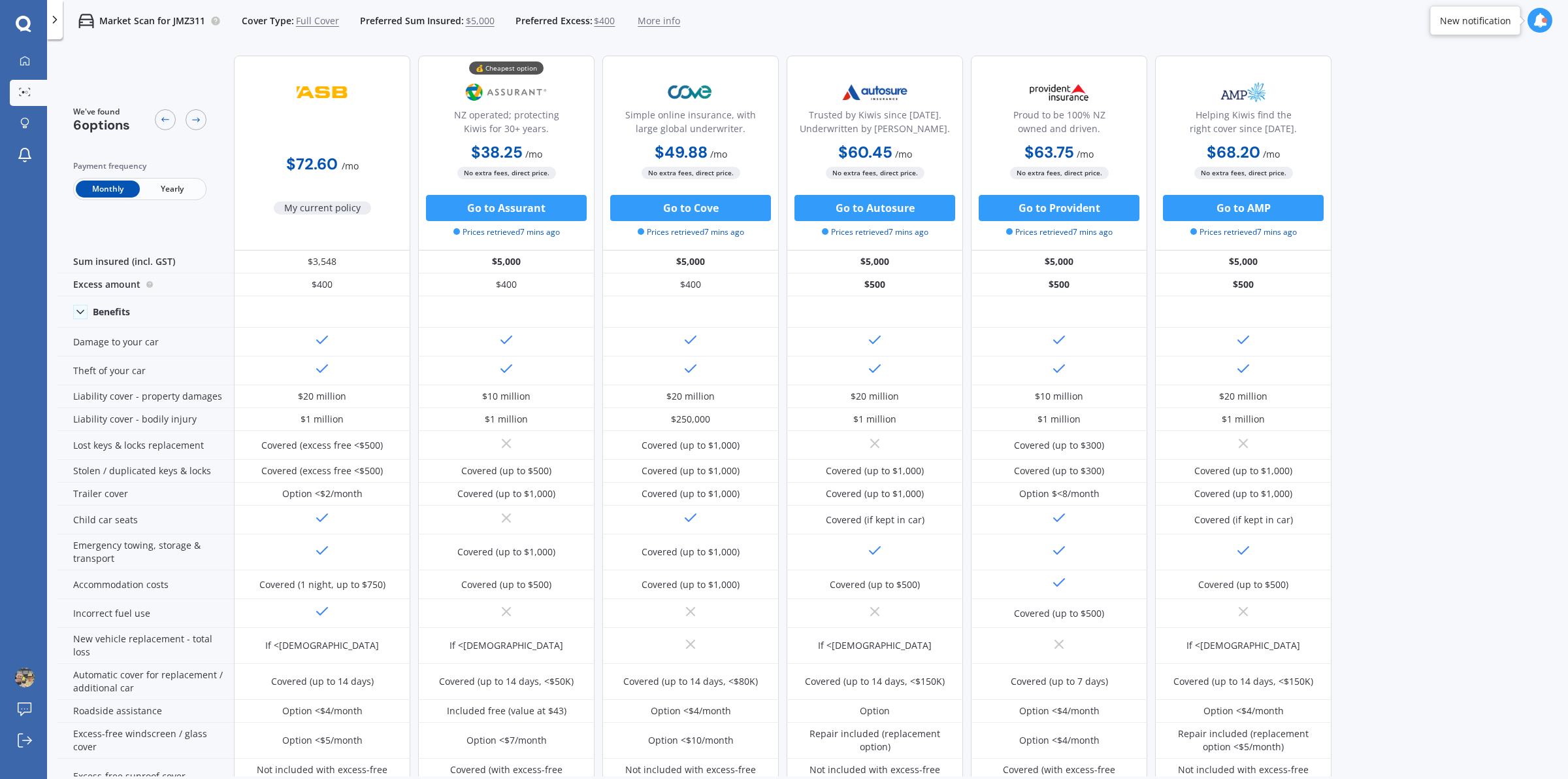
drag, startPoint x: 1212, startPoint y: 2, endPoint x: 1129, endPoint y: 34, distance: 89.0
click at [1129, 34] on div "Market Scan for JMZ311 Cover Type: Full Cover Preferred Sum Insured: $5,000 Pre…" at bounding box center [808, 21] width 1522 height 42
click at [174, 186] on span "Yearly" at bounding box center [172, 189] width 64 height 17
click at [106, 187] on span "Monthly" at bounding box center [108, 189] width 64 height 17
click at [30, 25] on icon at bounding box center [24, 24] width 15 height 15
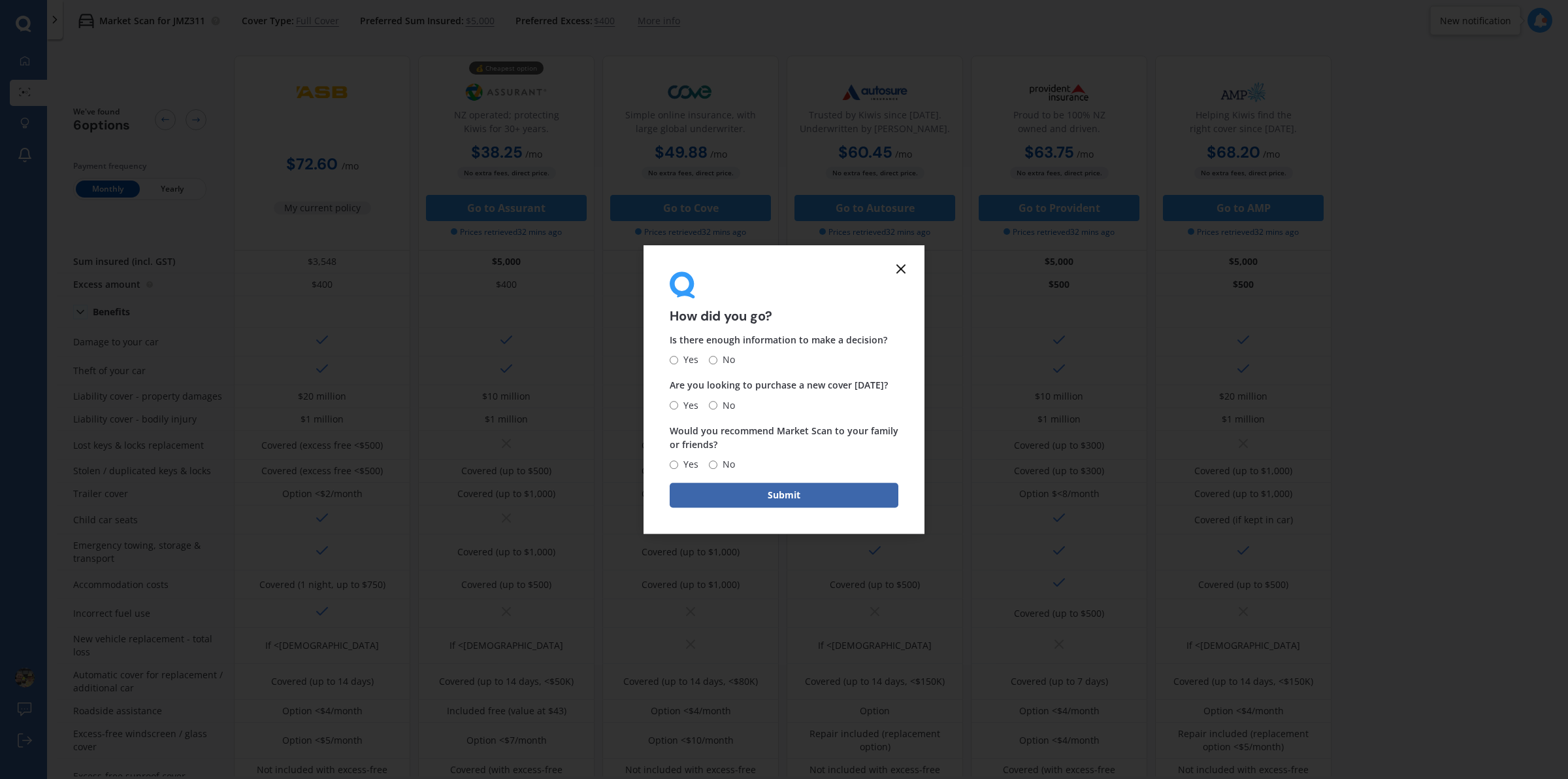
click at [904, 267] on icon at bounding box center [901, 269] width 16 height 16
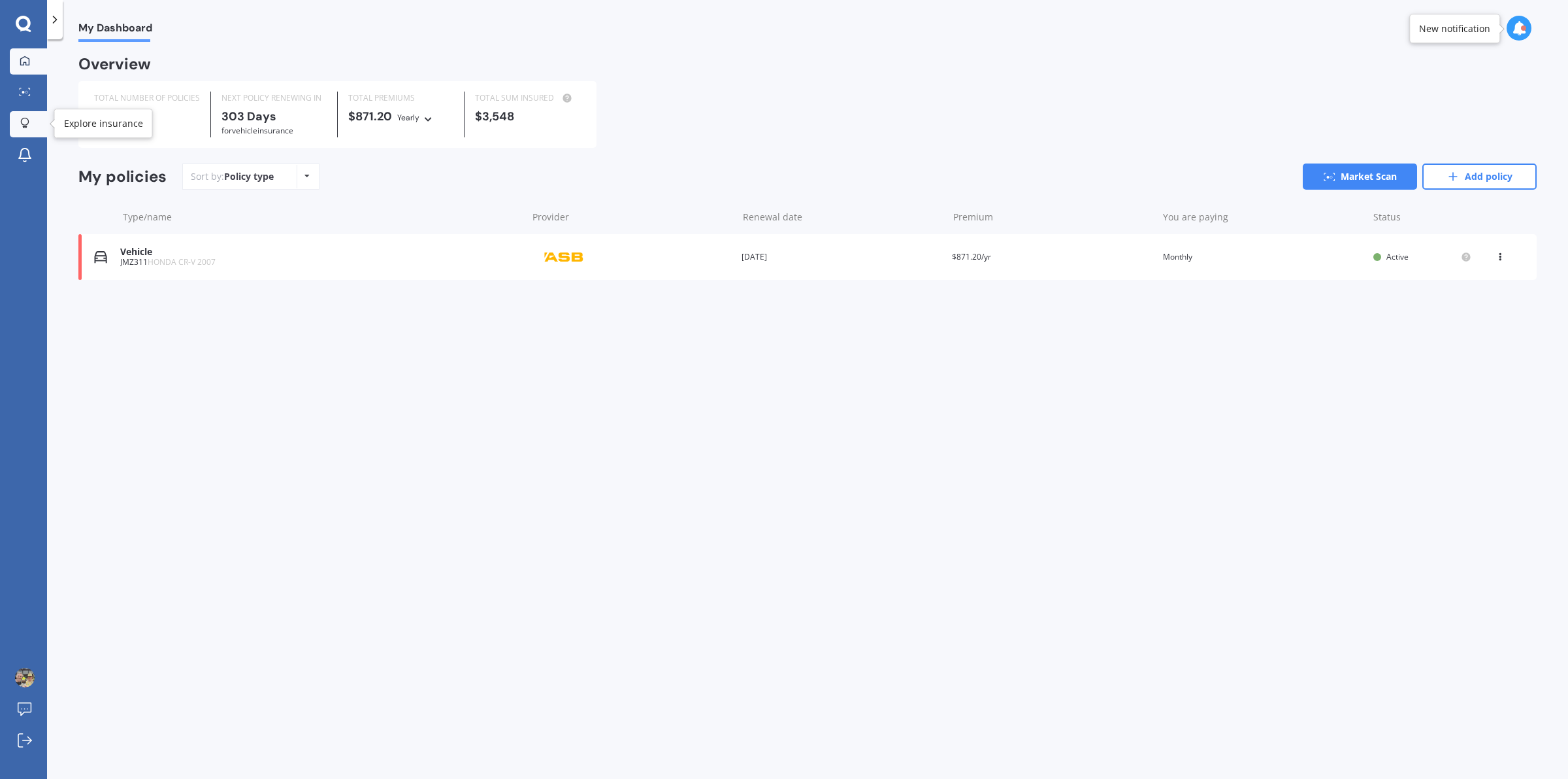
click at [23, 122] on icon at bounding box center [25, 123] width 9 height 11
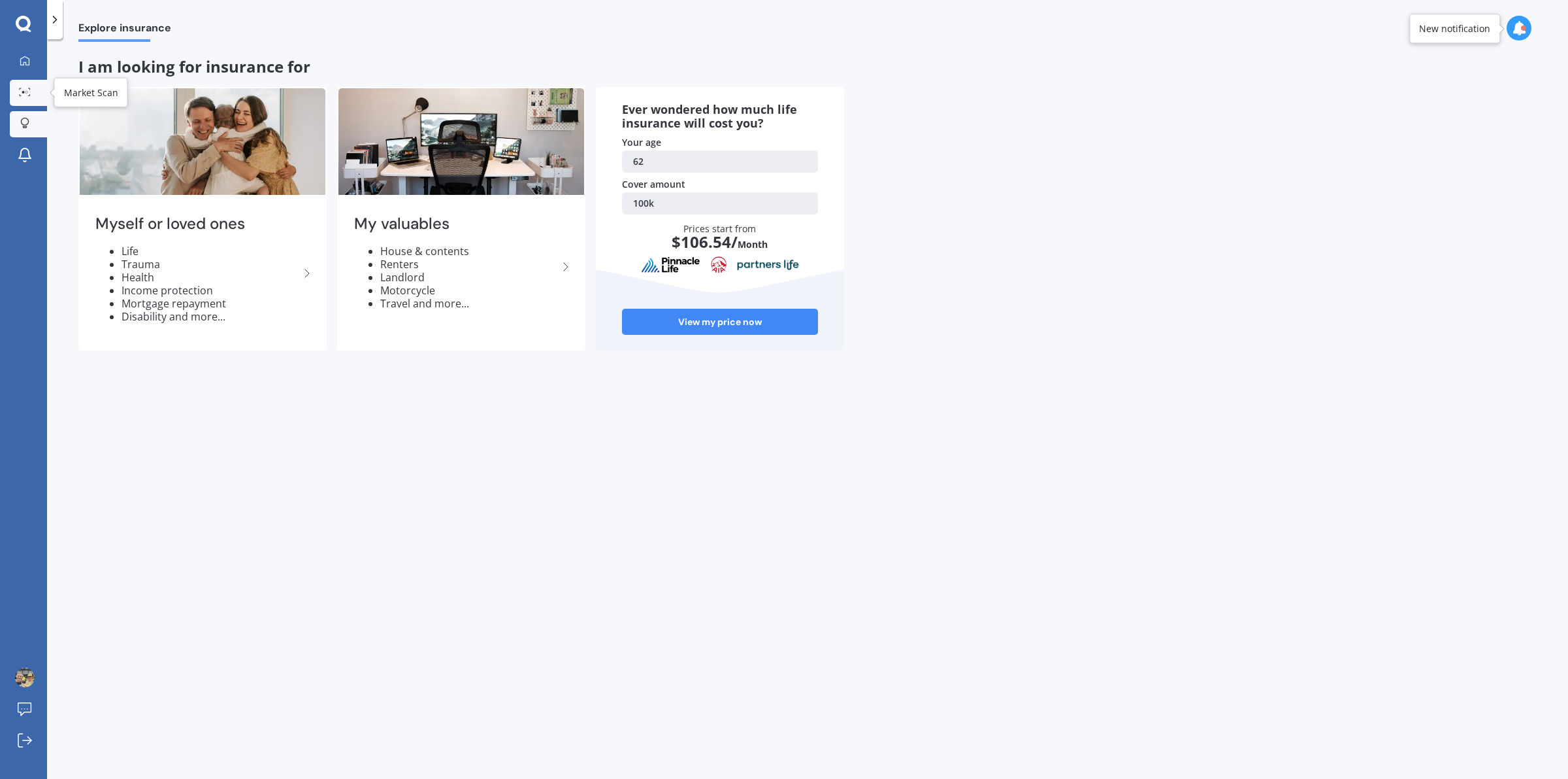
click at [21, 90] on icon at bounding box center [24, 91] width 11 height 8
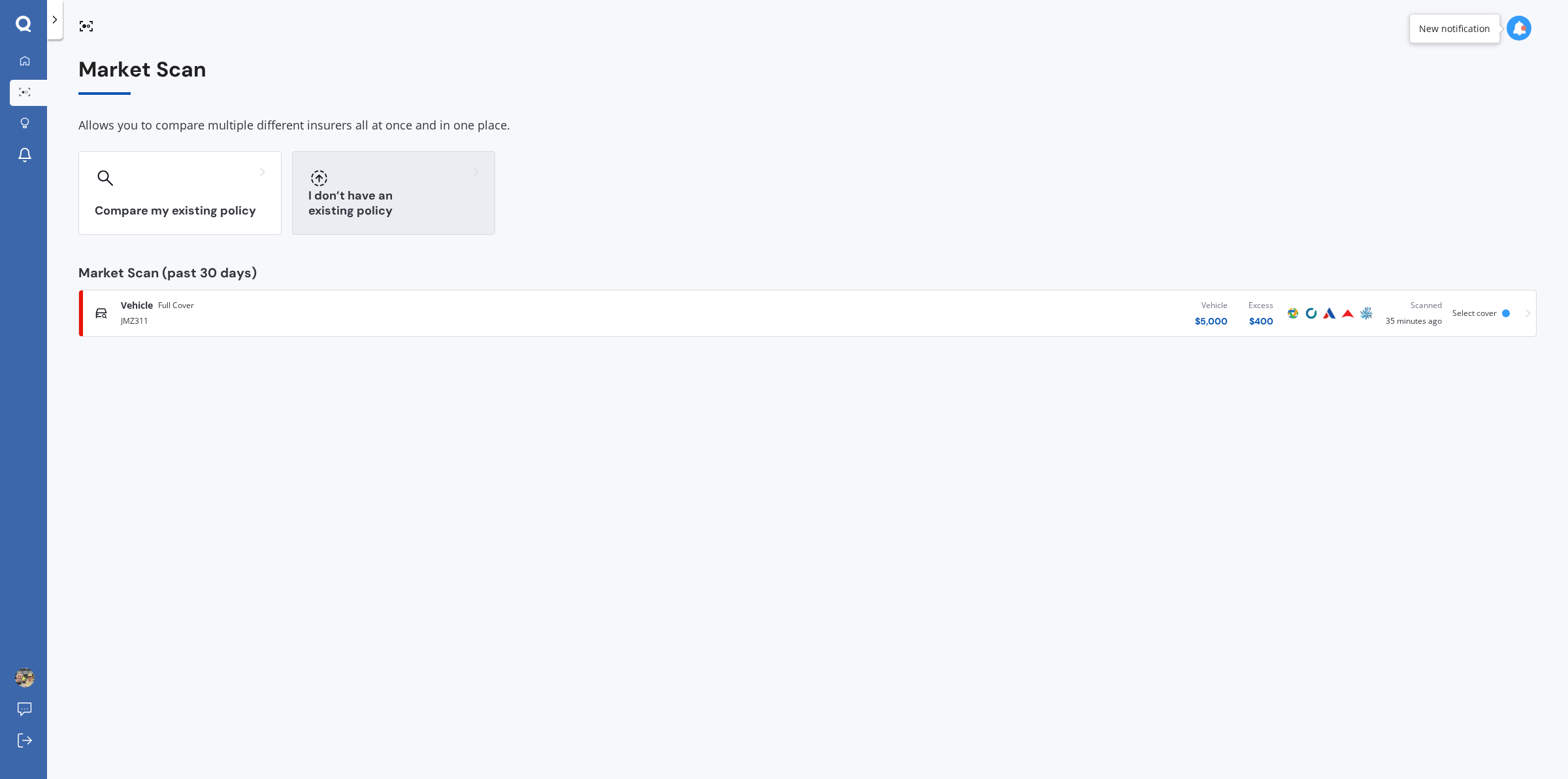
click at [383, 202] on h3 "I don’t have an existing policy" at bounding box center [394, 203] width 170 height 30
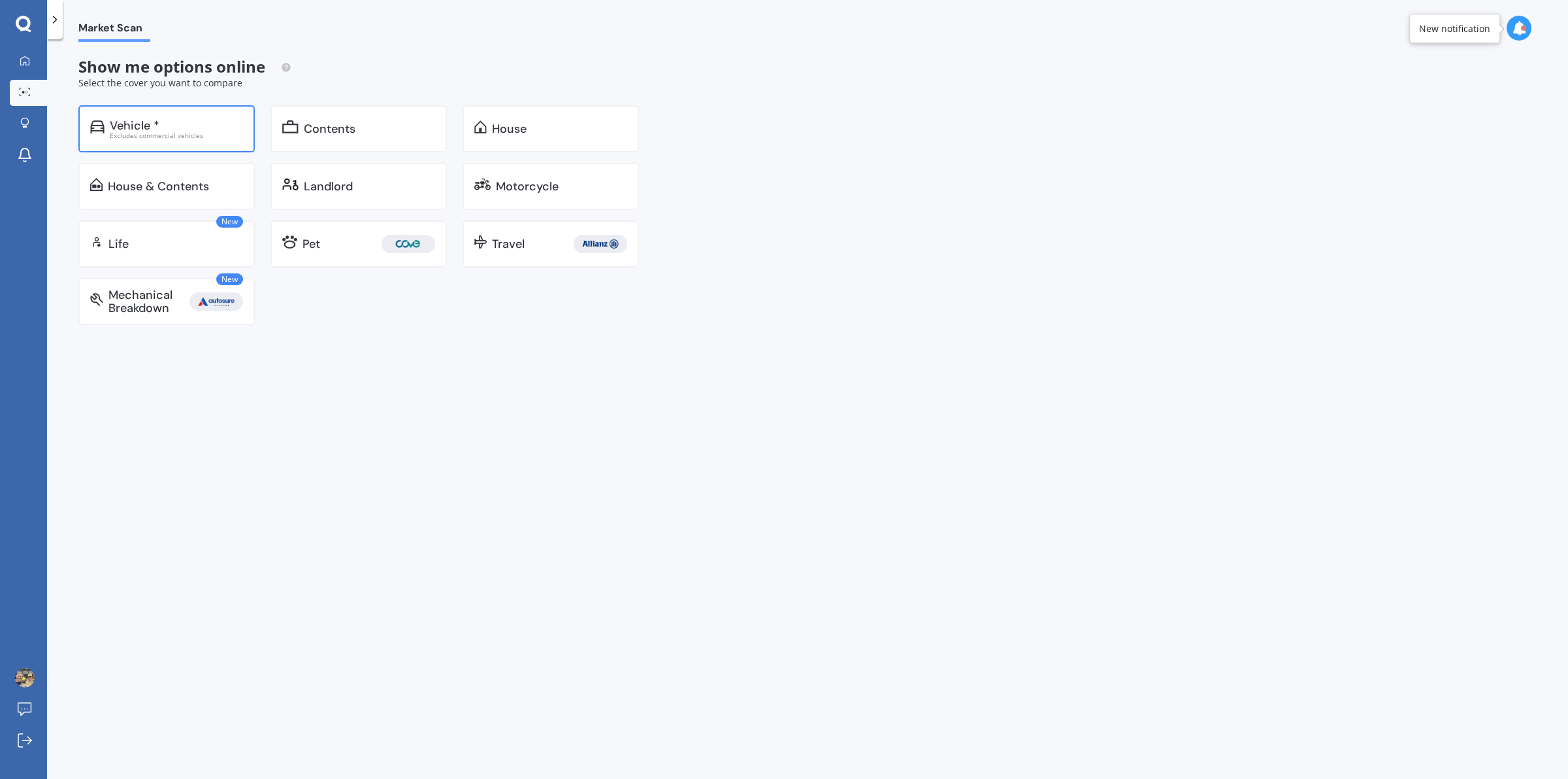
click at [121, 123] on div "Vehicle *" at bounding box center [134, 125] width 49 height 13
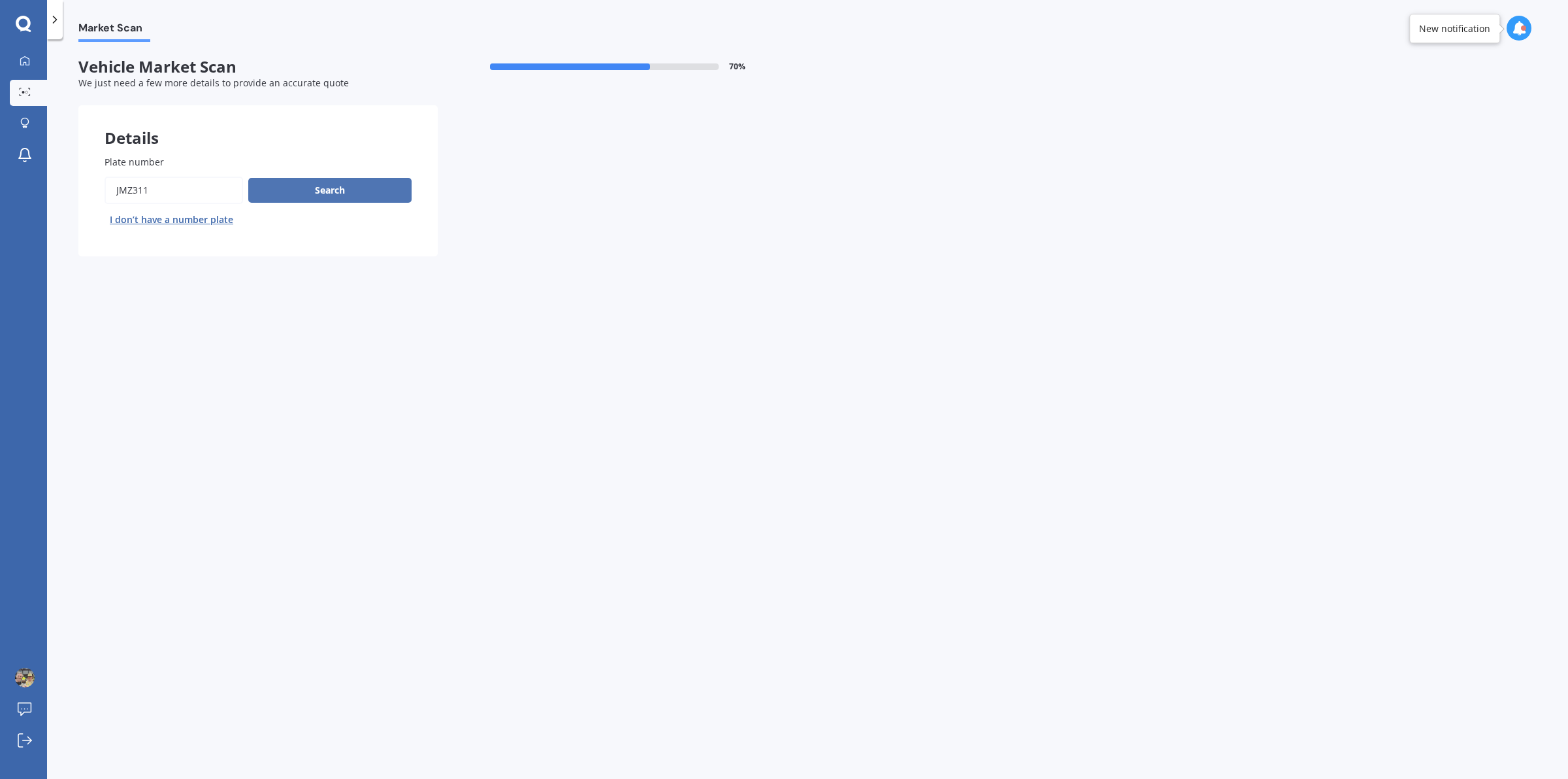
click at [345, 188] on button "Search" at bounding box center [330, 190] width 163 height 25
select select "HONDA"
select select "08"
select select "05"
select select "1963"
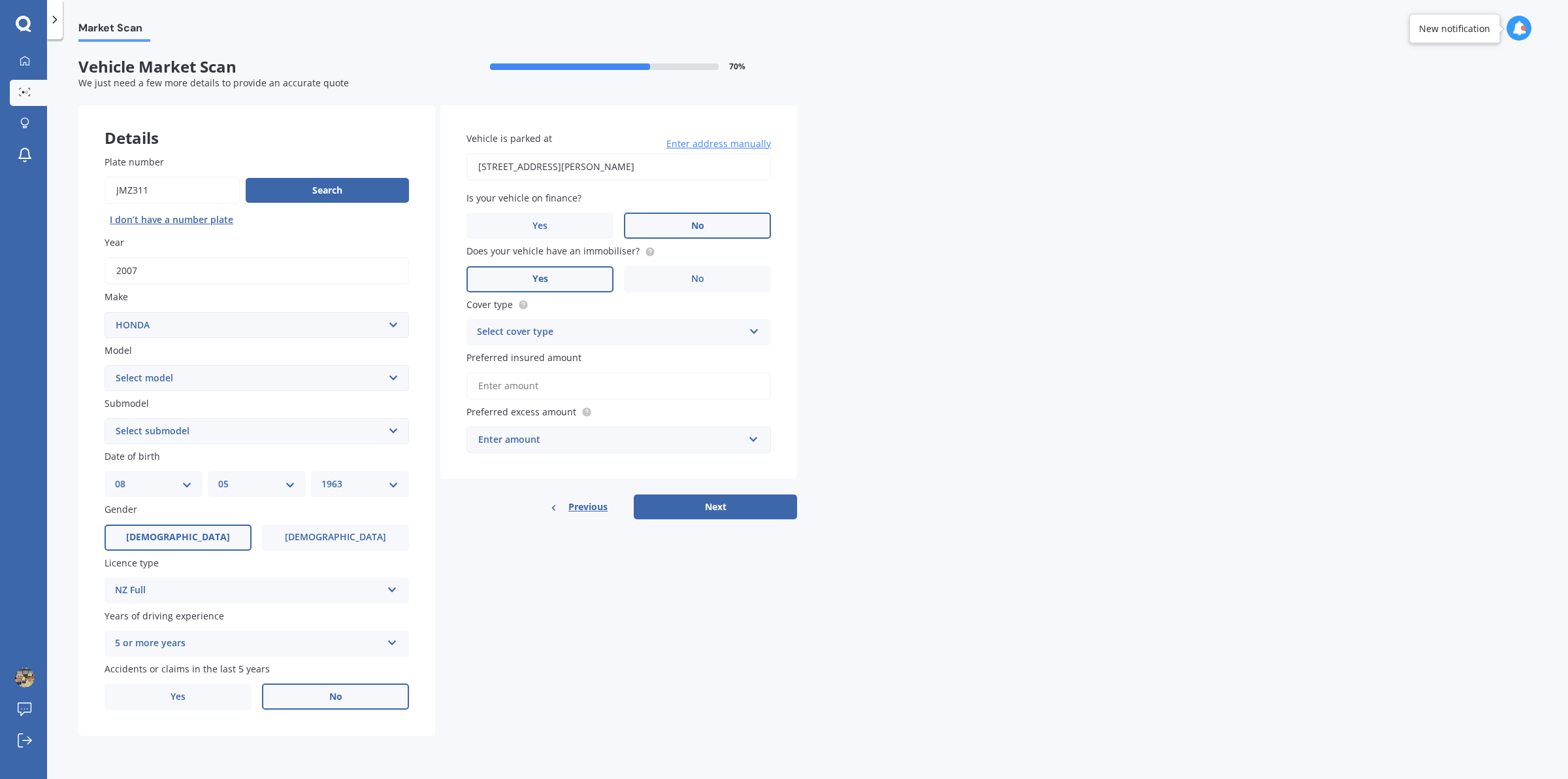
click at [304, 377] on select "Select model Accord Acty Acura Airwave Ascot Avancier Beat Capa City Civic Conc…" at bounding box center [256, 378] width 304 height 26
select select "CR-V"
click at [104, 365] on select "Select model Accord Acty Acura Airwave Ascot Avancier Beat Capa City Civic Conc…" at bounding box center [256, 378] width 304 height 26
click at [256, 427] on select "Select submodel (all other) 2WD 2WD Sport 7 1.5 2WD Touring 1.5 4WD AWD AWD Spo…" at bounding box center [256, 431] width 304 height 26
select select "2WD"
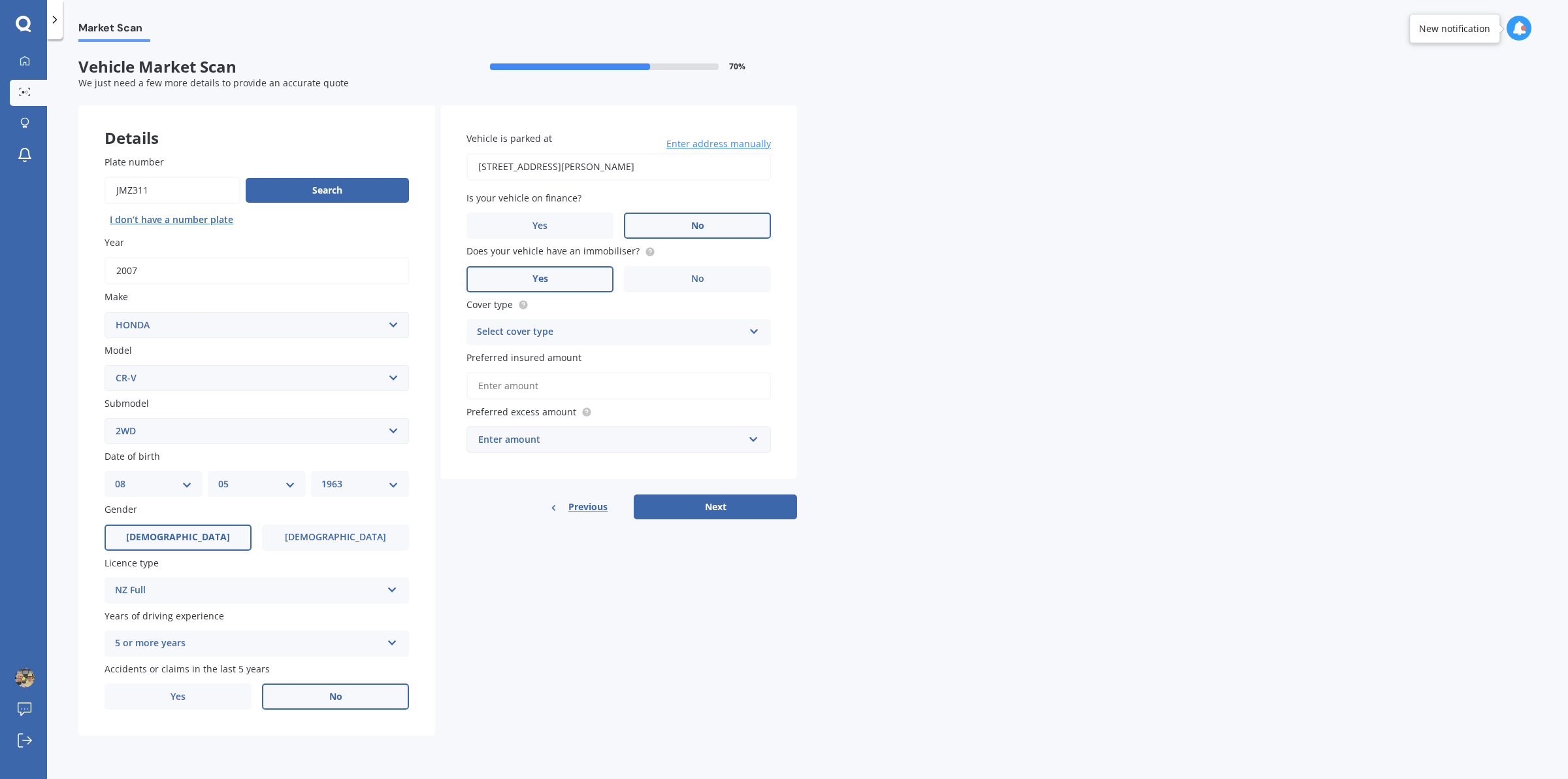
click at [104, 418] on select "Select submodel (all other) 2WD 2WD Sport 7 1.5 2WD Touring 1.5 4WD AWD AWD Spo…" at bounding box center [256, 431] width 304 height 26
click at [737, 328] on div "Select cover type" at bounding box center [610, 332] width 267 height 16
click at [530, 383] on span "Third Party, Fire & Theft" at bounding box center [531, 380] width 107 height 12
click at [749, 443] on input "text" at bounding box center [614, 439] width 293 height 25
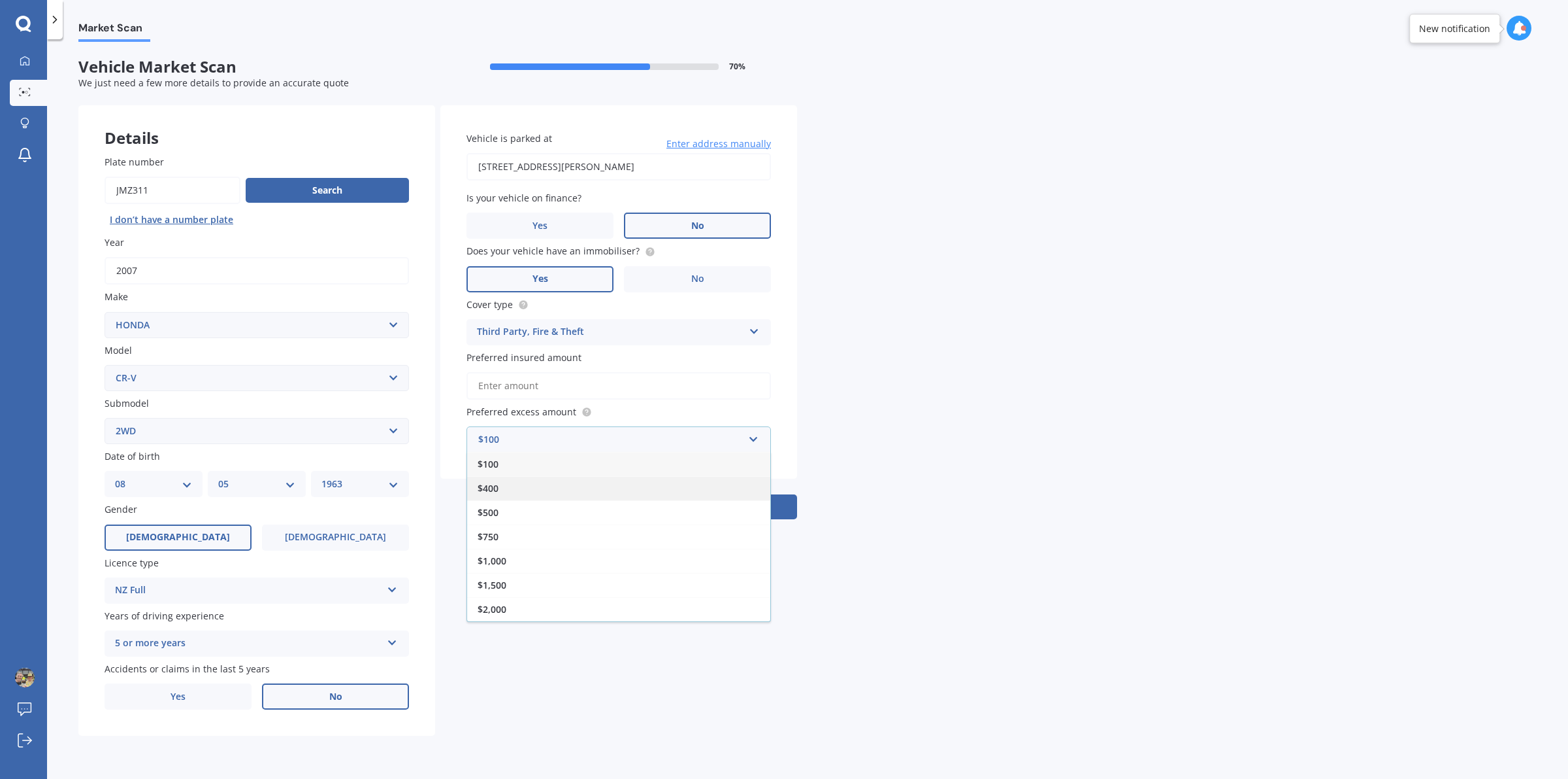
click at [532, 481] on div "$400" at bounding box center [618, 488] width 303 height 24
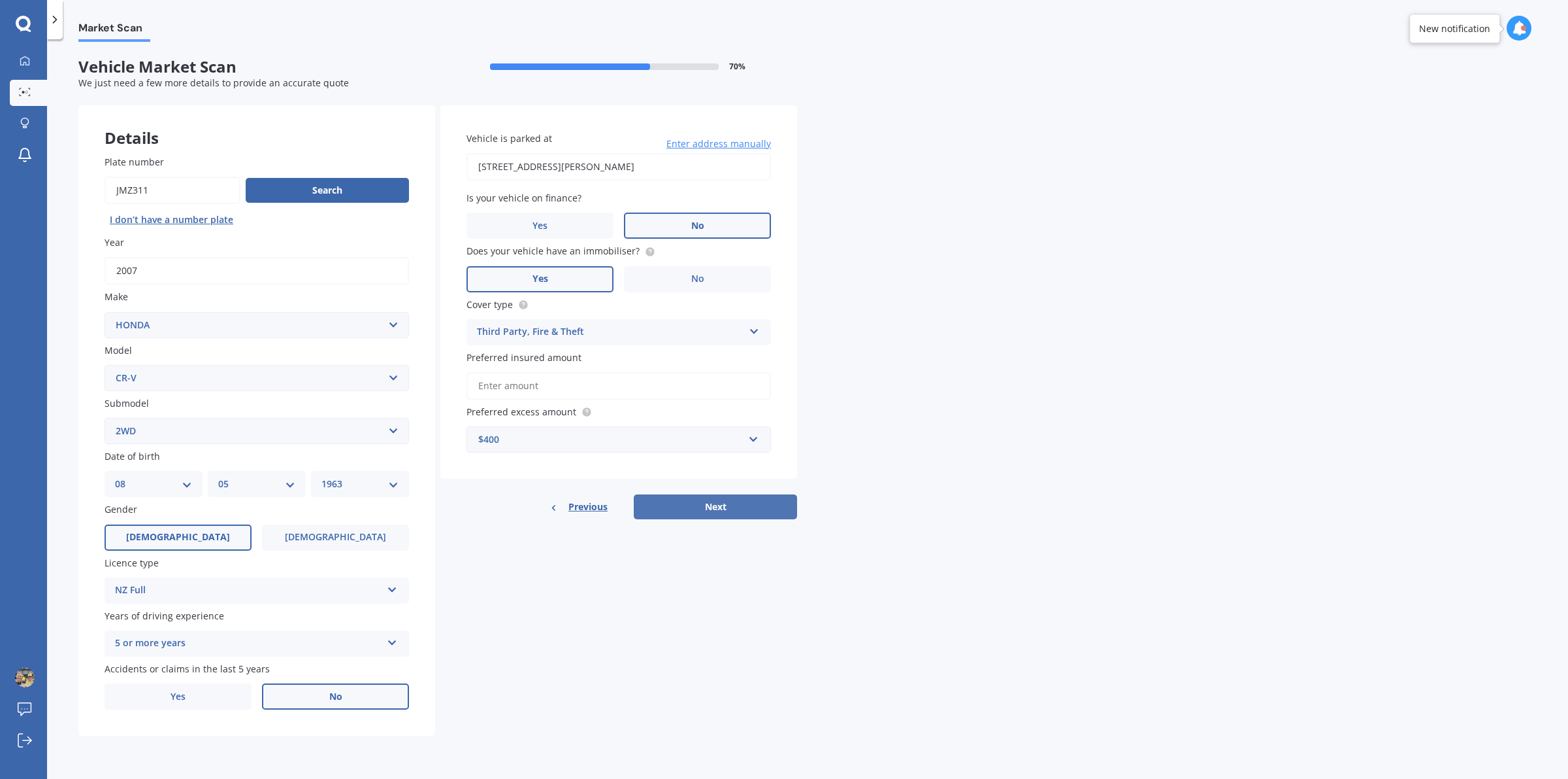
click at [729, 505] on button "Next" at bounding box center [716, 507] width 163 height 25
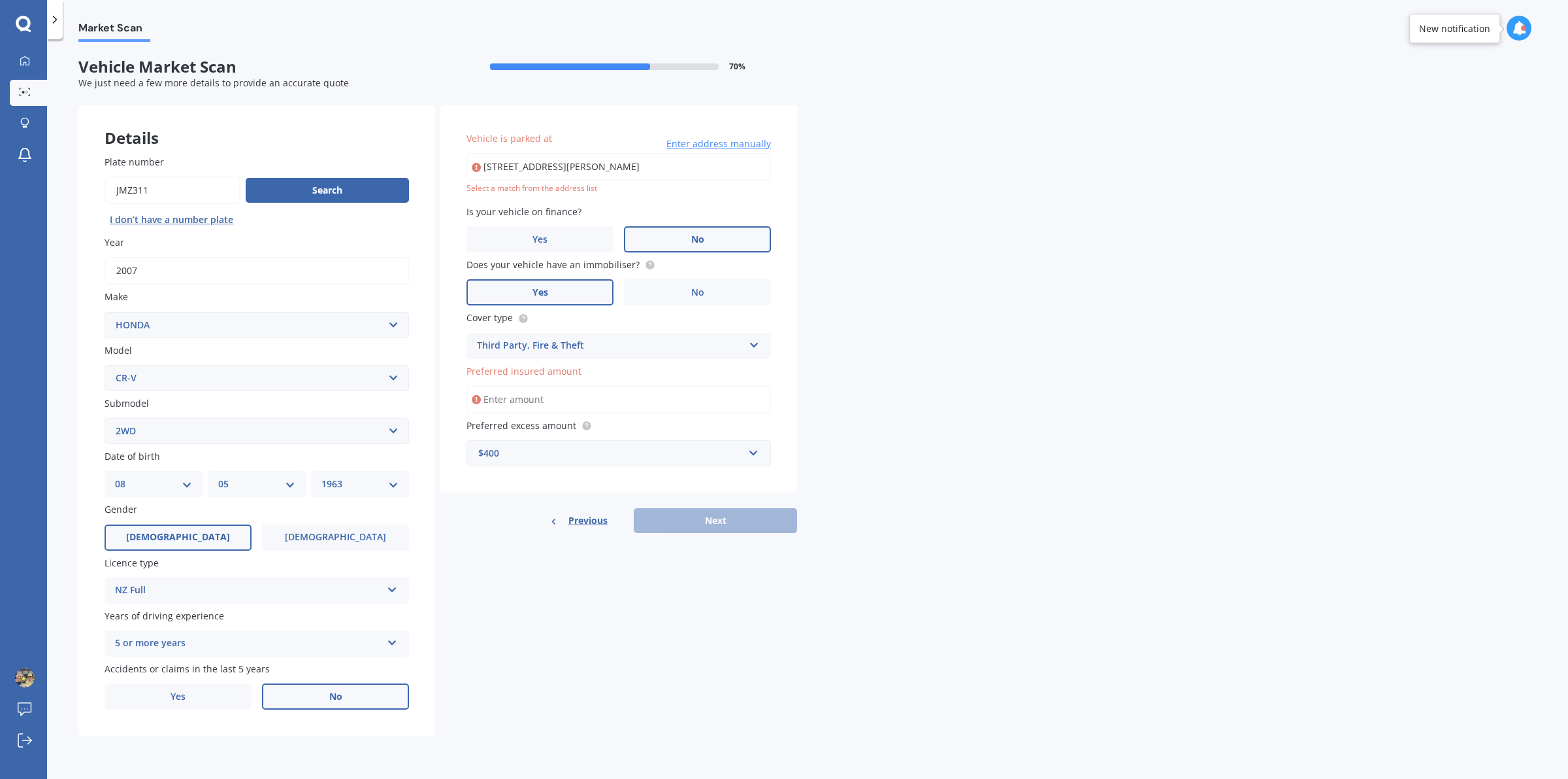
click at [550, 397] on input "Preferred insured amount" at bounding box center [619, 399] width 304 height 27
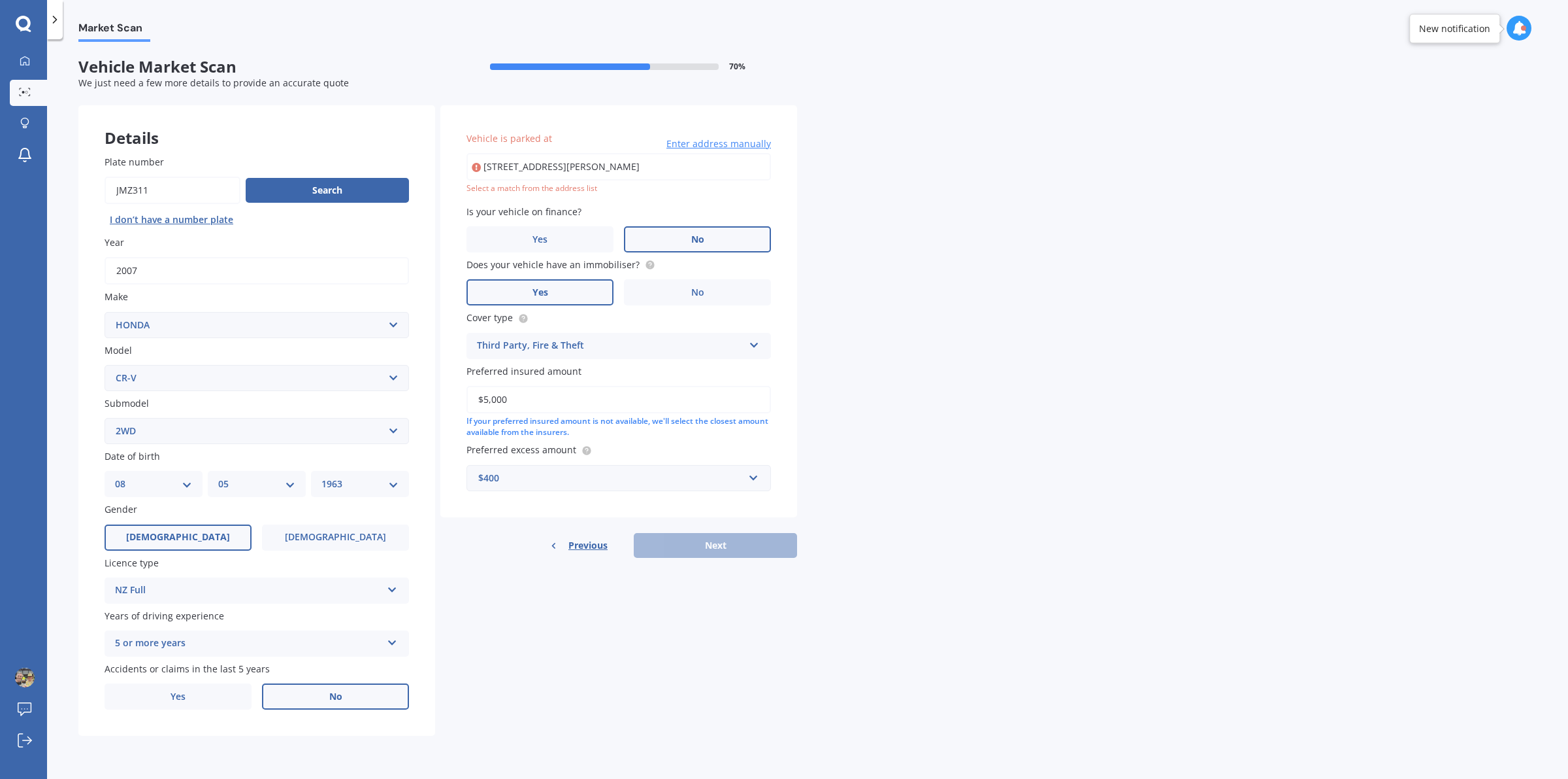
type input "$5,000"
click at [932, 430] on div "Market Scan Vehicle Market Scan 70 % We just need a few more details to provide…" at bounding box center [808, 412] width 1522 height 739
click at [719, 142] on span "Enter address manually" at bounding box center [719, 143] width 104 height 13
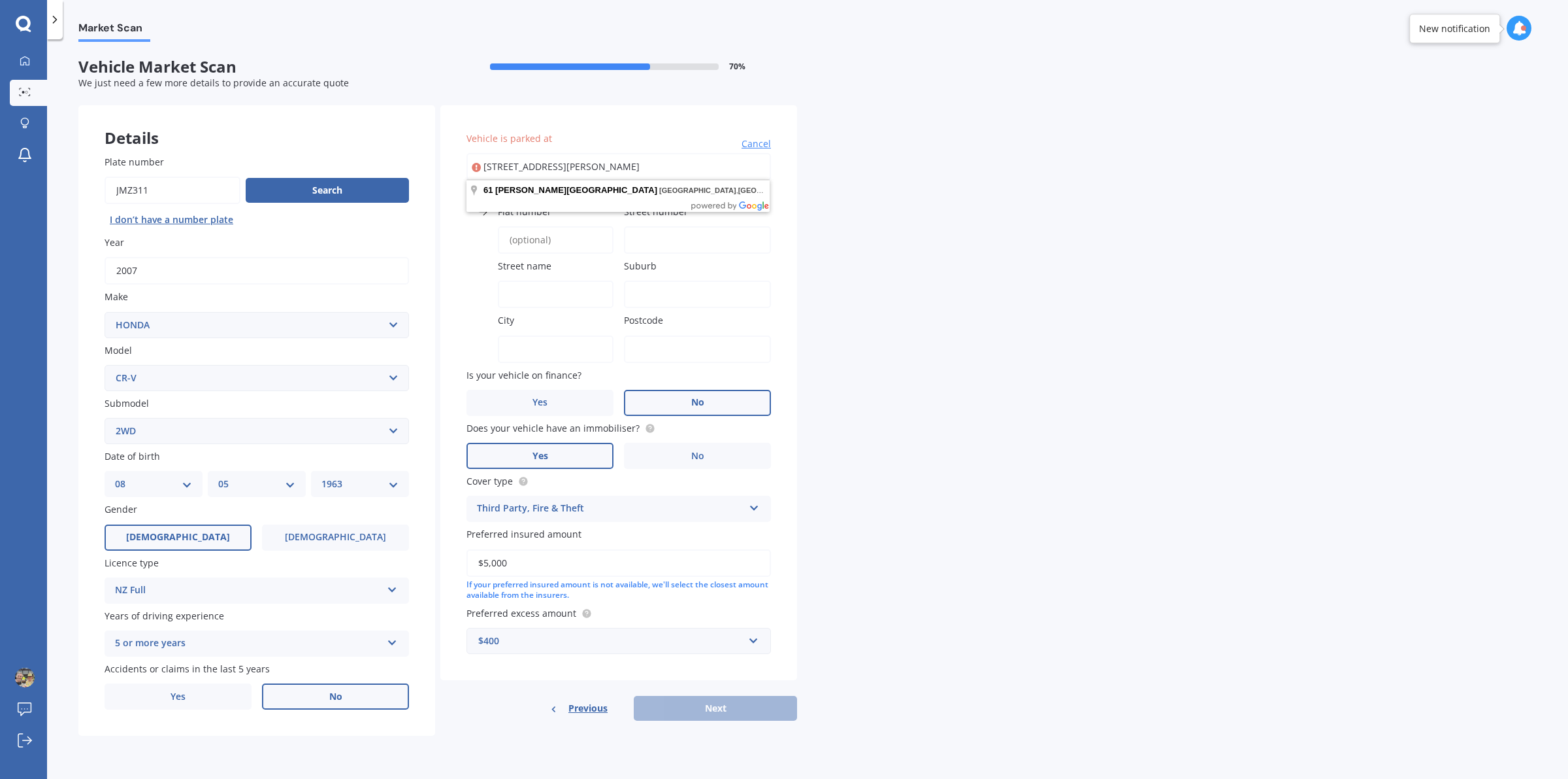
click at [616, 165] on input "[STREET_ADDRESS][PERSON_NAME]" at bounding box center [619, 167] width 304 height 27
type input "[STREET_ADDRESS][PERSON_NAME]"
type input "61"
type input "[PERSON_NAME][GEOGRAPHIC_DATA]"
type input "[GEOGRAPHIC_DATA]"
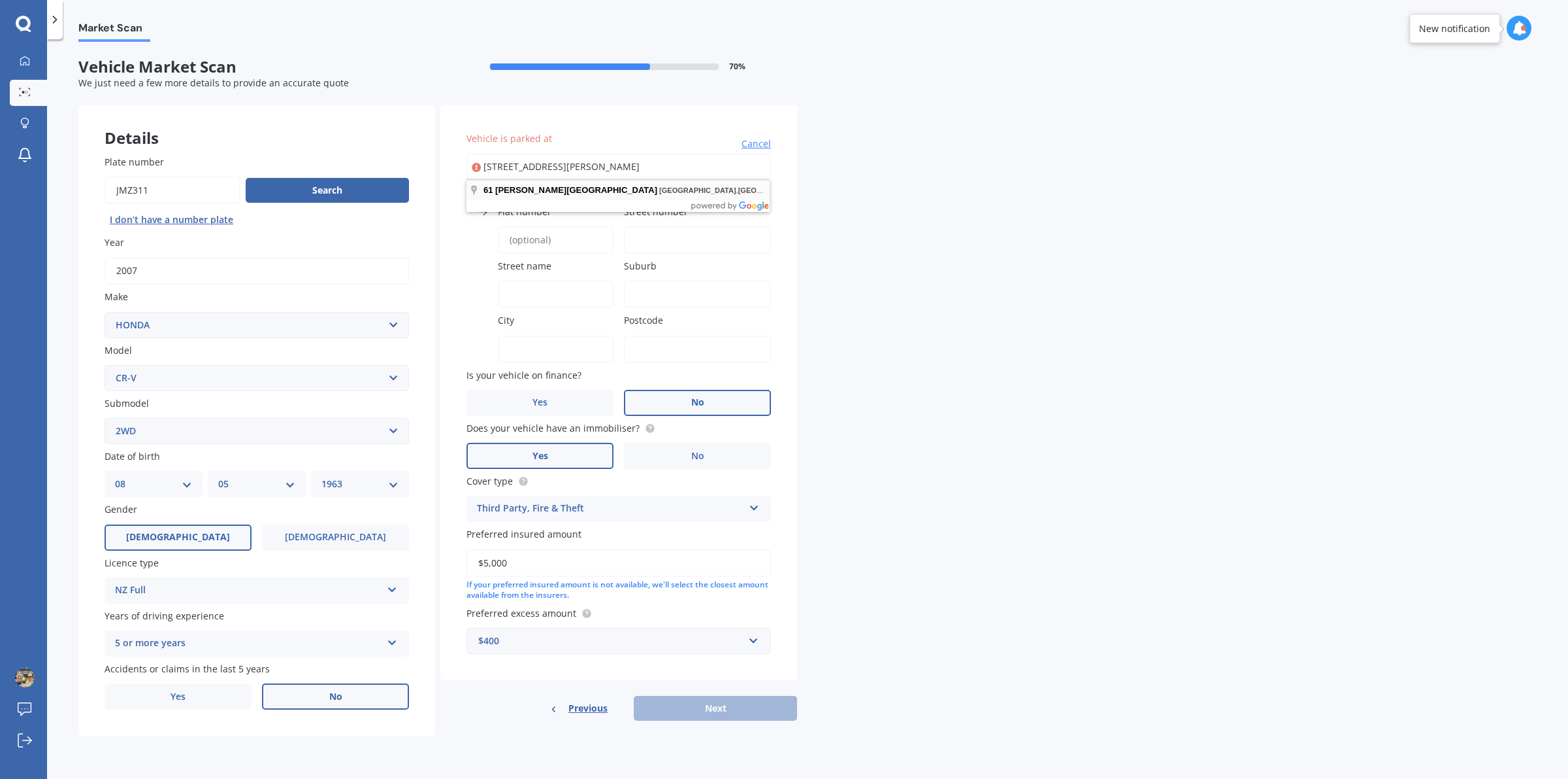
type input "[GEOGRAPHIC_DATA]"
type input "6021"
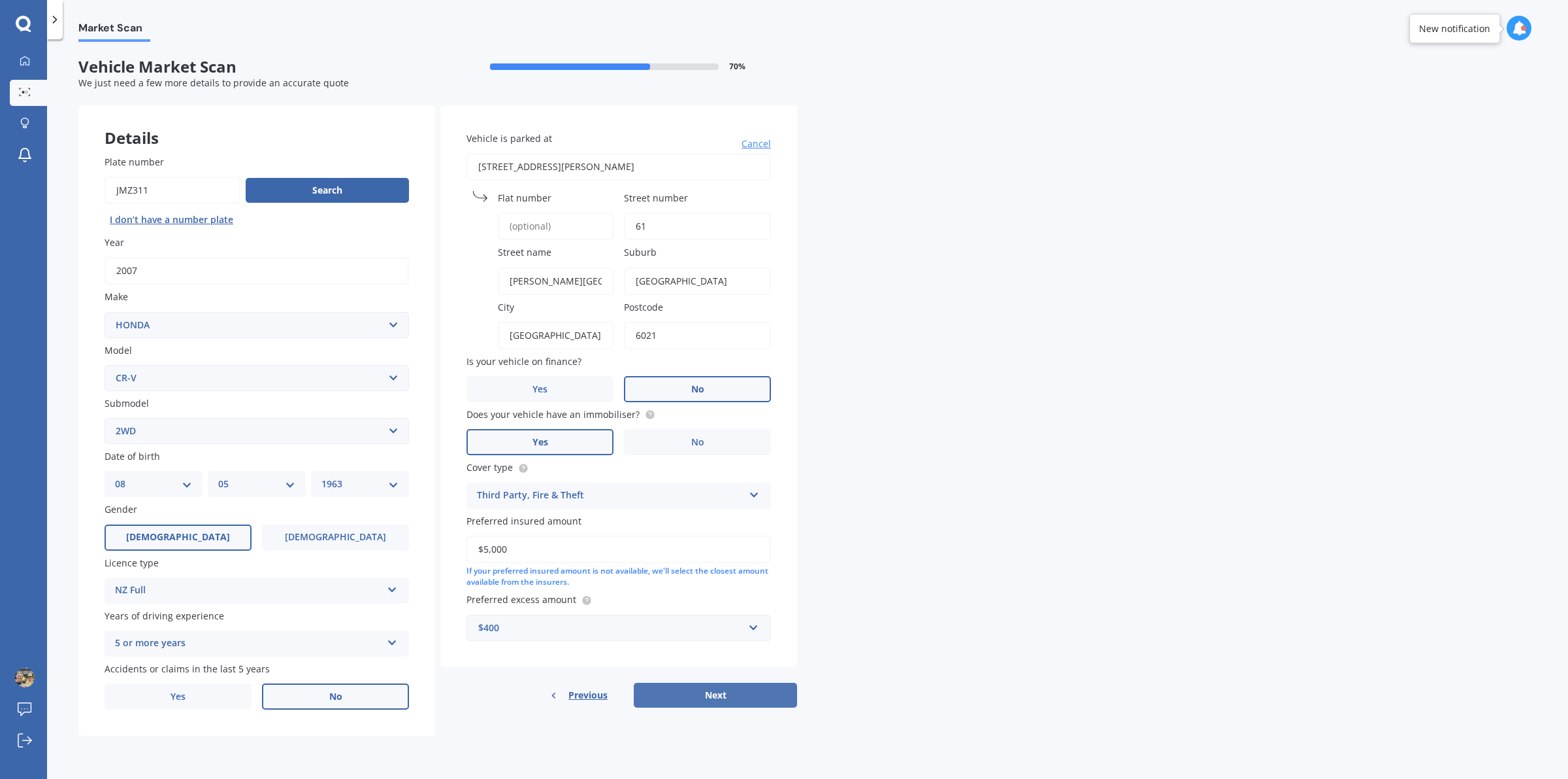
click at [760, 622] on button "Next" at bounding box center [716, 695] width 163 height 25
select select "08"
select select "05"
select select "1963"
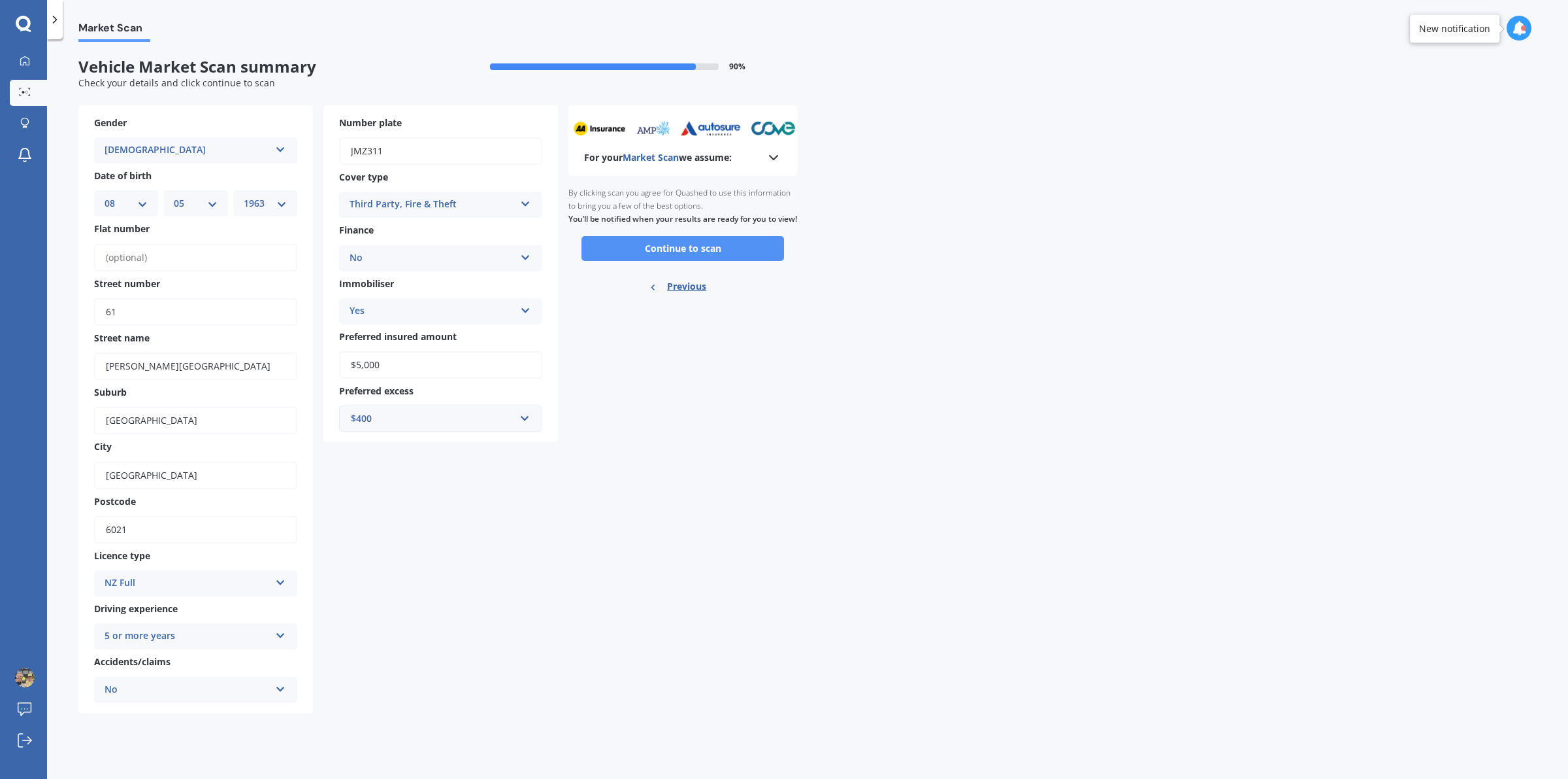
click at [704, 259] on button "Continue to scan" at bounding box center [683, 248] width 202 height 25
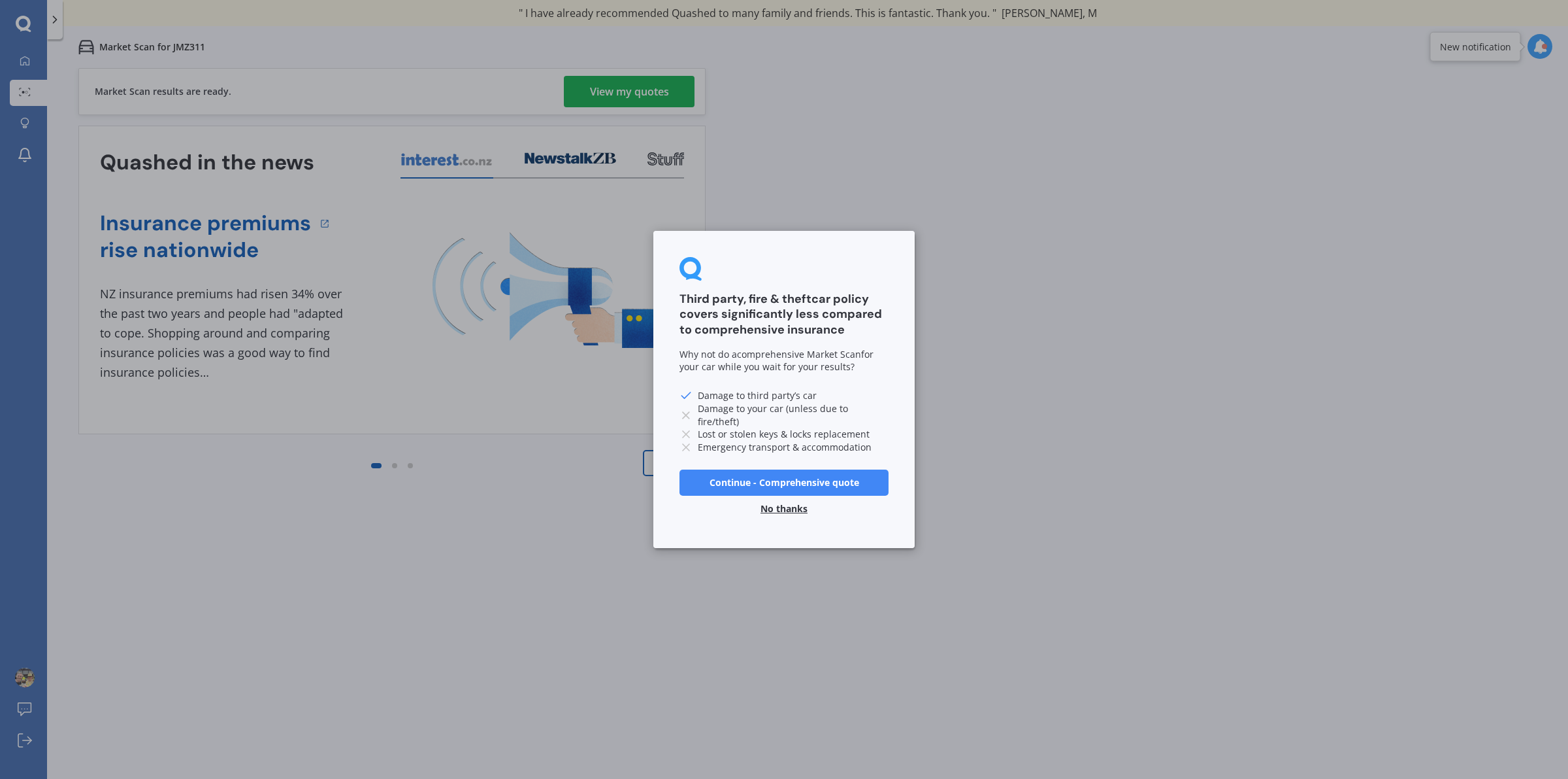
click at [779, 504] on button "No thanks" at bounding box center [784, 508] width 62 height 26
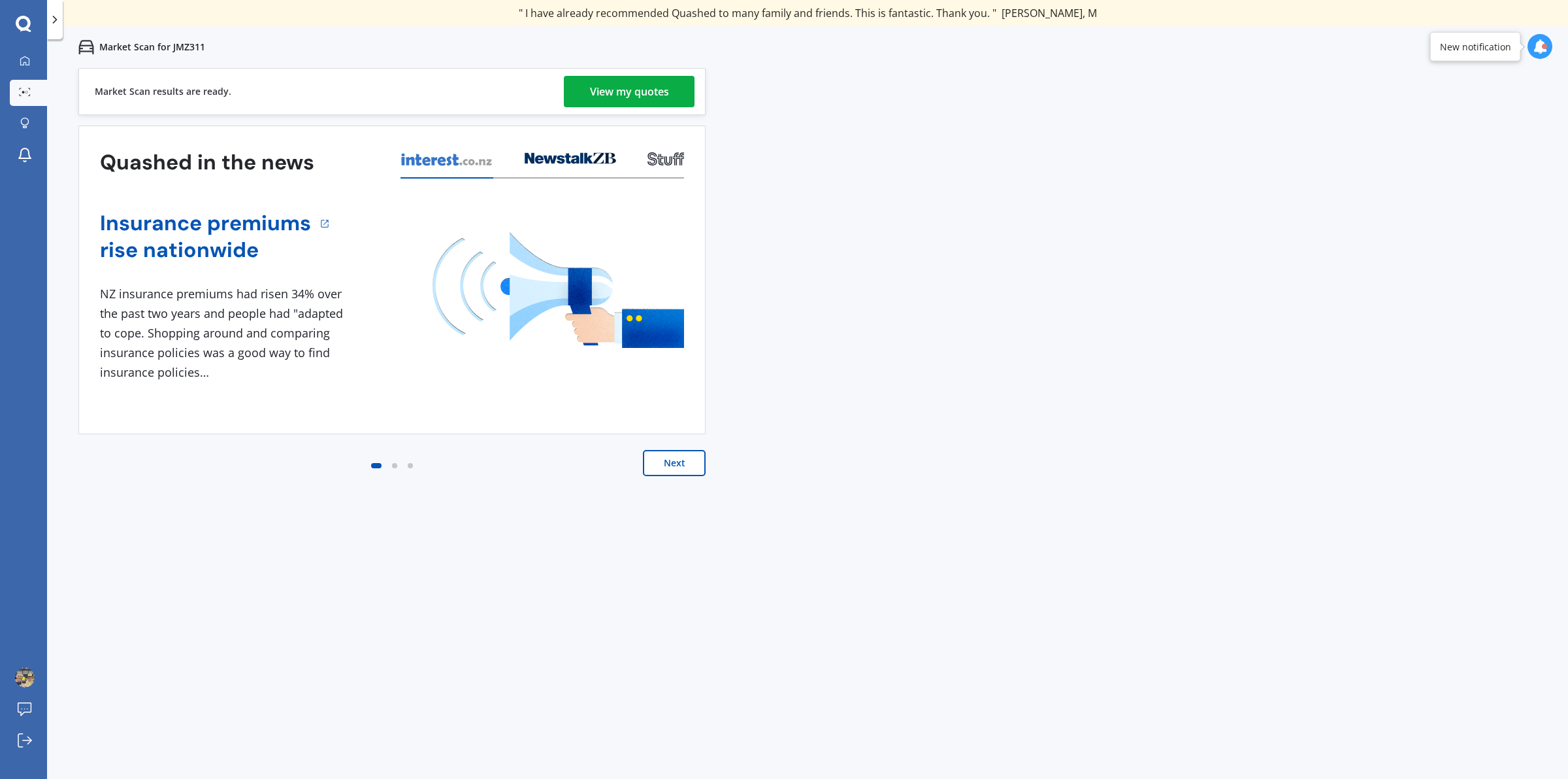
click at [622, 88] on div "View my quotes" at bounding box center [630, 91] width 79 height 31
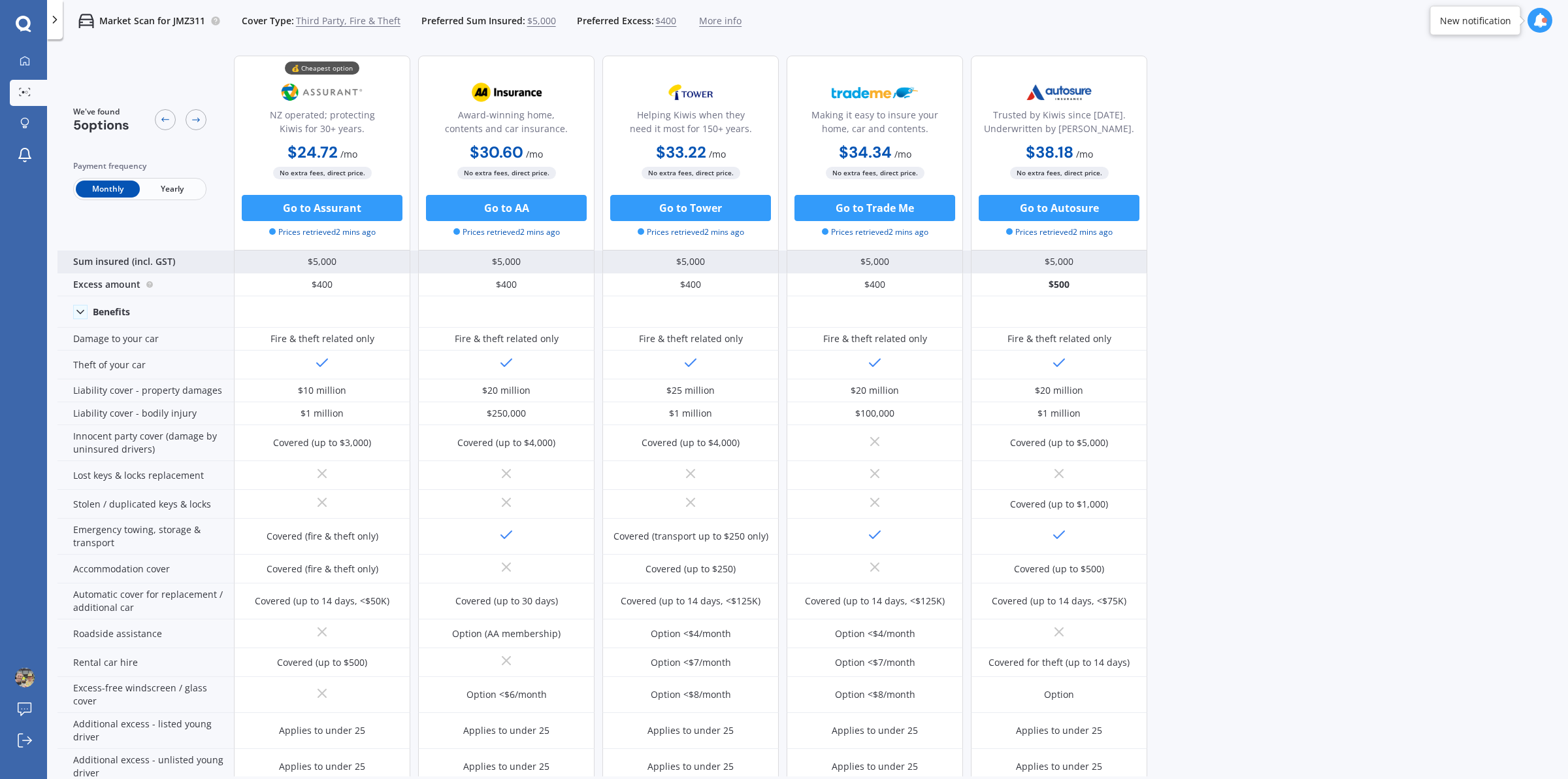
click at [350, 262] on div "$5,000" at bounding box center [322, 262] width 176 height 23
click at [200, 262] on div "Sum insured (incl. GST)" at bounding box center [146, 262] width 176 height 23
